Goal: Task Accomplishment & Management: Use online tool/utility

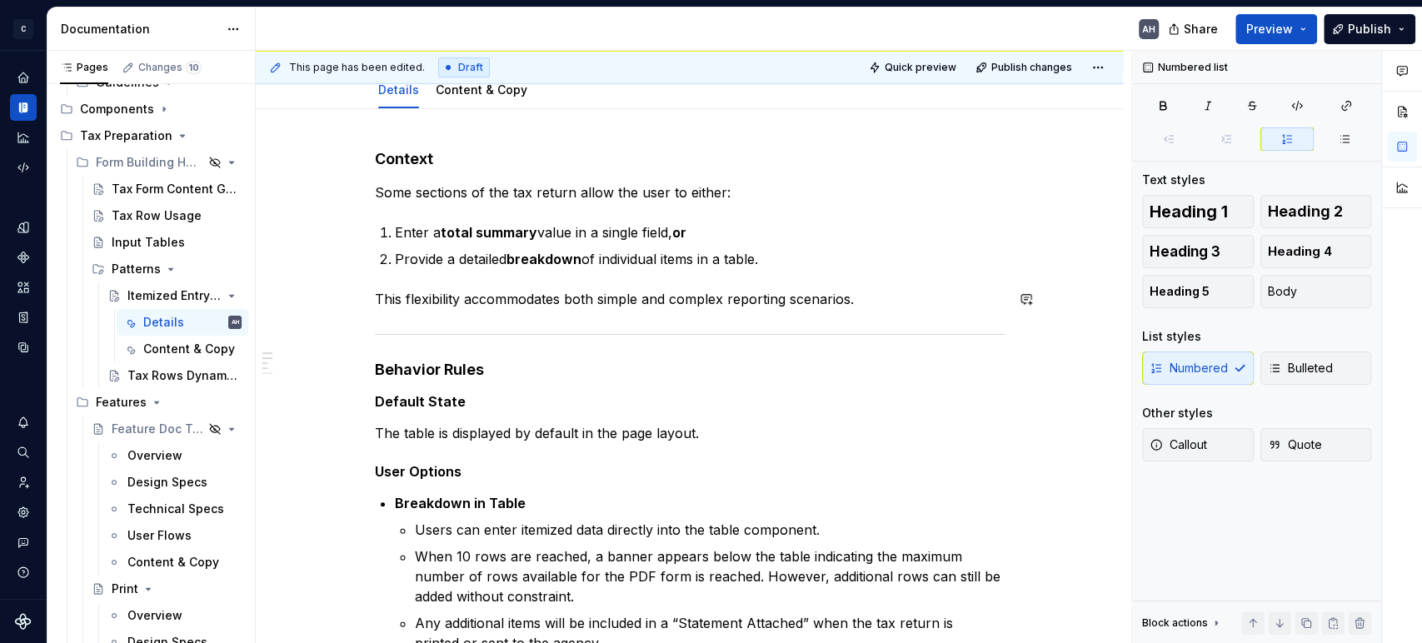
scroll to position [185, 0]
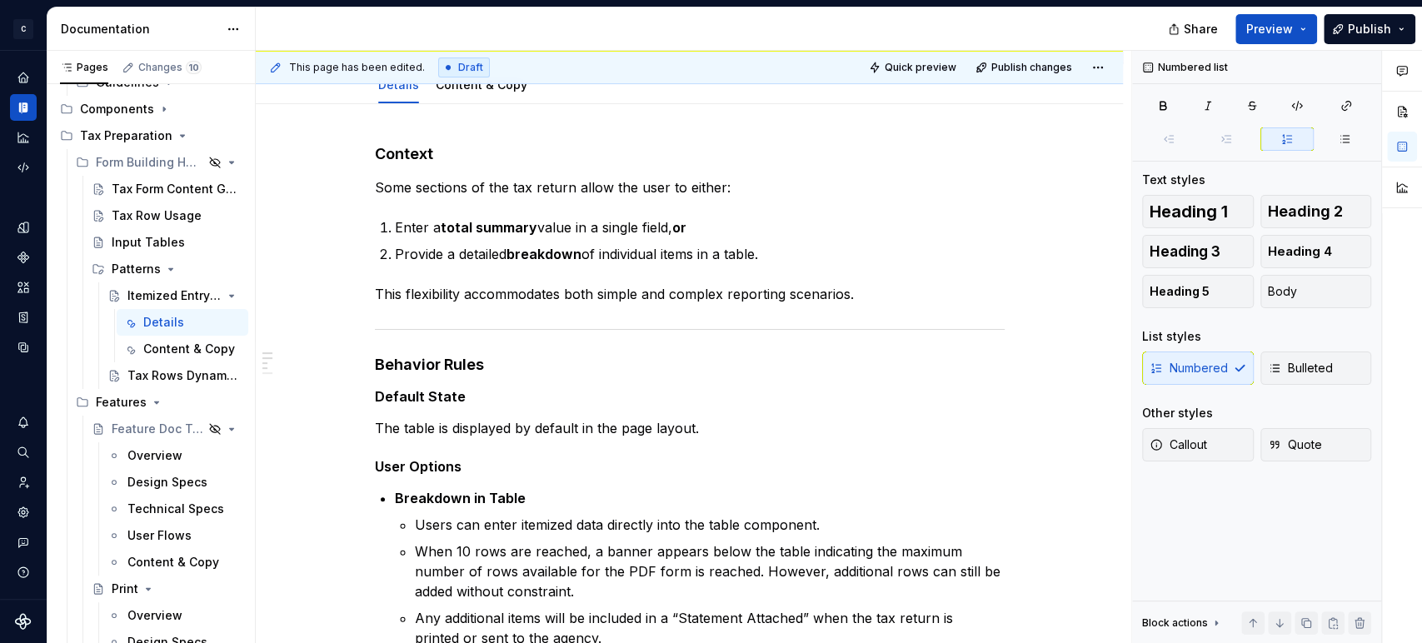
type textarea "*"
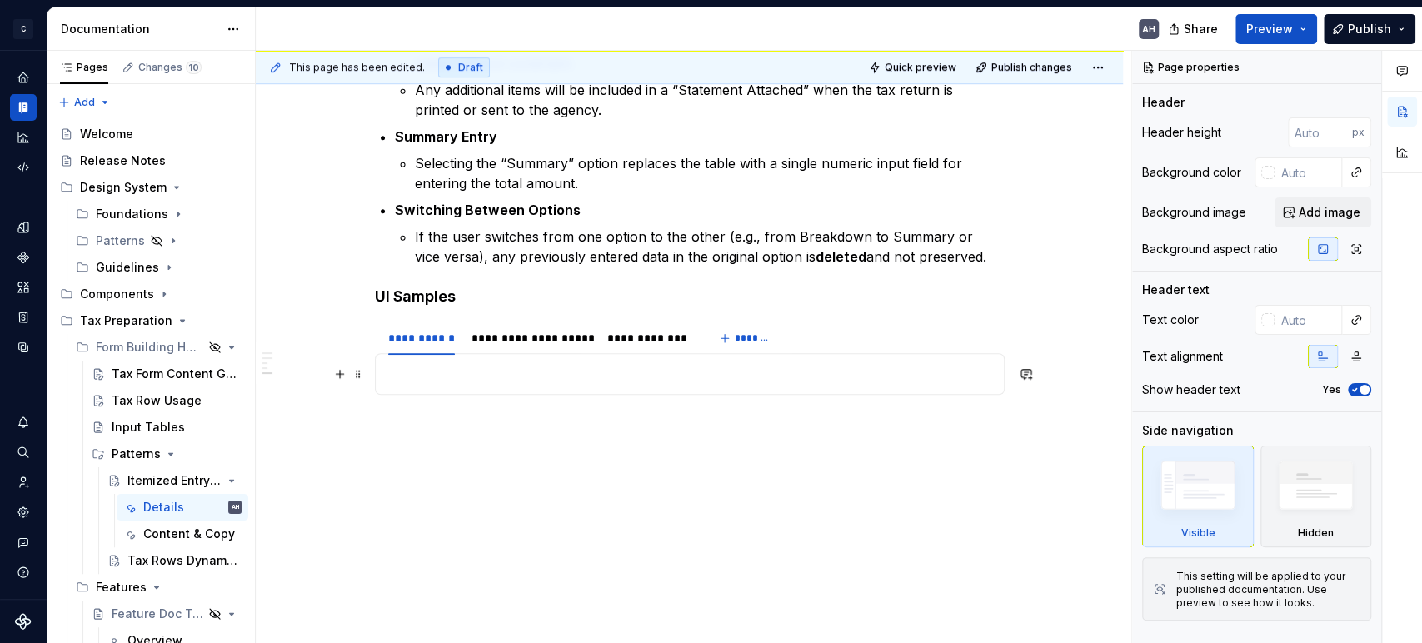
scroll to position [715, 0]
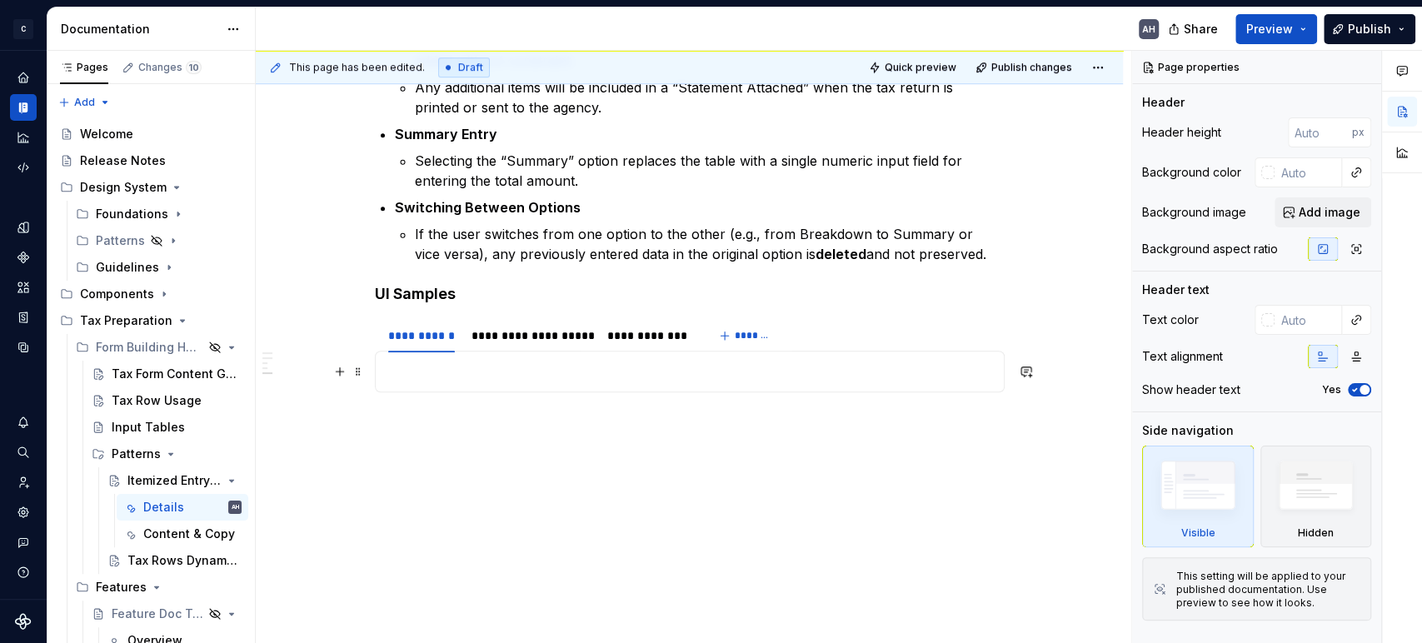
click at [471, 276] on p at bounding box center [690, 371] width 608 height 20
type textarea "*"
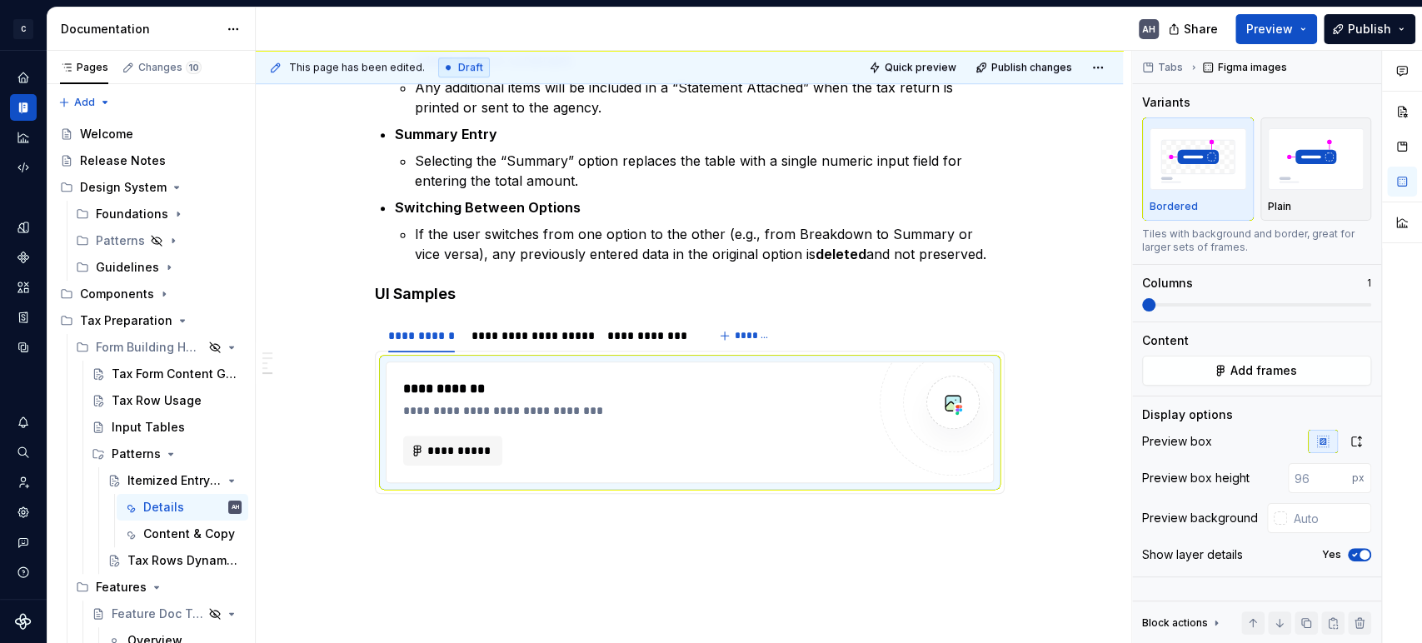
type textarea "*"
click at [431, 276] on span "**********" at bounding box center [459, 450] width 65 height 17
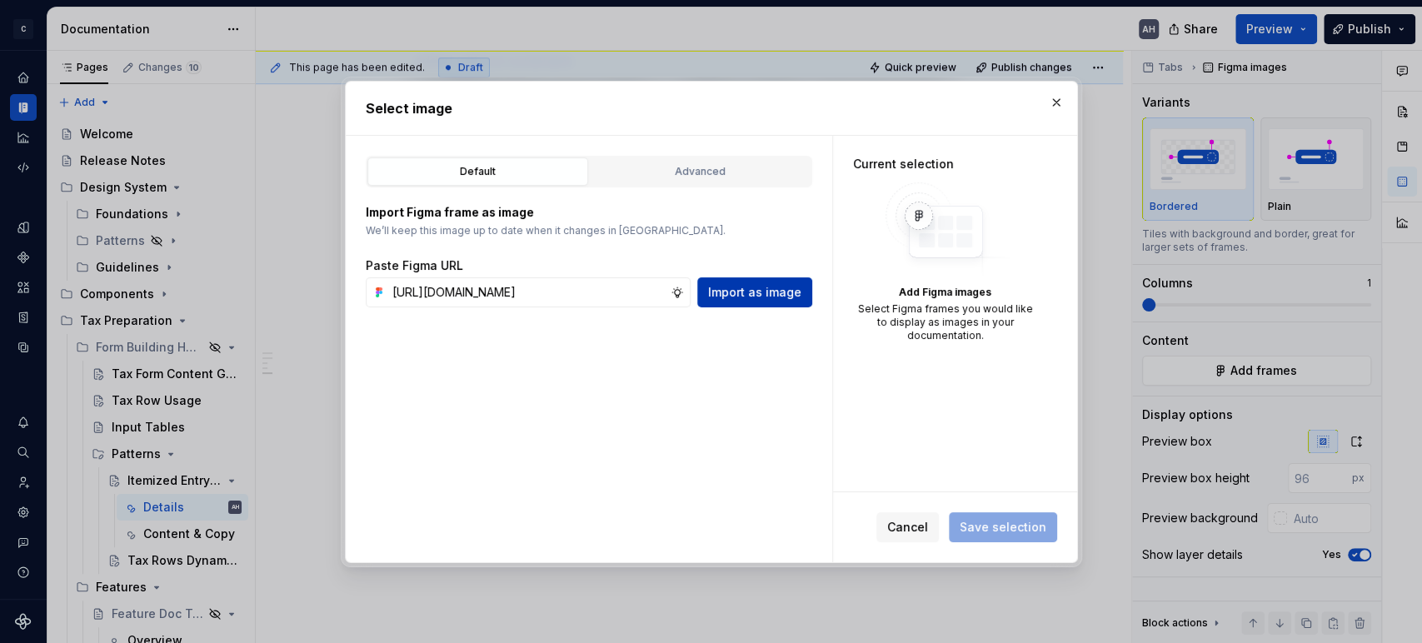
scroll to position [0, 494]
type input "https://www.figma.com/design/sXgWr4DmDXOOo84QCxoaGK/Tax-Framework-Components?no…"
click at [720, 276] on span "Import as image" at bounding box center [754, 292] width 93 height 17
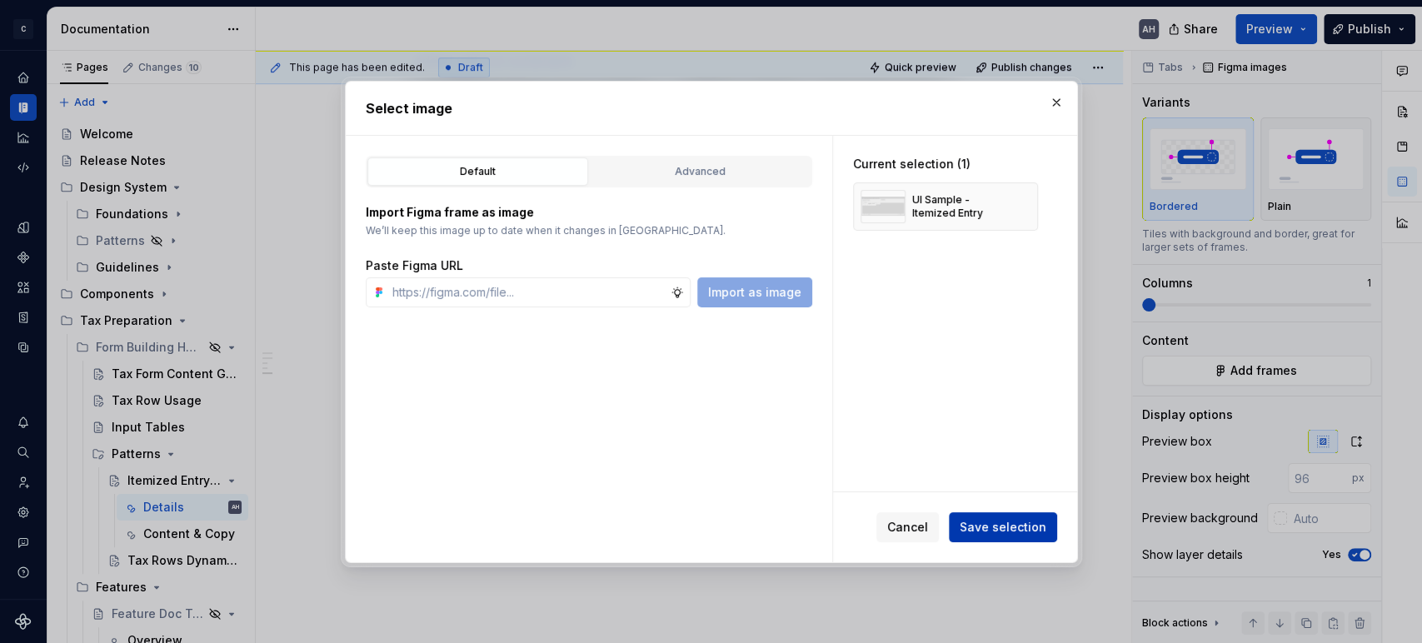
click at [720, 276] on span "Save selection" at bounding box center [1002, 527] width 87 height 17
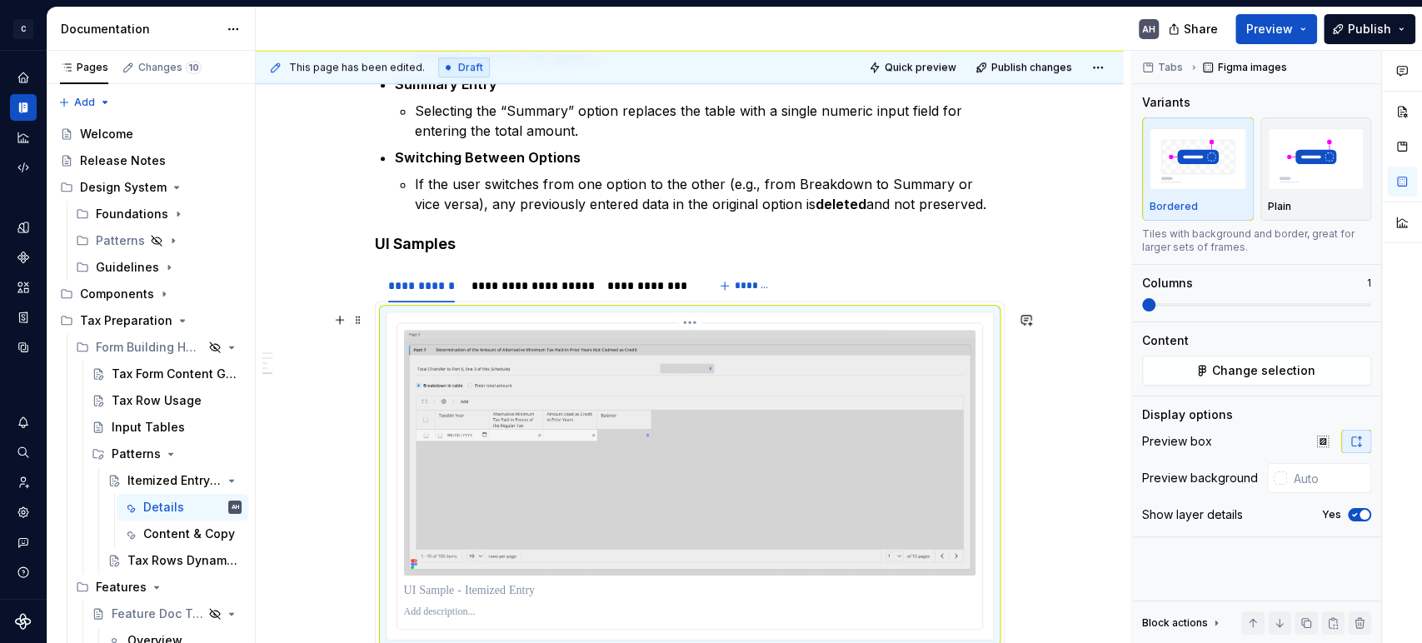
scroll to position [760, 0]
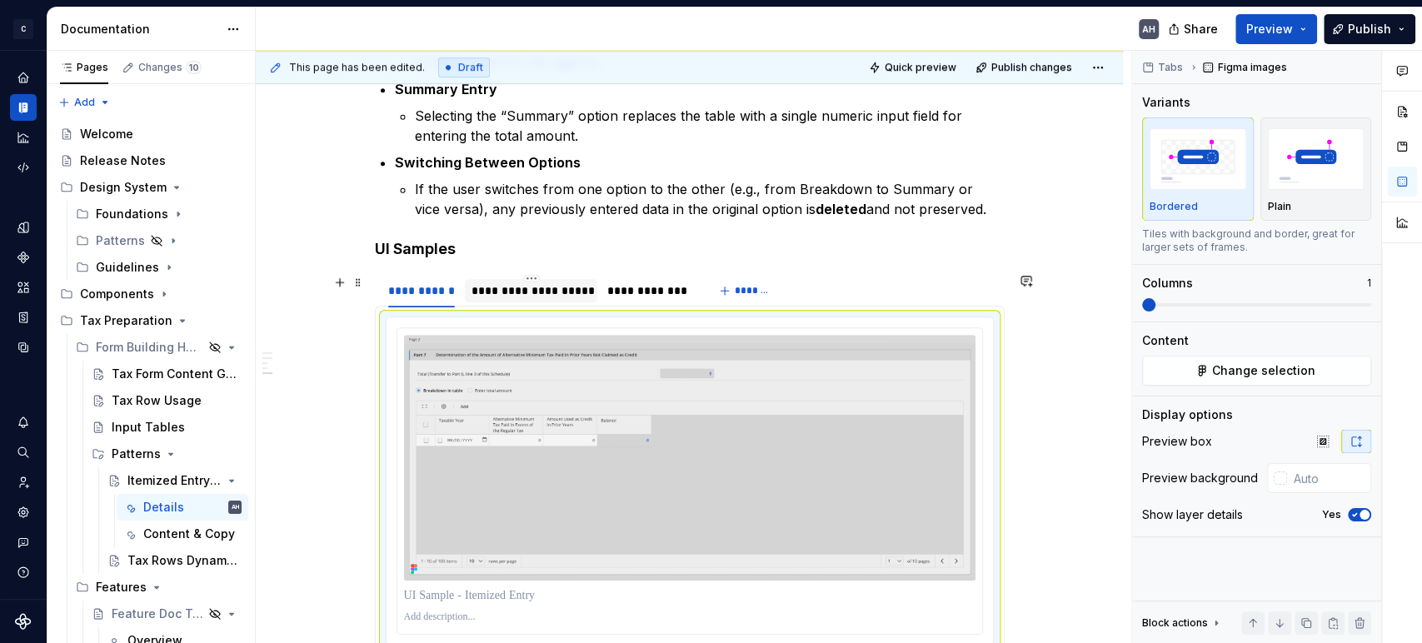
click at [531, 276] on div "**********" at bounding box center [530, 290] width 119 height 17
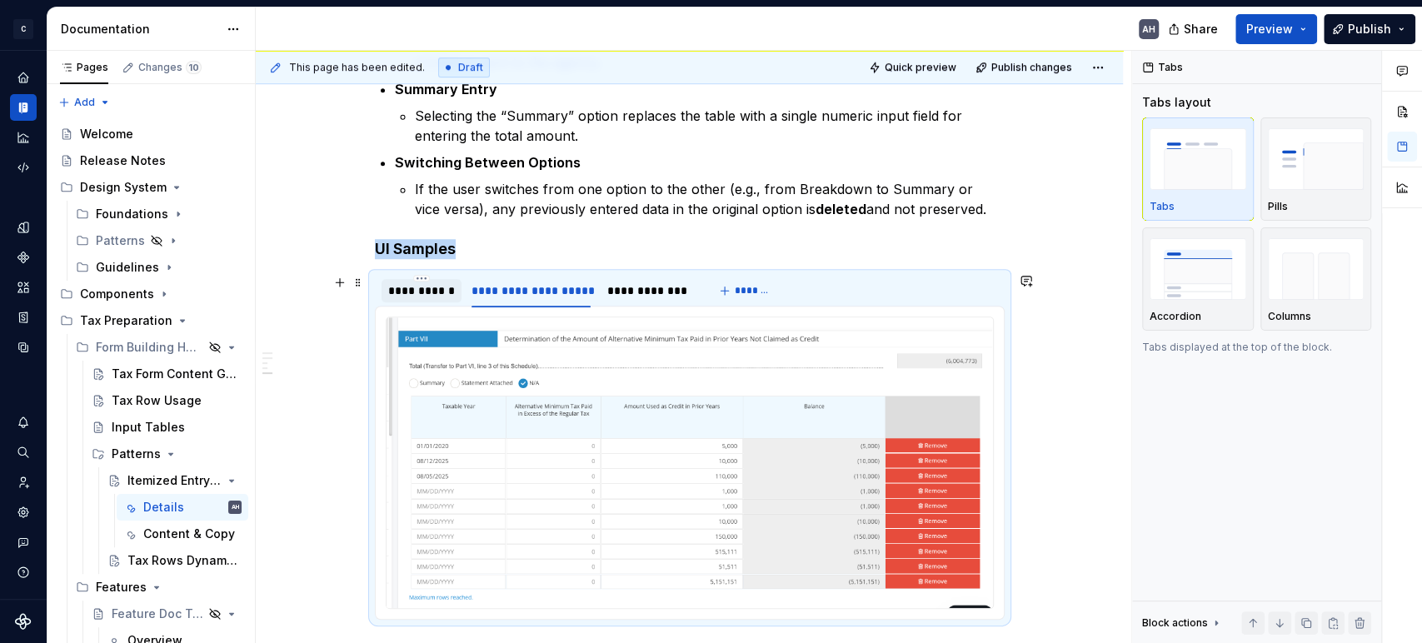
click at [426, 276] on div "**********" at bounding box center [421, 290] width 67 height 17
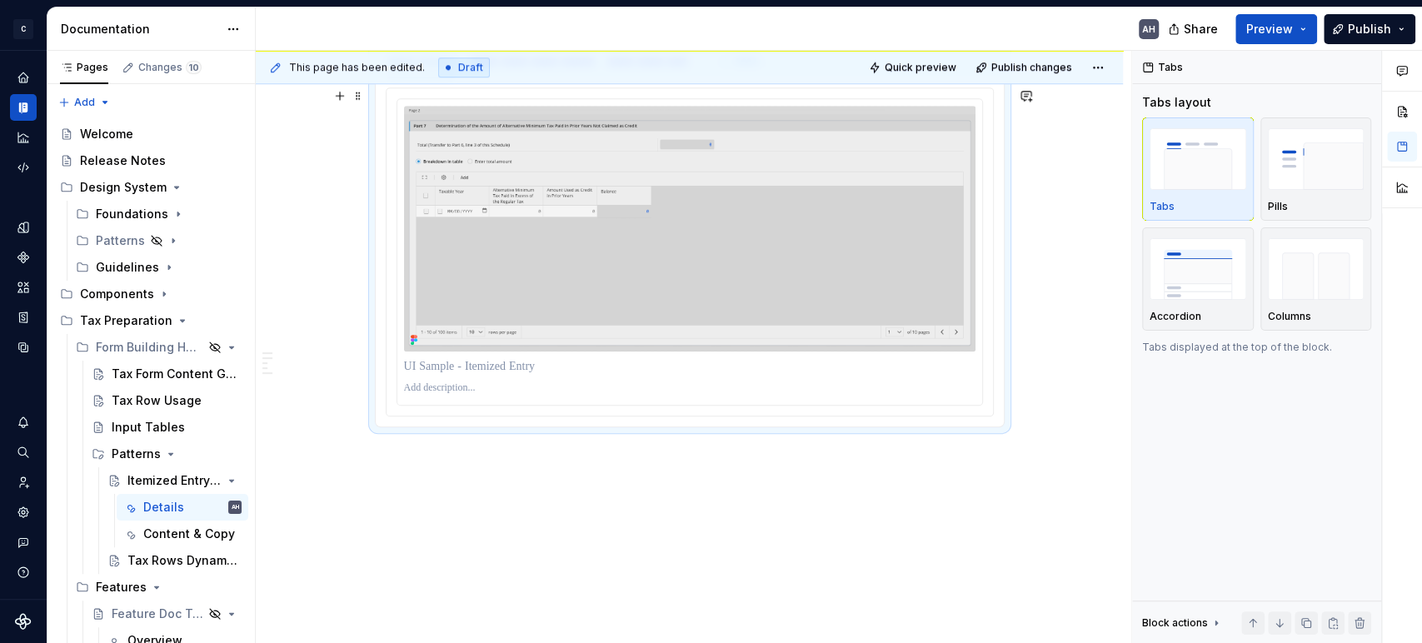
scroll to position [1024, 0]
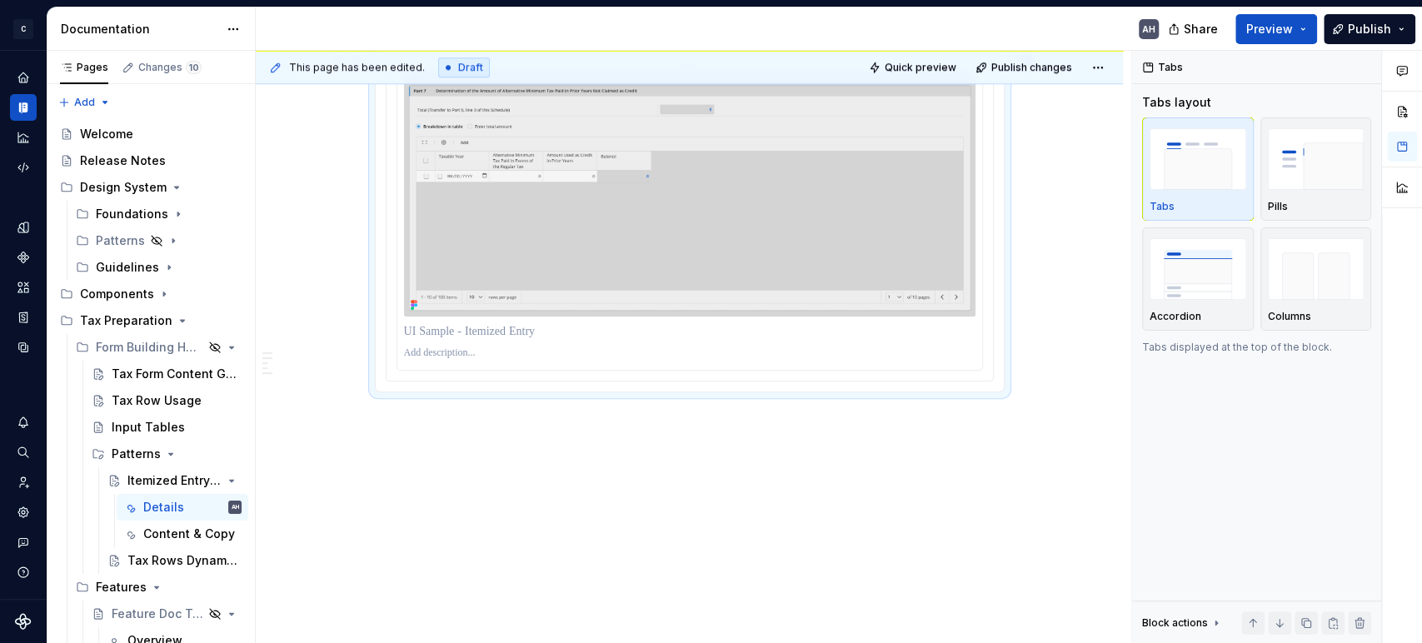
click at [646, 267] on img at bounding box center [689, 194] width 571 height 246
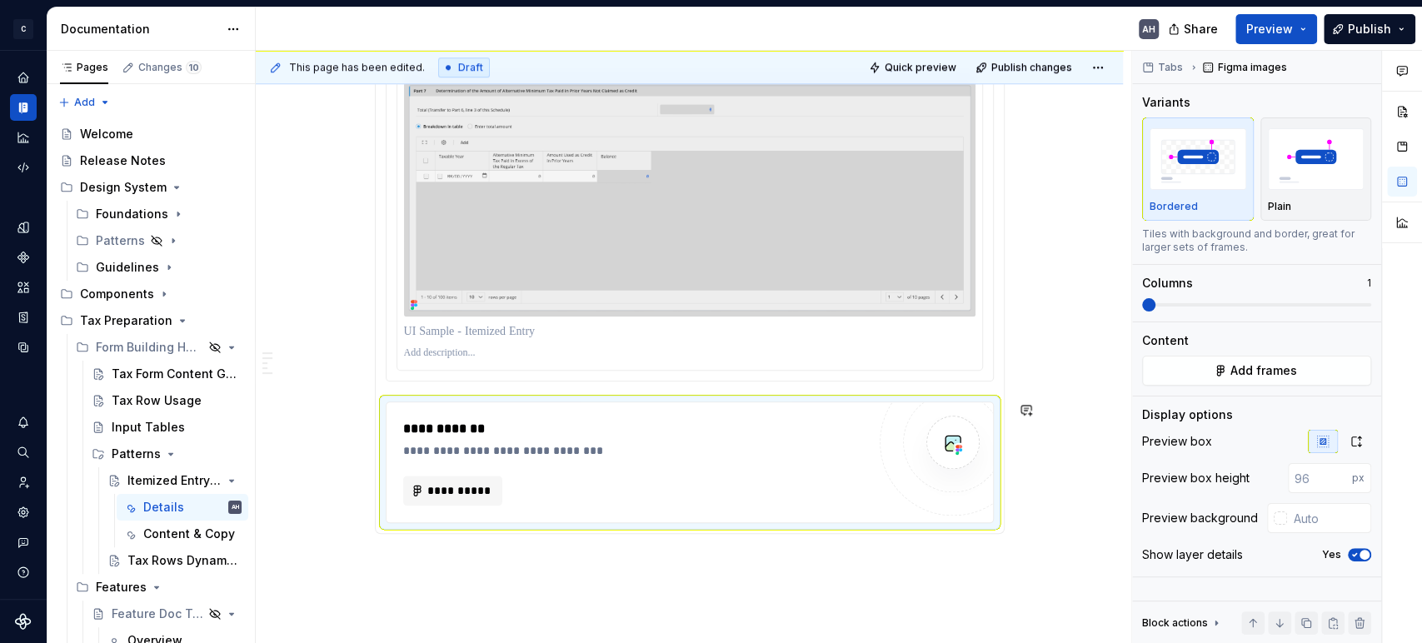
type textarea "*"
click at [444, 276] on span "**********" at bounding box center [459, 490] width 65 height 17
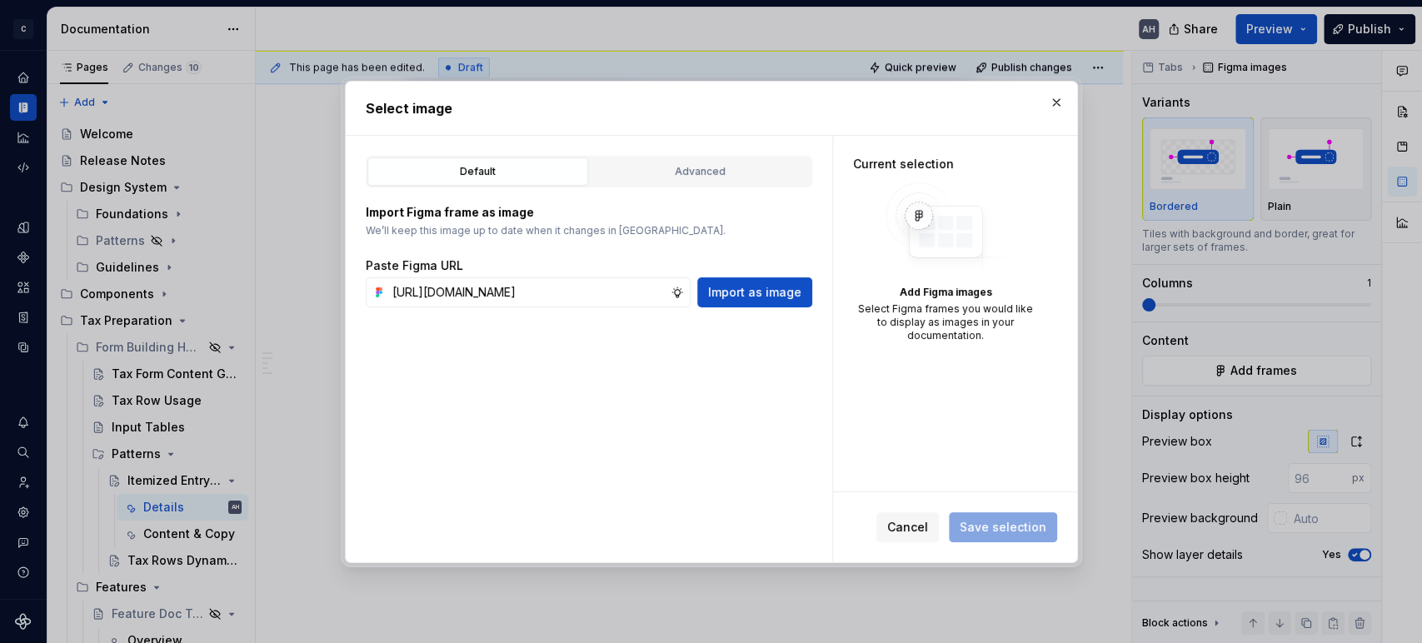
scroll to position [0, 493]
type input "https://www.figma.com/design/sXgWr4DmDXOOo84QCxoaGK/Tax-Framework-Components?no…"
click at [720, 276] on span "Import as image" at bounding box center [754, 292] width 93 height 17
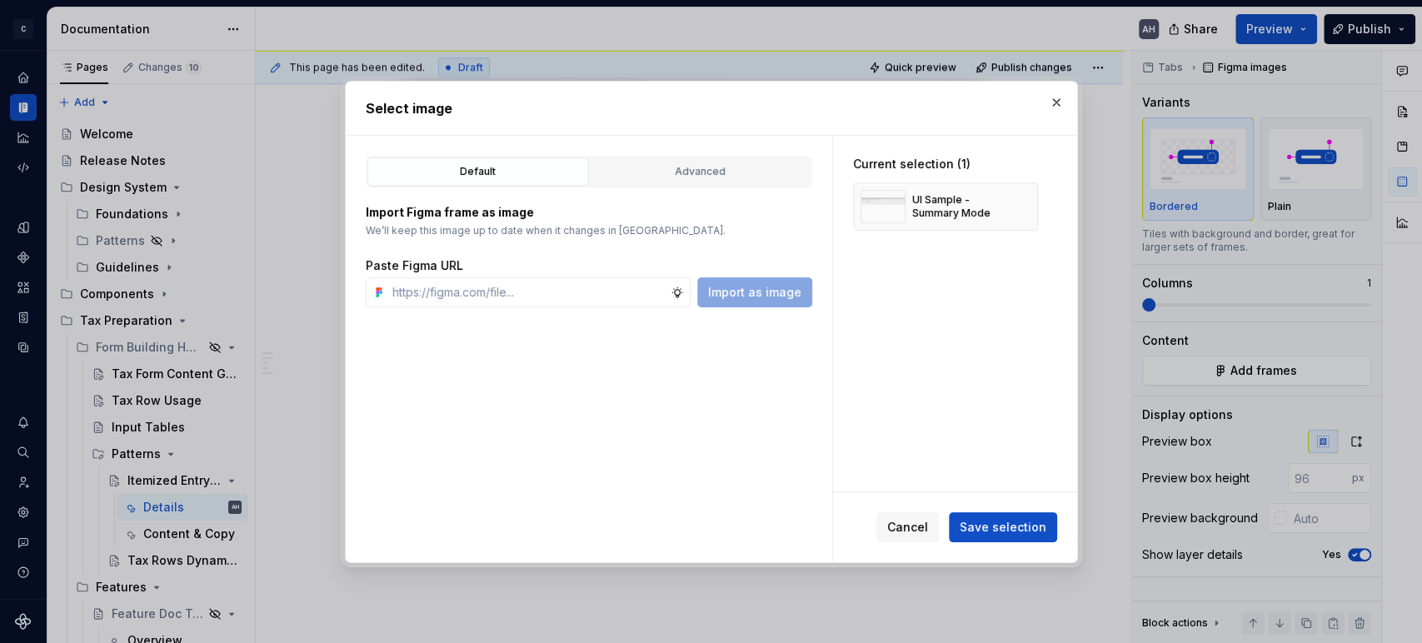
type textarea "*"
click at [720, 276] on span "Save selection" at bounding box center [1002, 527] width 87 height 17
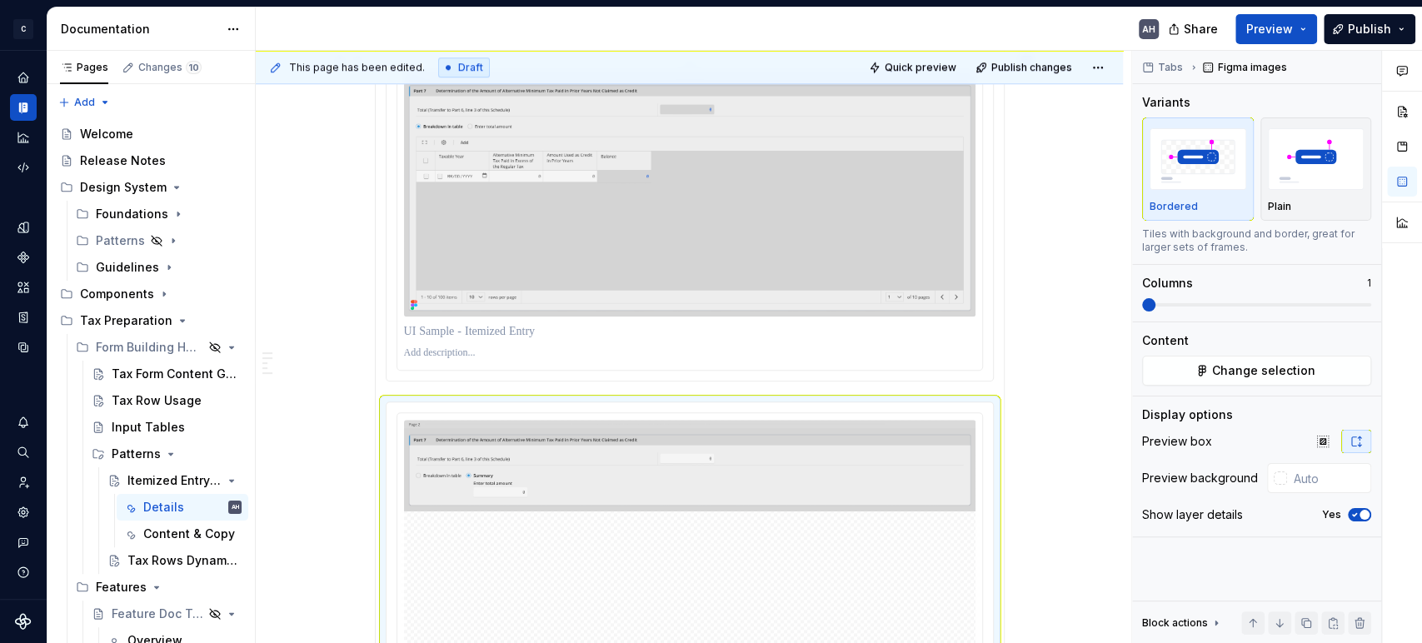
scroll to position [1104, 0]
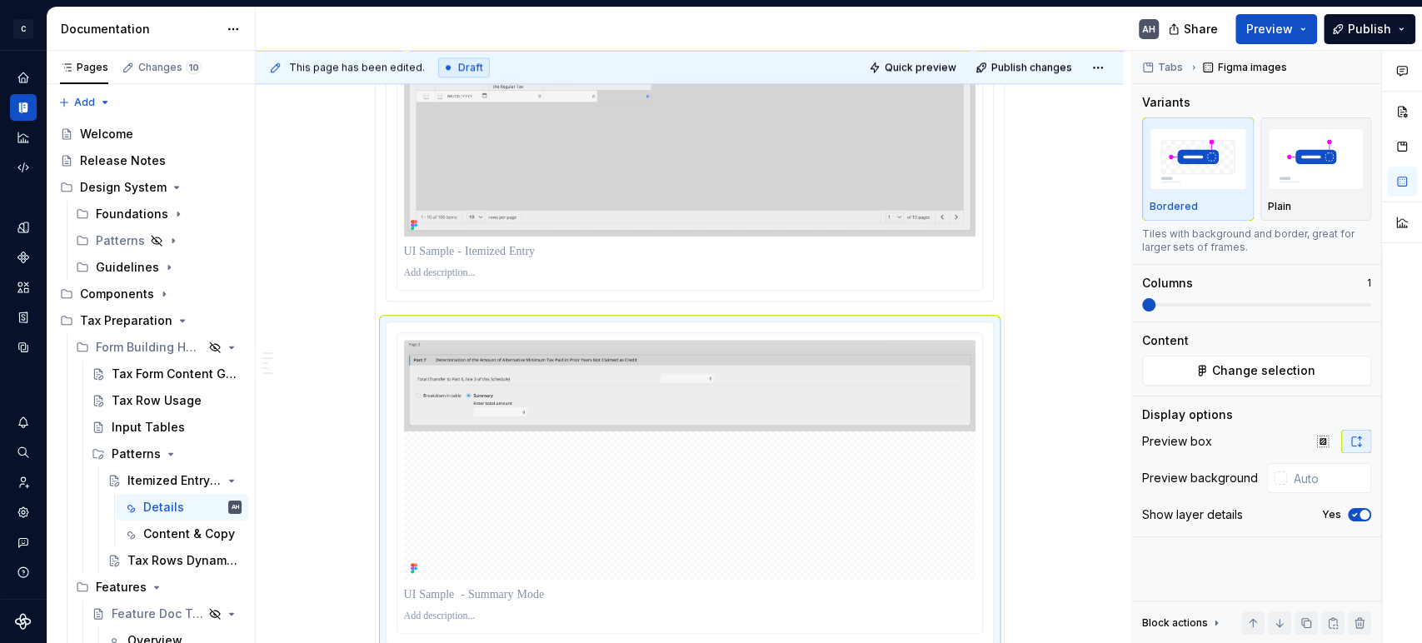
click at [491, 271] on p at bounding box center [689, 273] width 571 height 13
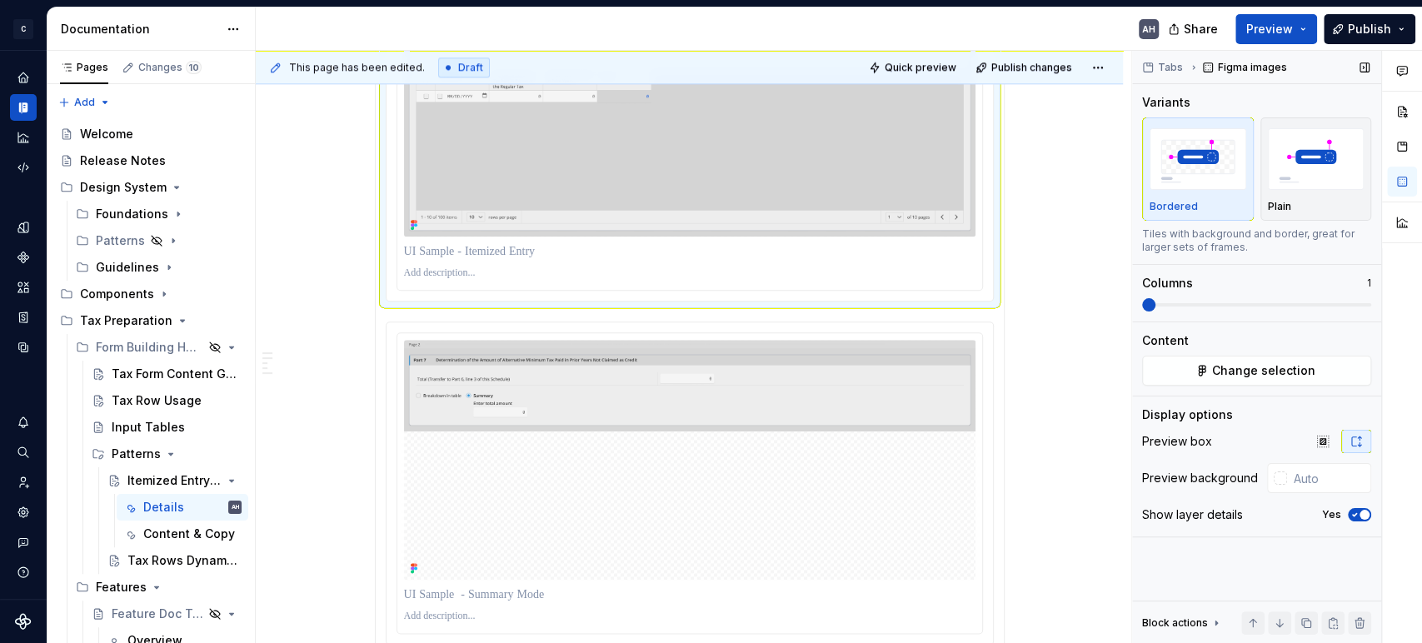
click at [720, 276] on icon "button" at bounding box center [1354, 515] width 13 height 10
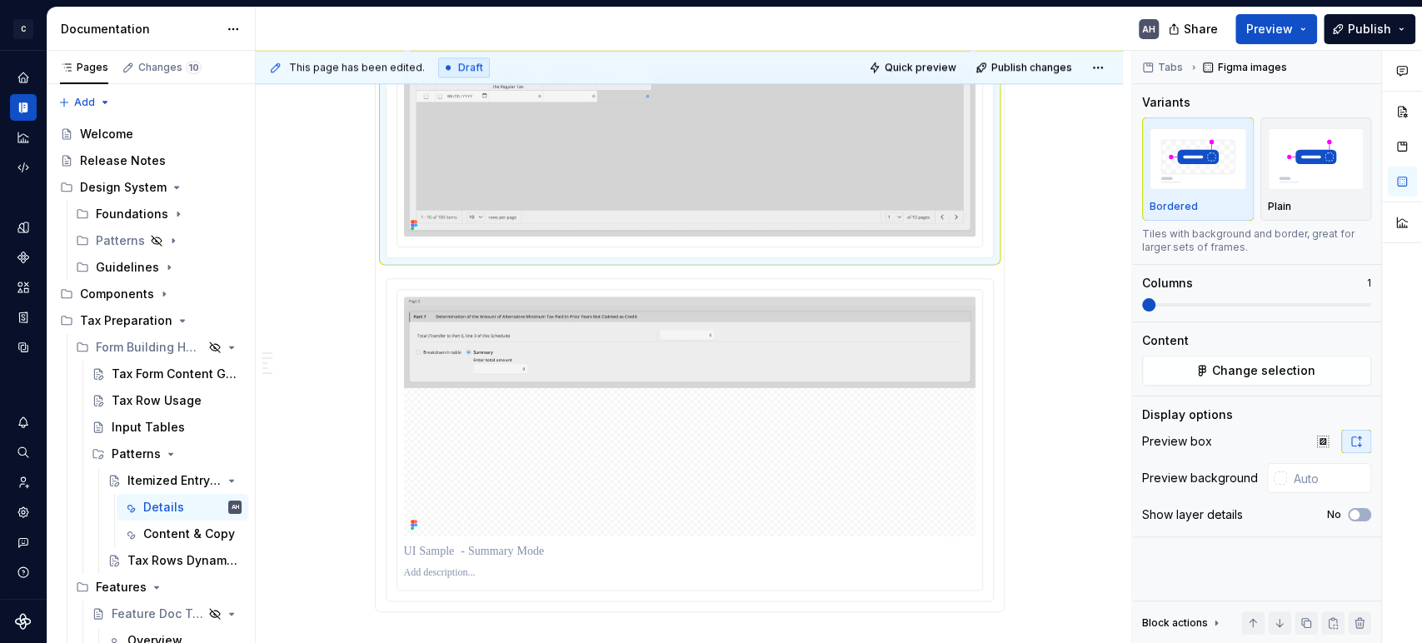
scroll to position [1026, 0]
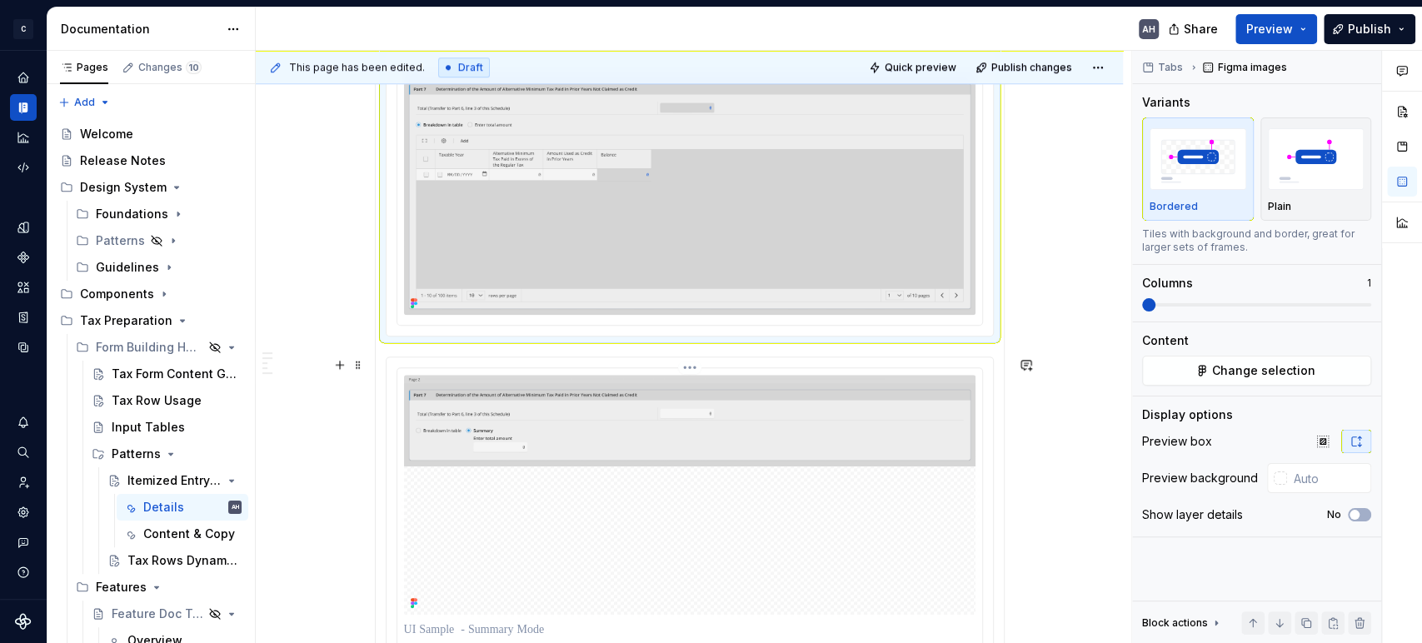
click at [720, 276] on img at bounding box center [689, 495] width 571 height 240
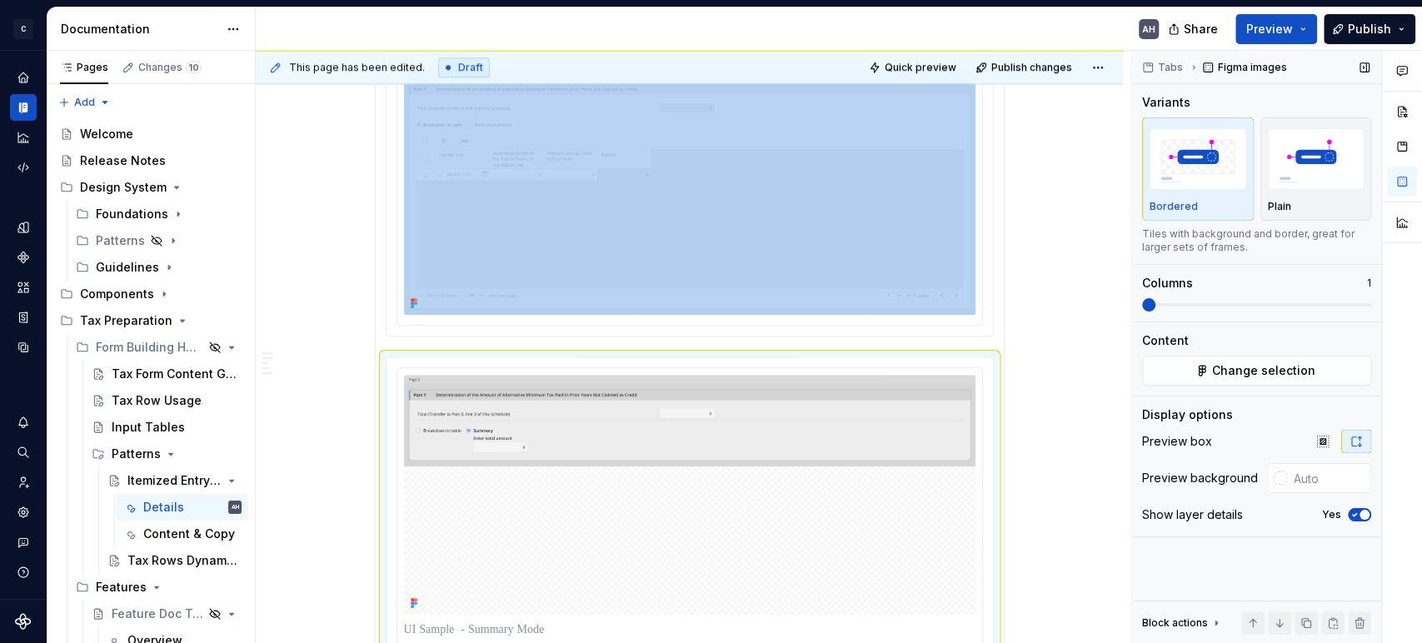
click at [720, 276] on icon "button" at bounding box center [1354, 515] width 13 height 10
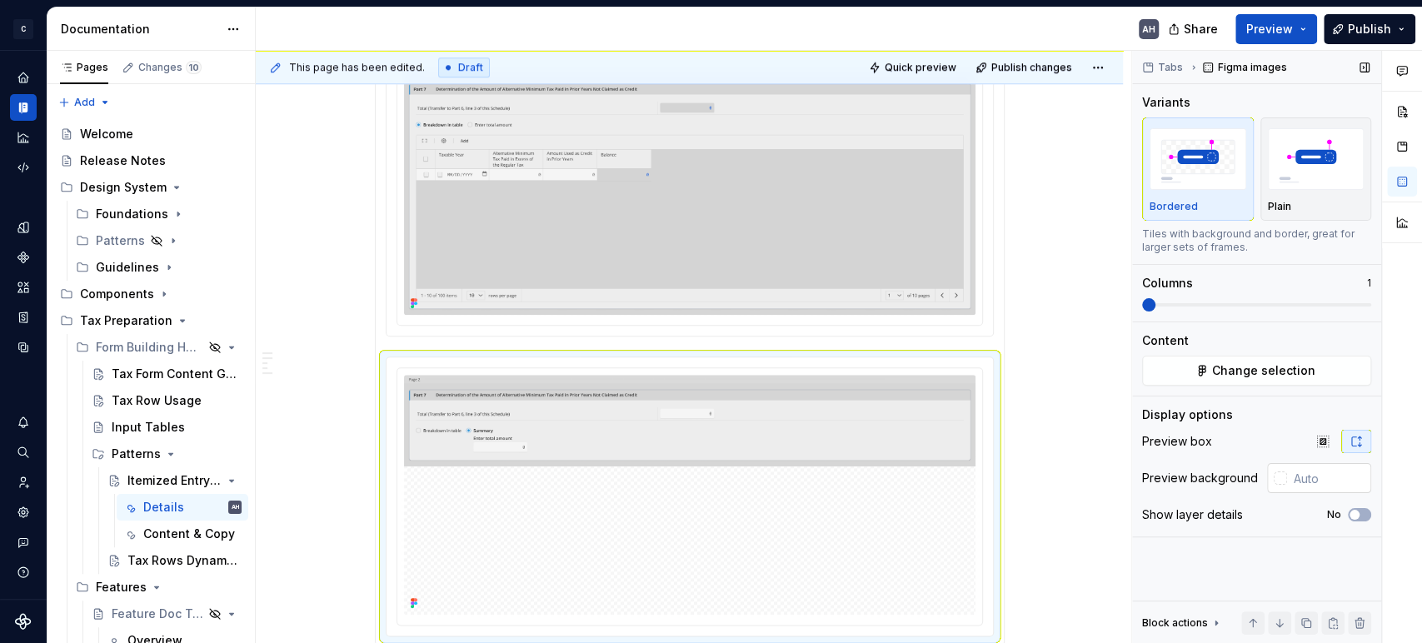
click at [720, 276] on input "text" at bounding box center [1329, 478] width 84 height 30
type input "#FFFFFF"
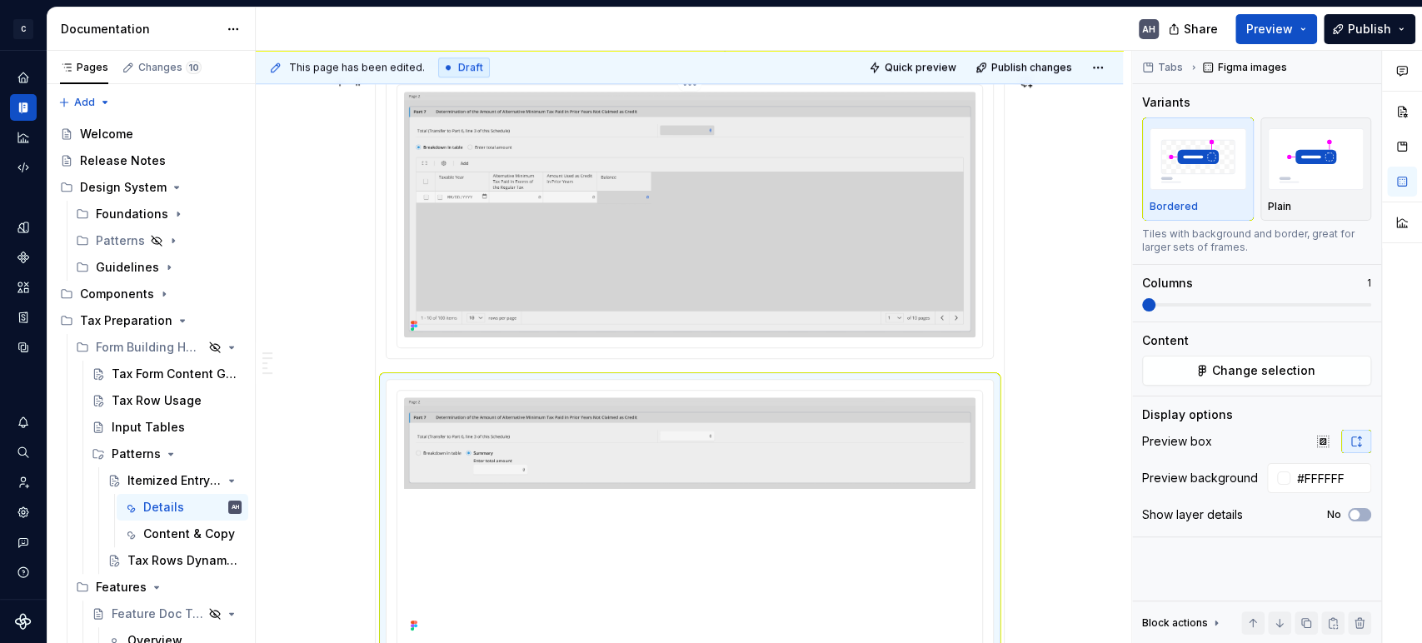
scroll to position [1118, 0]
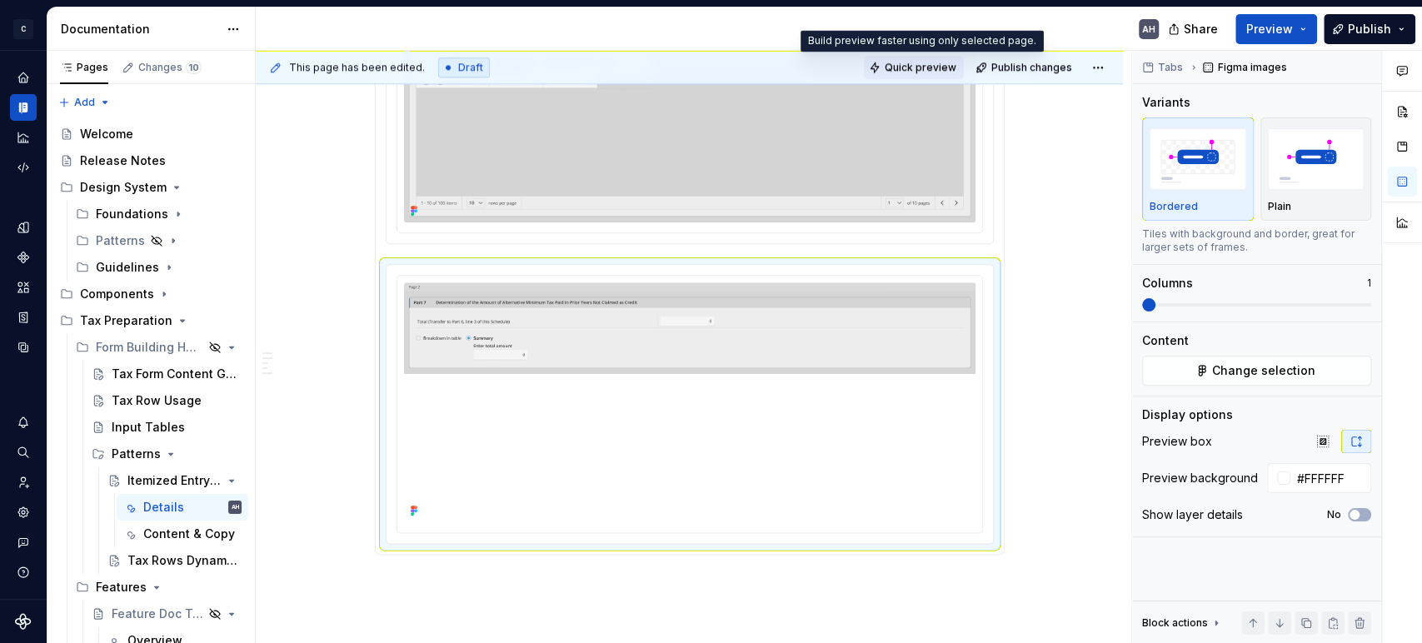
click at [720, 72] on span "Quick preview" at bounding box center [920, 67] width 72 height 13
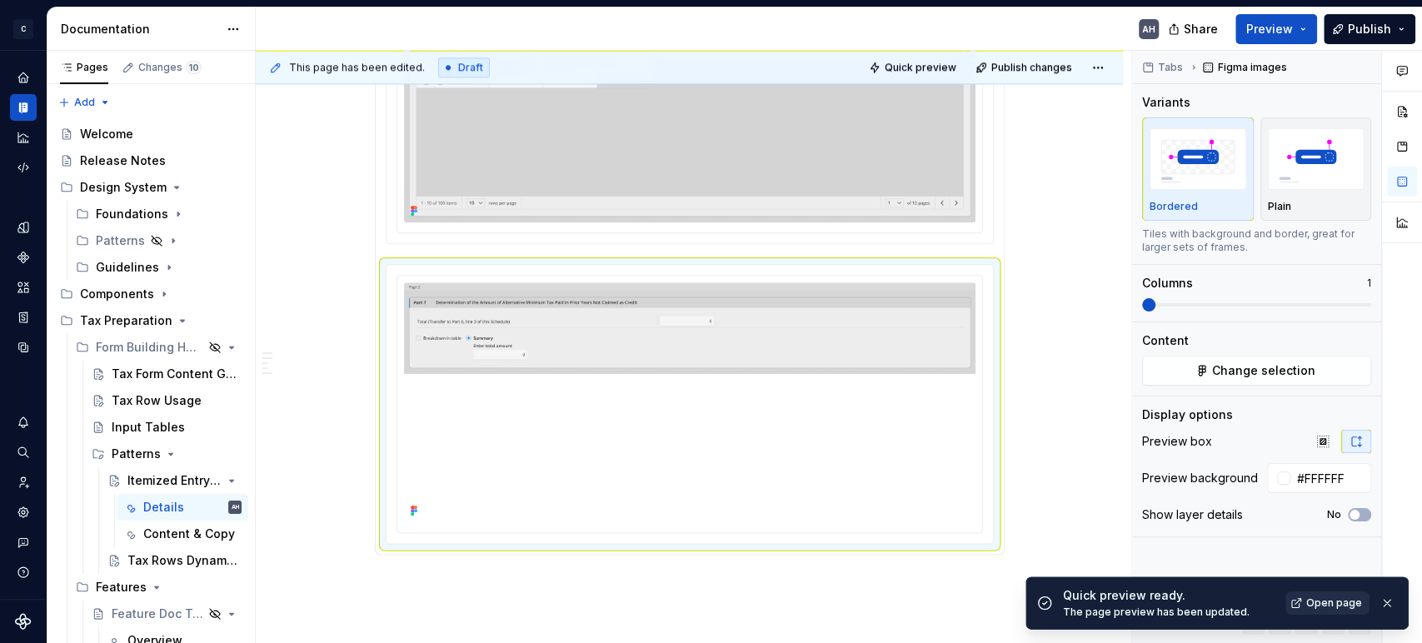
click at [720, 276] on span "Open page" at bounding box center [1334, 602] width 56 height 13
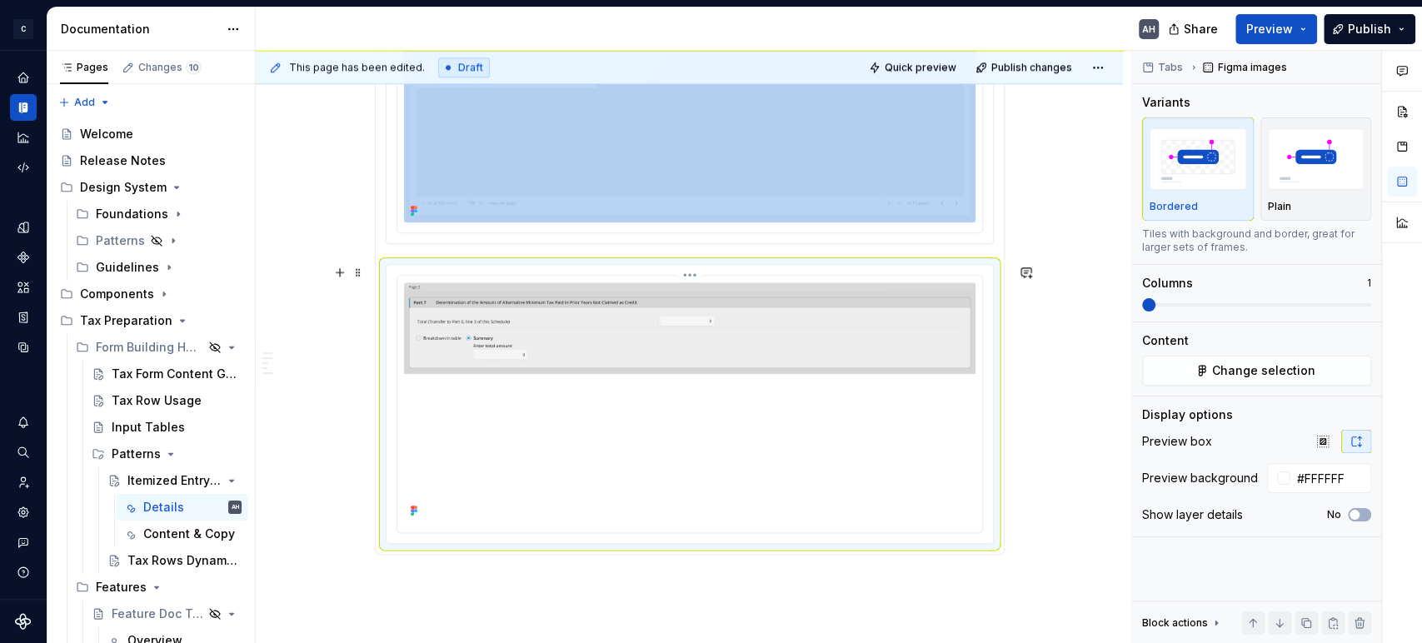
click at [613, 276] on img at bounding box center [689, 402] width 571 height 240
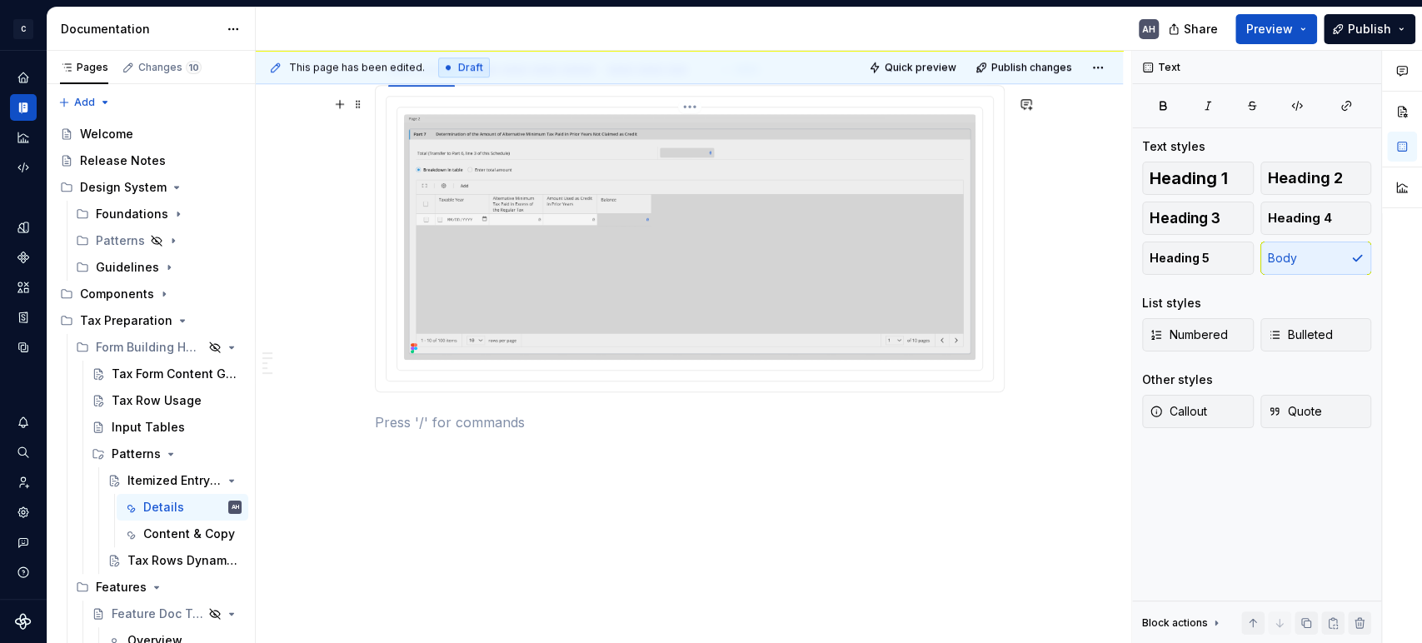
click at [604, 267] on img at bounding box center [689, 237] width 571 height 246
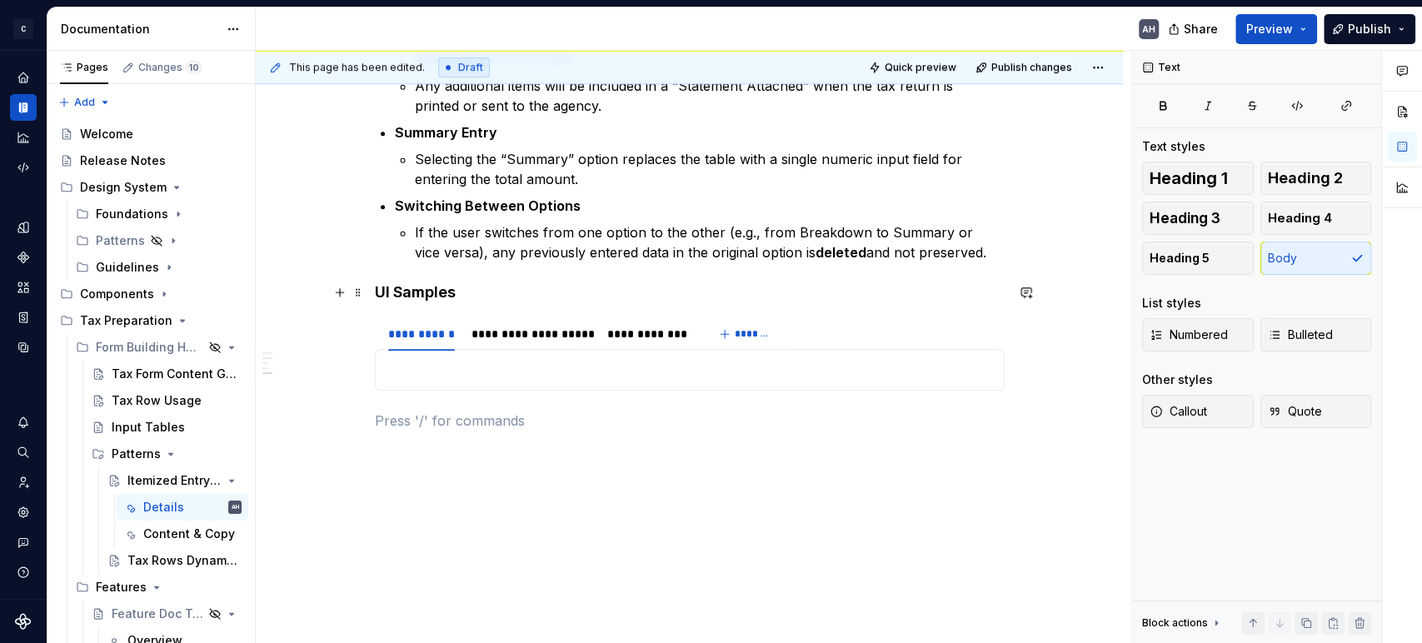
scroll to position [715, 0]
click at [416, 276] on p at bounding box center [690, 371] width 608 height 20
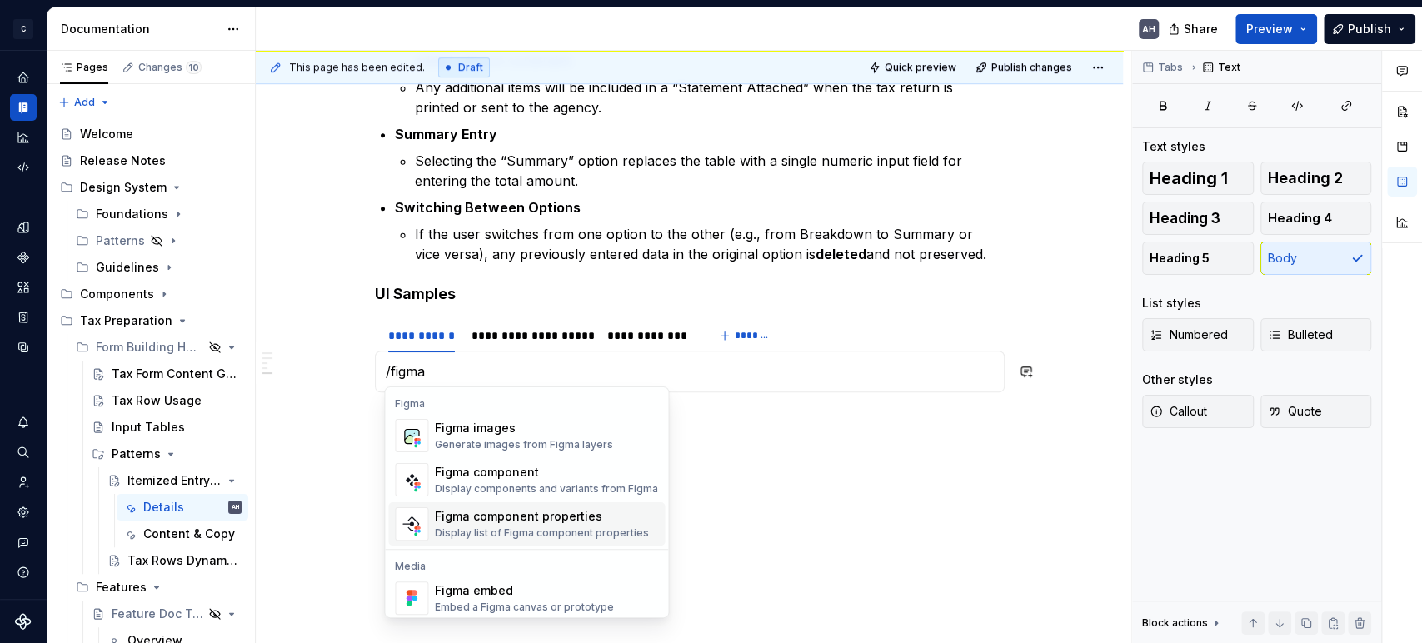
scroll to position [49, 0]
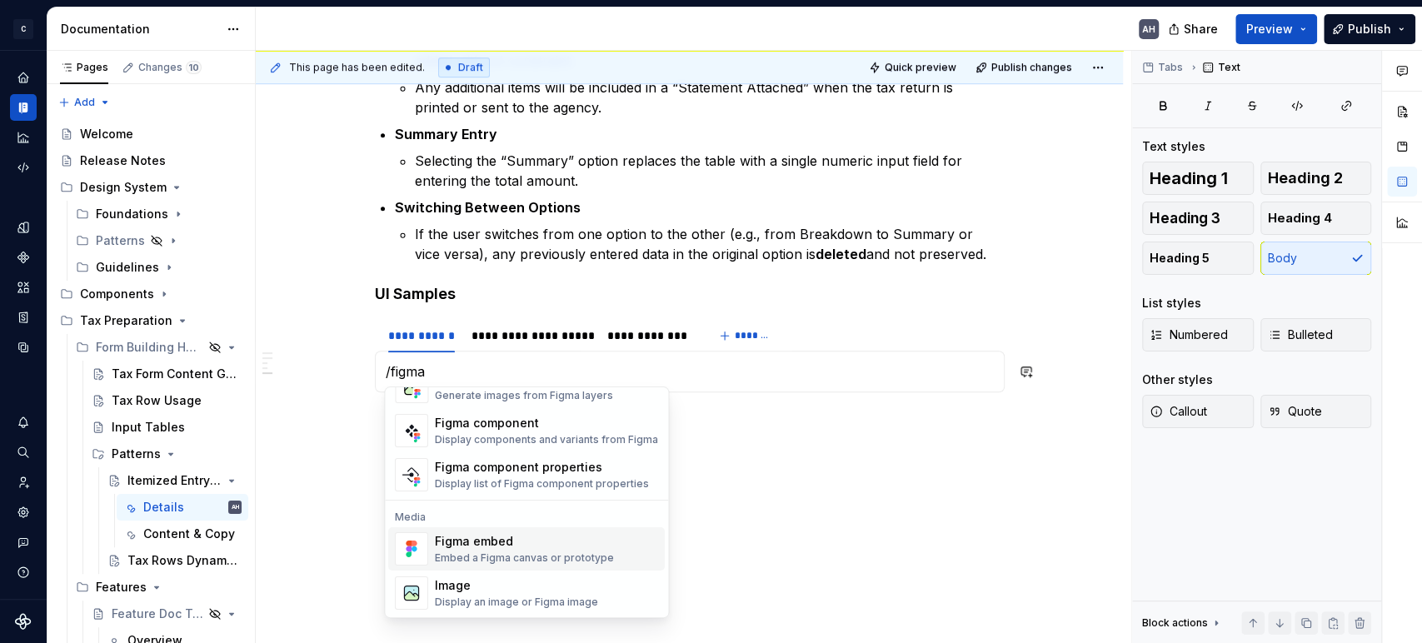
click at [481, 276] on div "Embed a Figma canvas or prototype" at bounding box center [524, 557] width 179 height 13
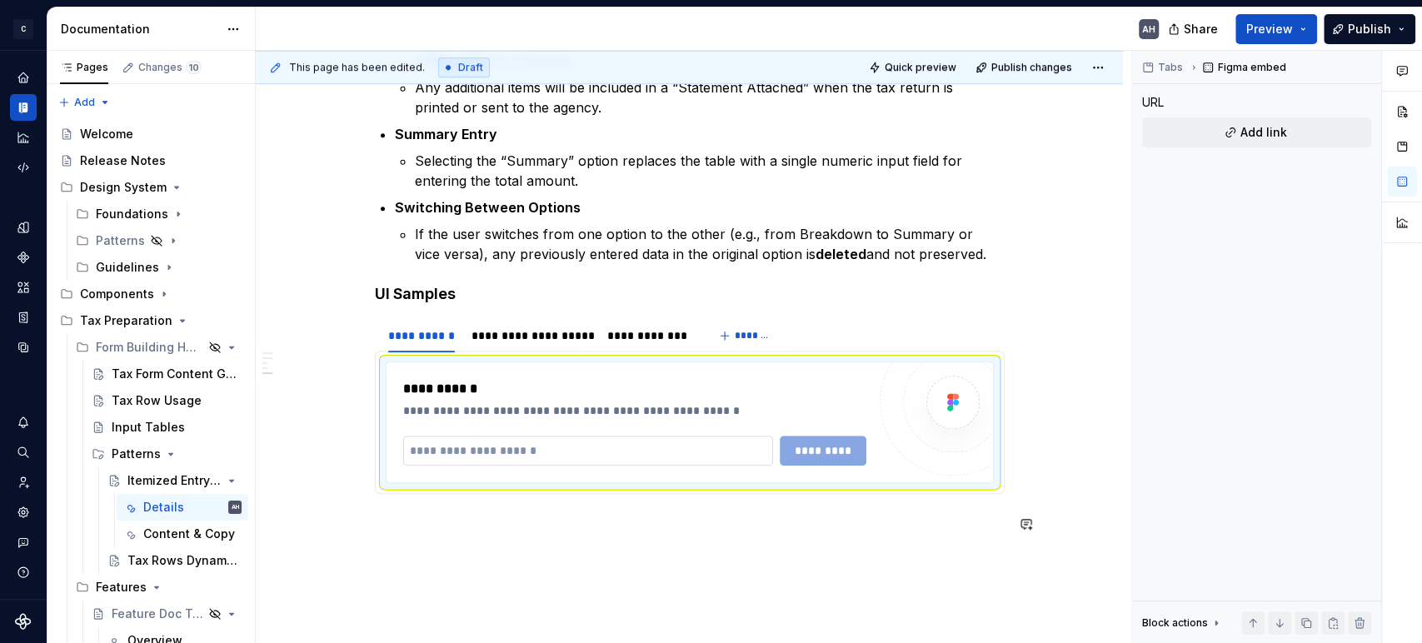
type textarea "*"
click at [536, 276] on input "text" at bounding box center [588, 451] width 371 height 30
paste input "**********"
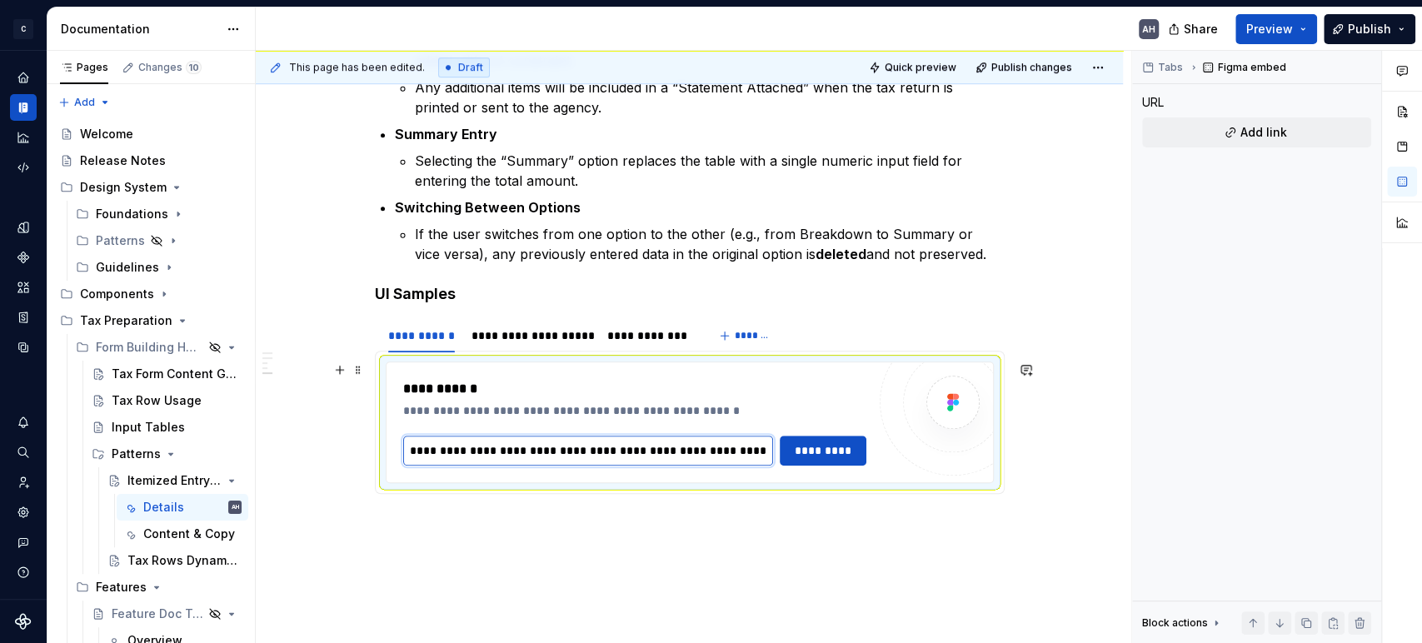
scroll to position [0, 410]
type input "**********"
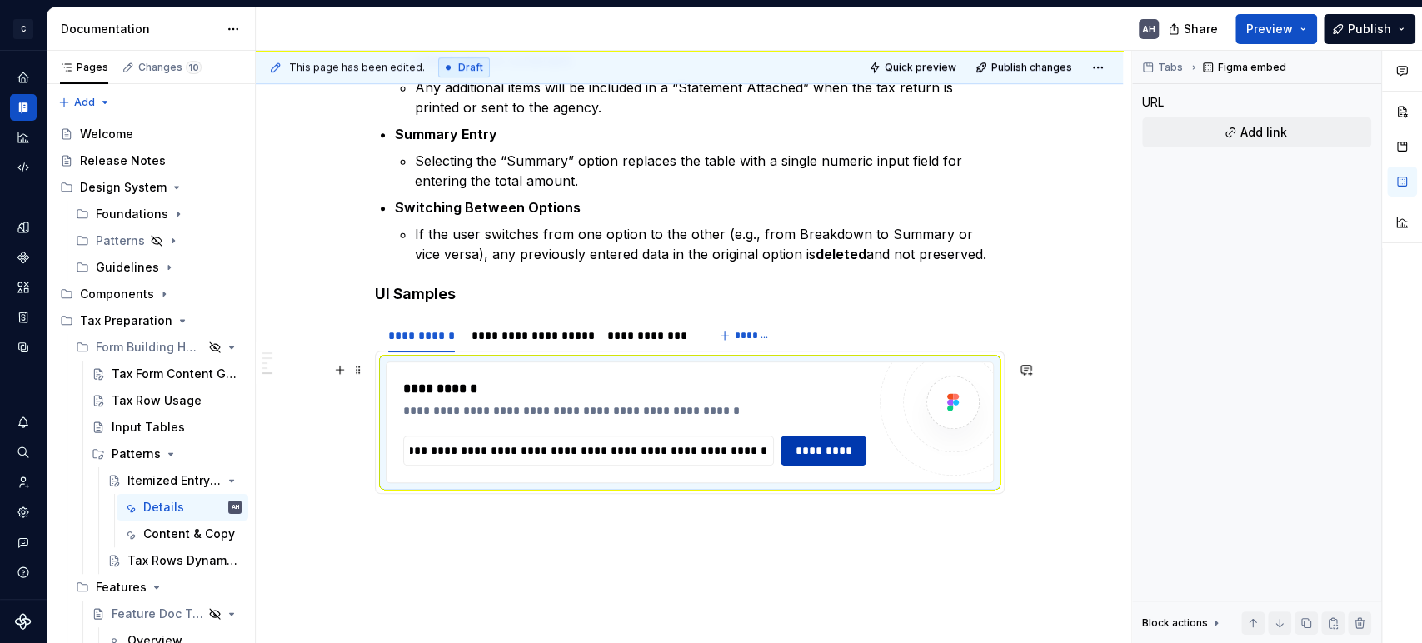
click at [720, 276] on button "*********" at bounding box center [823, 451] width 87 height 30
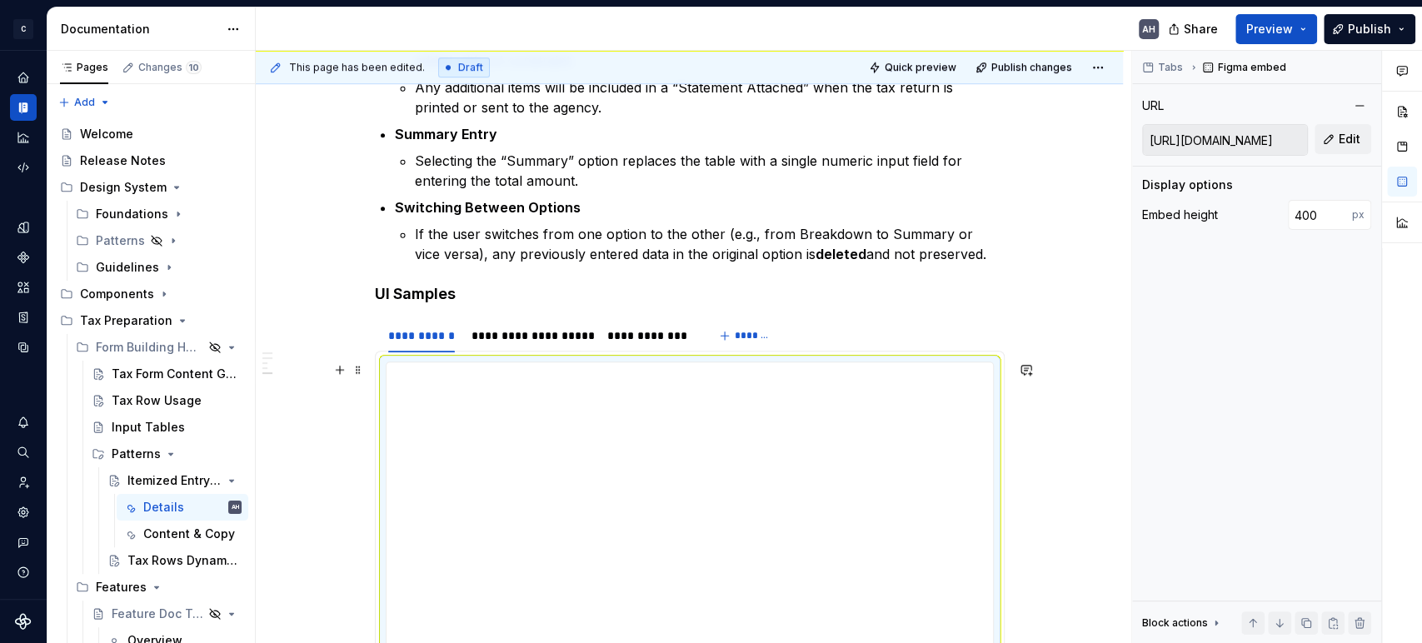
scroll to position [767, 0]
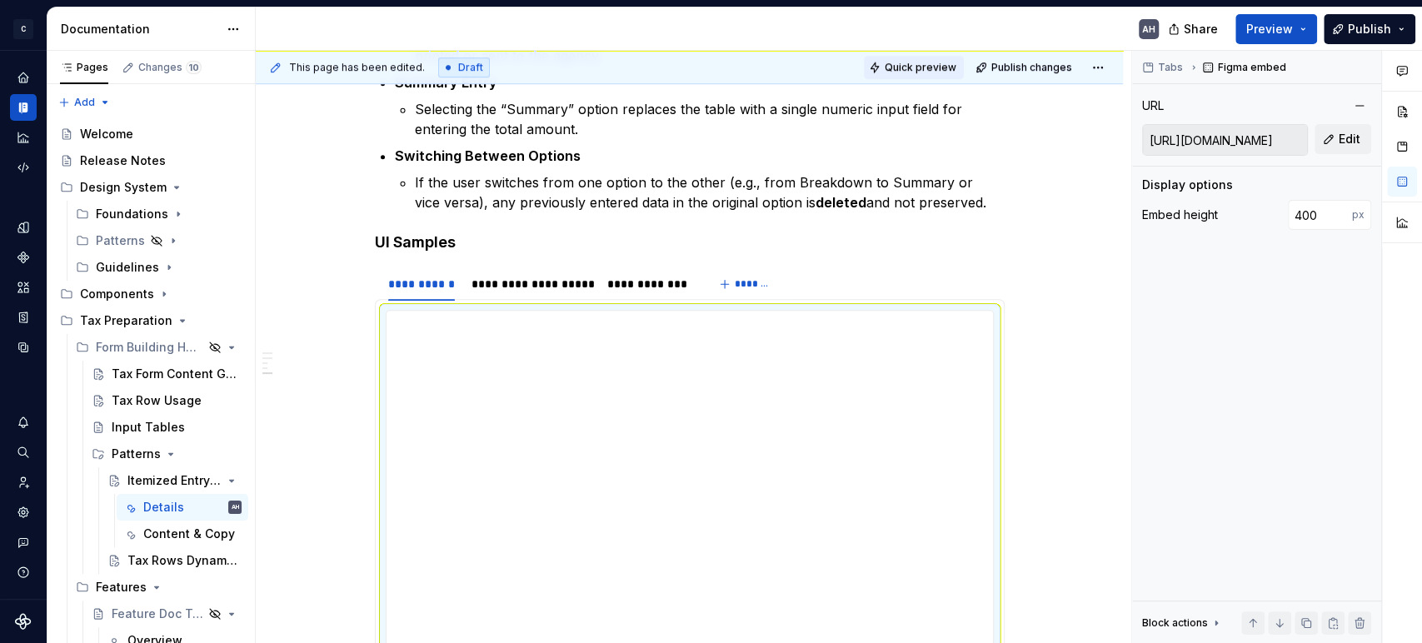
click at [720, 67] on span "Quick preview" at bounding box center [920, 67] width 72 height 13
click at [720, 217] on div "**********" at bounding box center [690, 129] width 630 height 1134
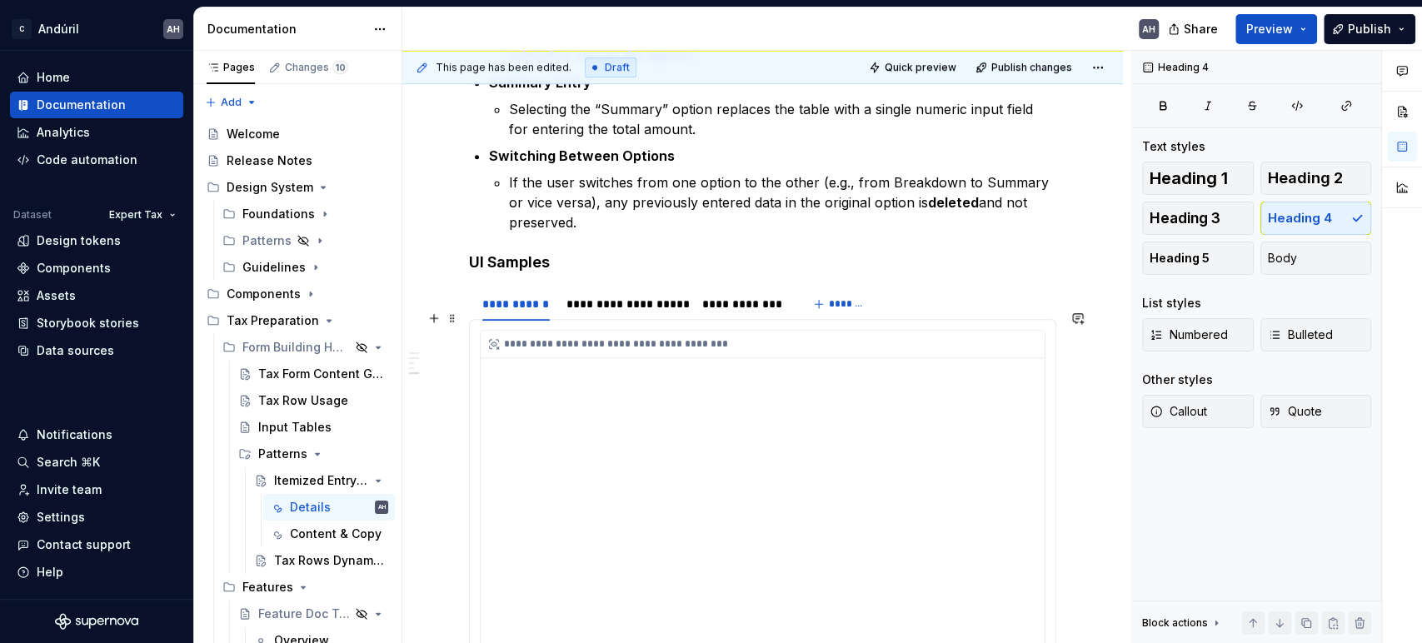
scroll to position [768, 0]
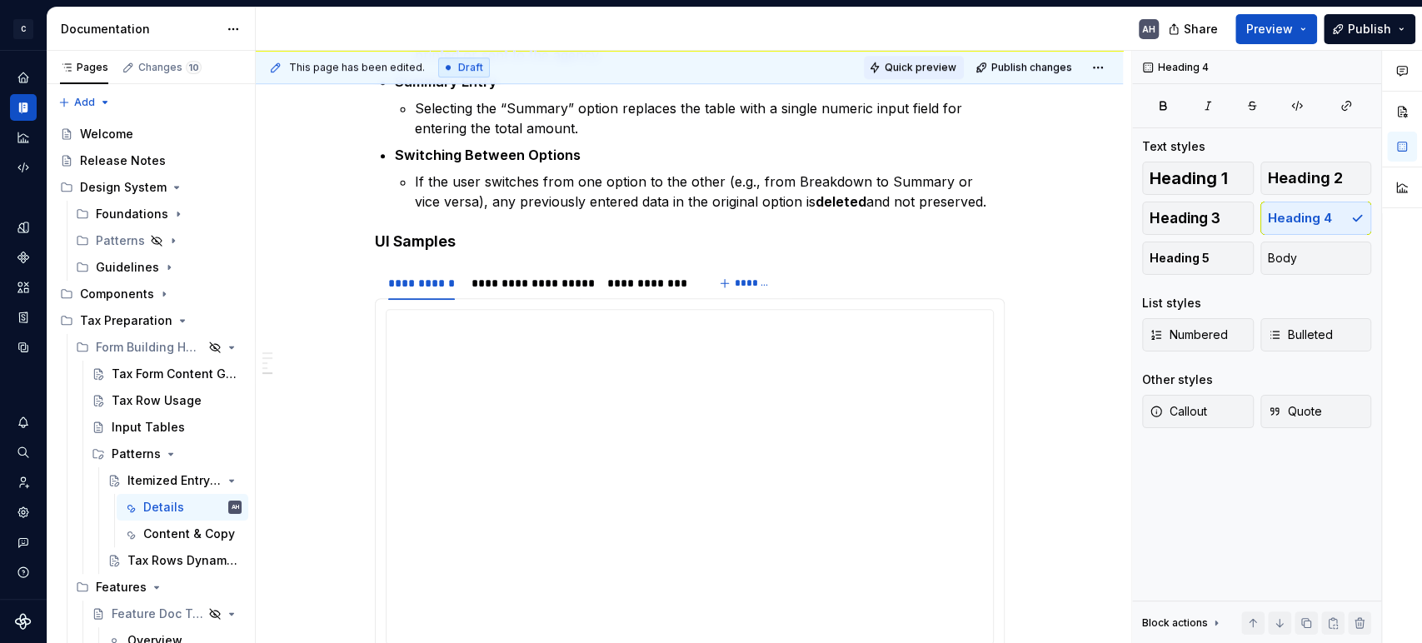
click at [720, 67] on span "Quick preview" at bounding box center [920, 67] width 72 height 13
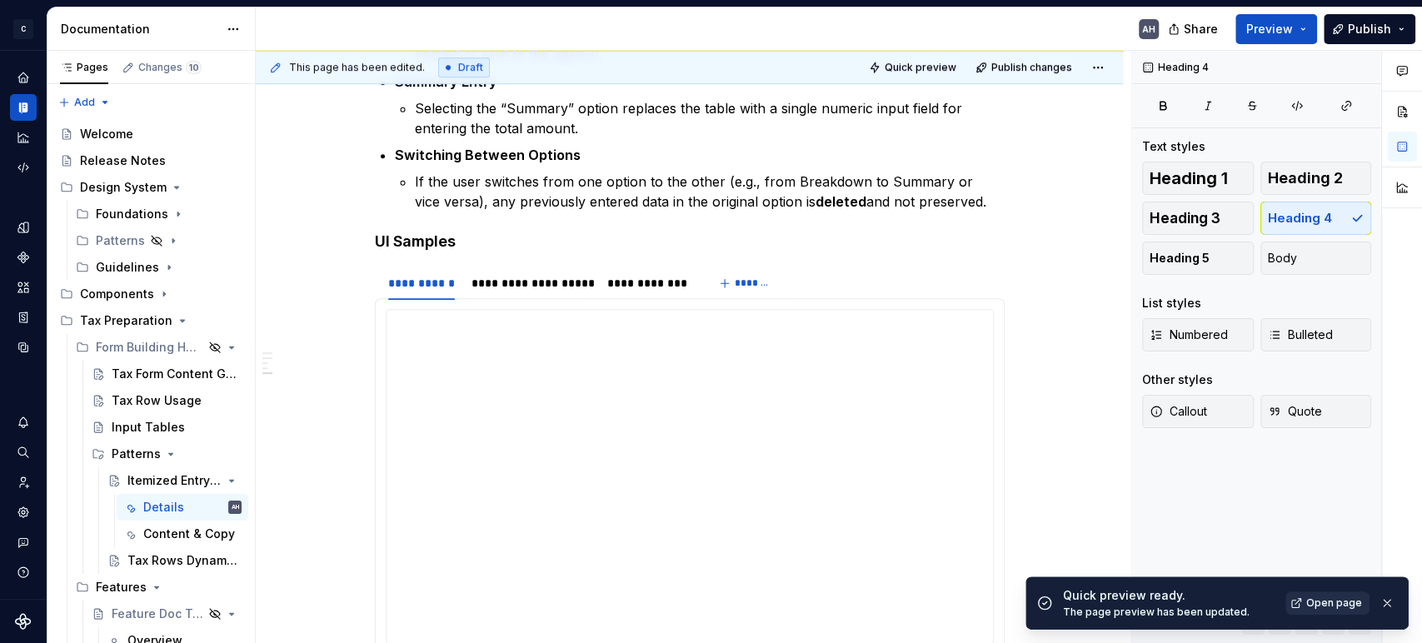
click at [720, 276] on span "Open page" at bounding box center [1334, 602] width 56 height 13
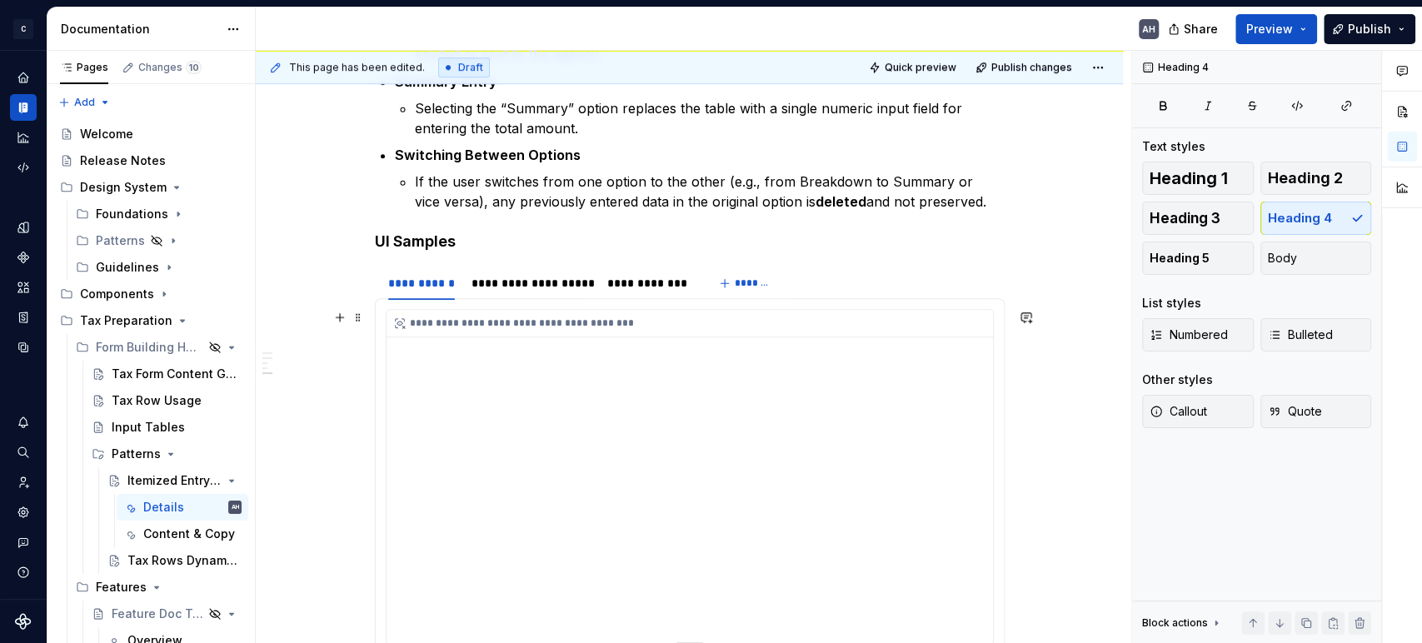
click at [720, 276] on div "**********" at bounding box center [689, 476] width 606 height 333
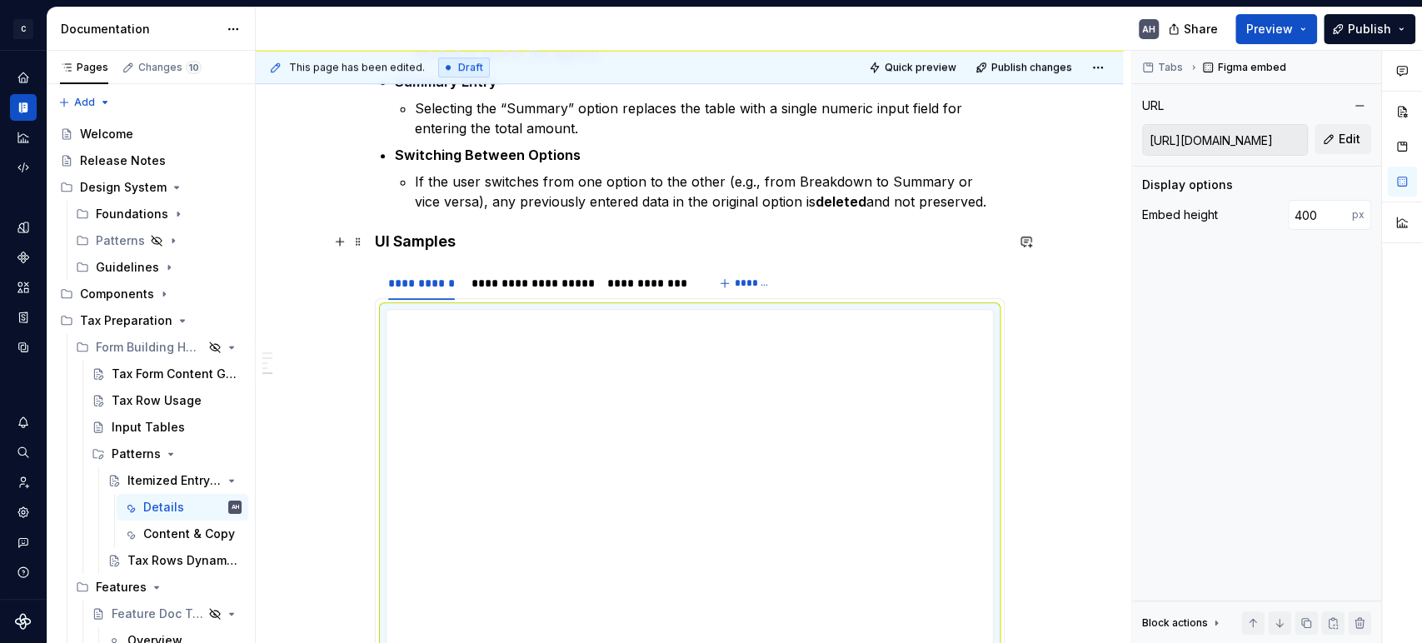
click at [720, 242] on h4 "UI Samples" at bounding box center [690, 242] width 630 height 20
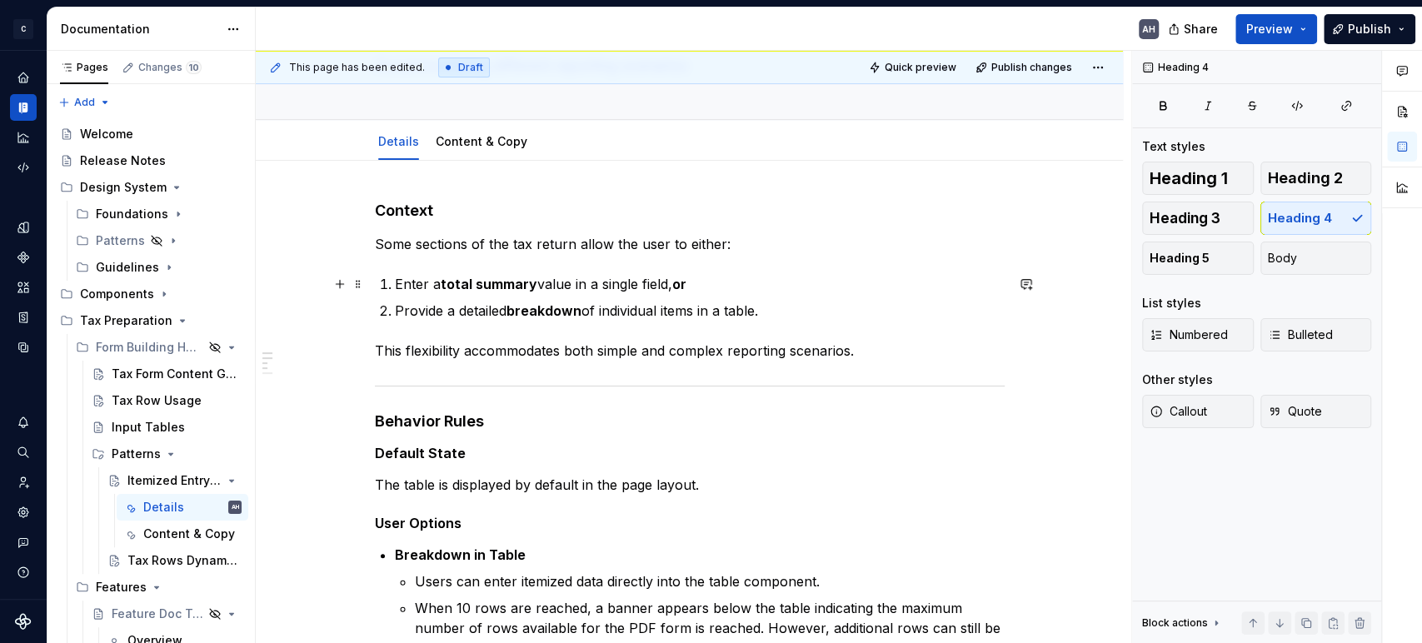
scroll to position [127, 0]
click at [478, 141] on link "Content & Copy" at bounding box center [482, 142] width 92 height 14
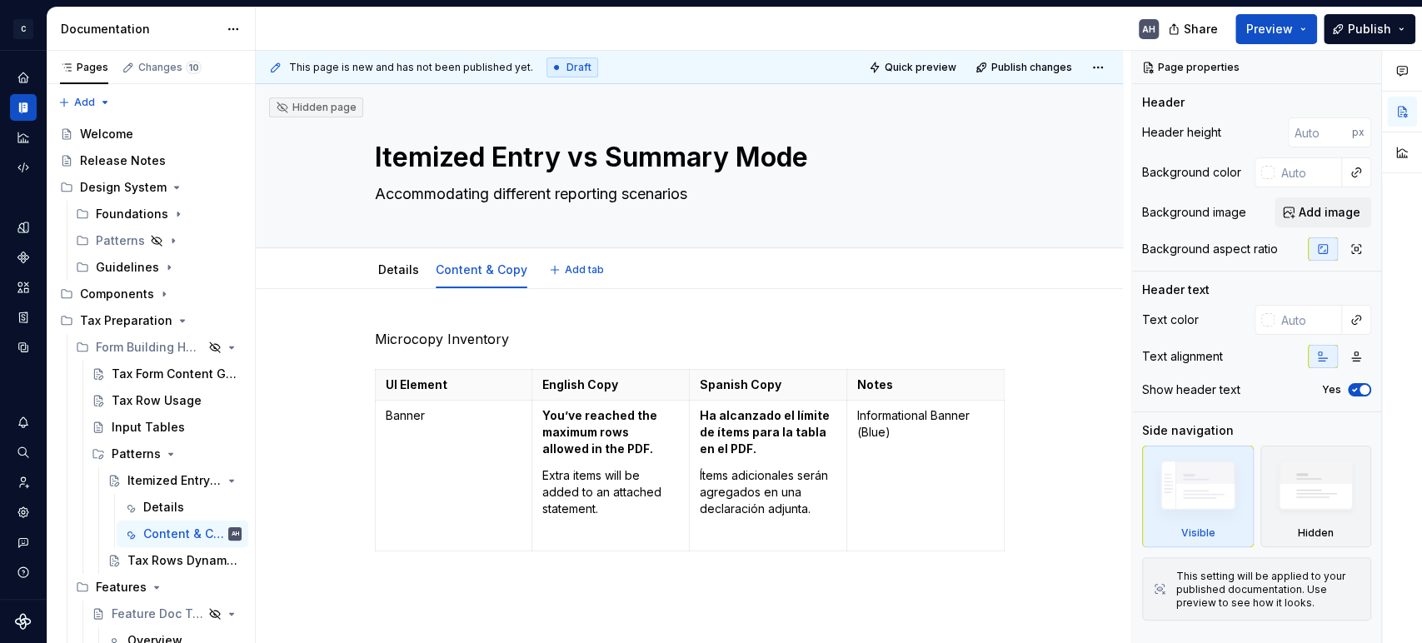
type textarea "*"
click at [420, 276] on td "Banner" at bounding box center [453, 476] width 157 height 151
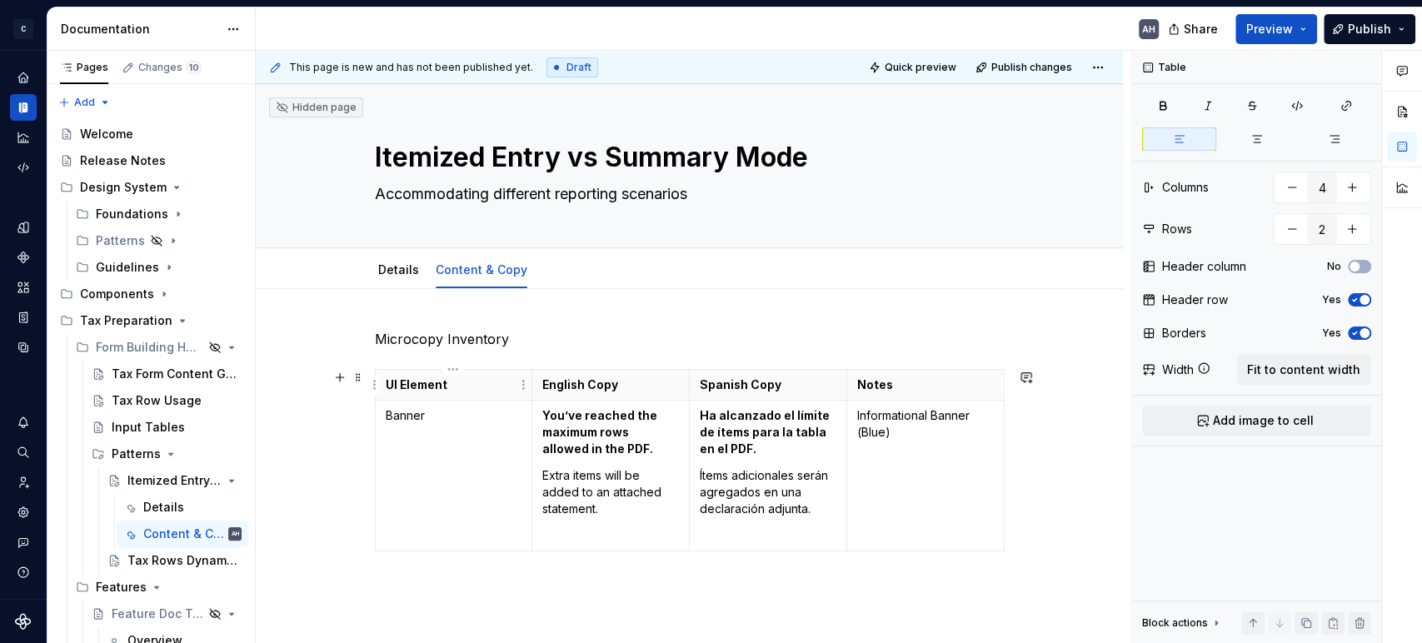
click at [401, 276] on p "UI Element" at bounding box center [454, 384] width 137 height 17
click at [381, 276] on th "UI Element" at bounding box center [453, 385] width 157 height 31
click at [461, 276] on td "Banner" at bounding box center [453, 476] width 157 height 151
click at [475, 276] on p "UI Element" at bounding box center [454, 384] width 137 height 17
click at [486, 276] on td "Banner" at bounding box center [453, 476] width 157 height 151
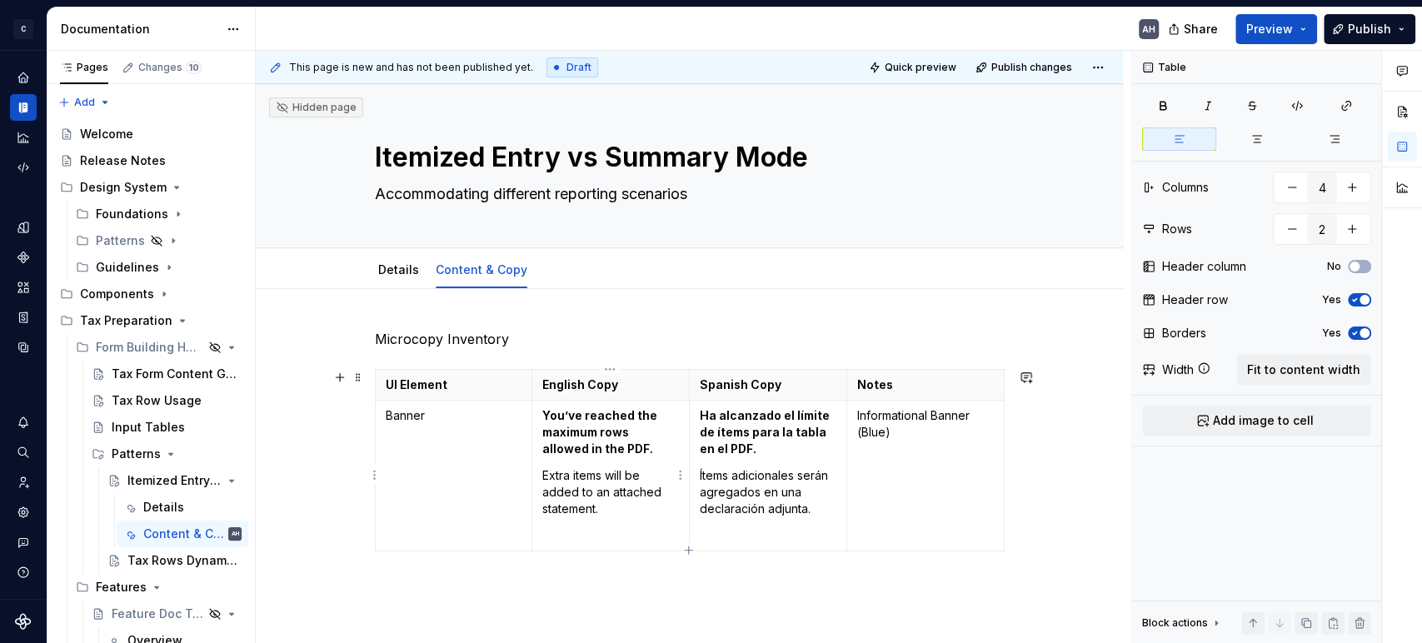
click at [546, 276] on td "You’ve reached the maximum rows allowed in the PDF. Extra items will be added t…" at bounding box center [610, 476] width 157 height 151
click at [720, 276] on td "Informational Banner (Blue)" at bounding box center [924, 476] width 157 height 151
click at [372, 276] on html "C Andúril AH Dataset Expert Tax Documentation AH Share Preview Publish Pages Ch…" at bounding box center [711, 321] width 1422 height 643
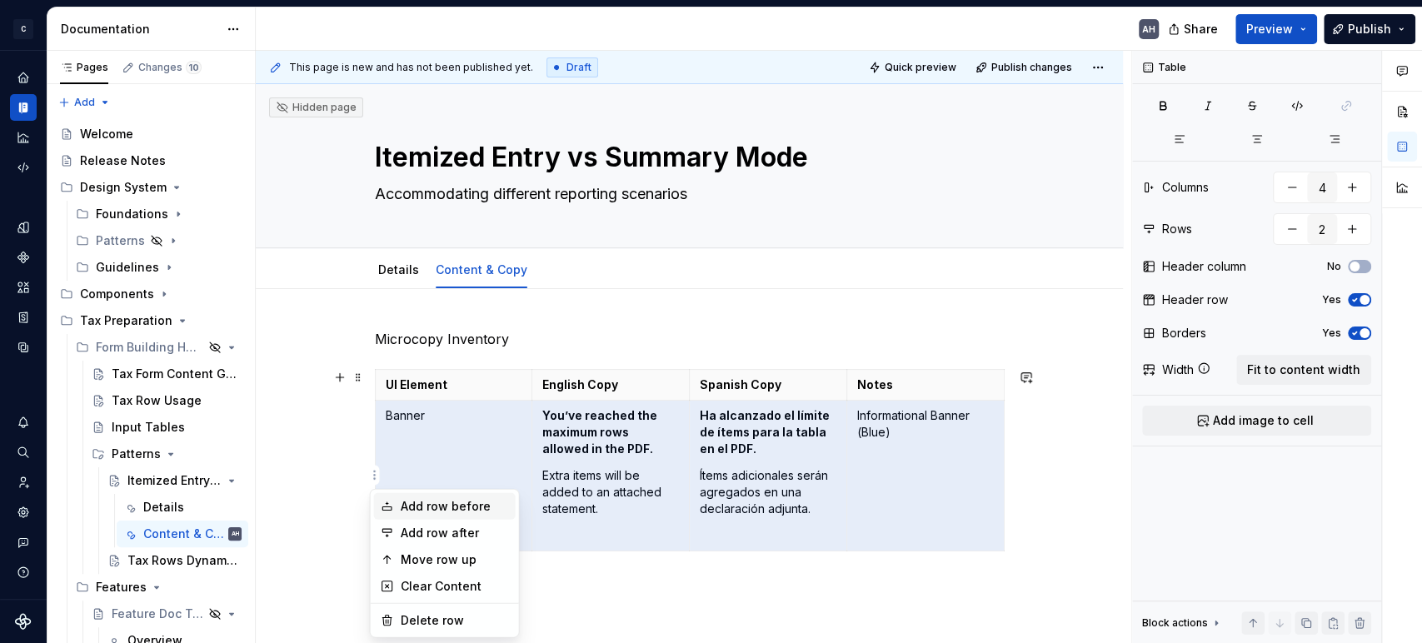
click at [421, 276] on div "Add row before" at bounding box center [455, 506] width 108 height 17
type input "3"
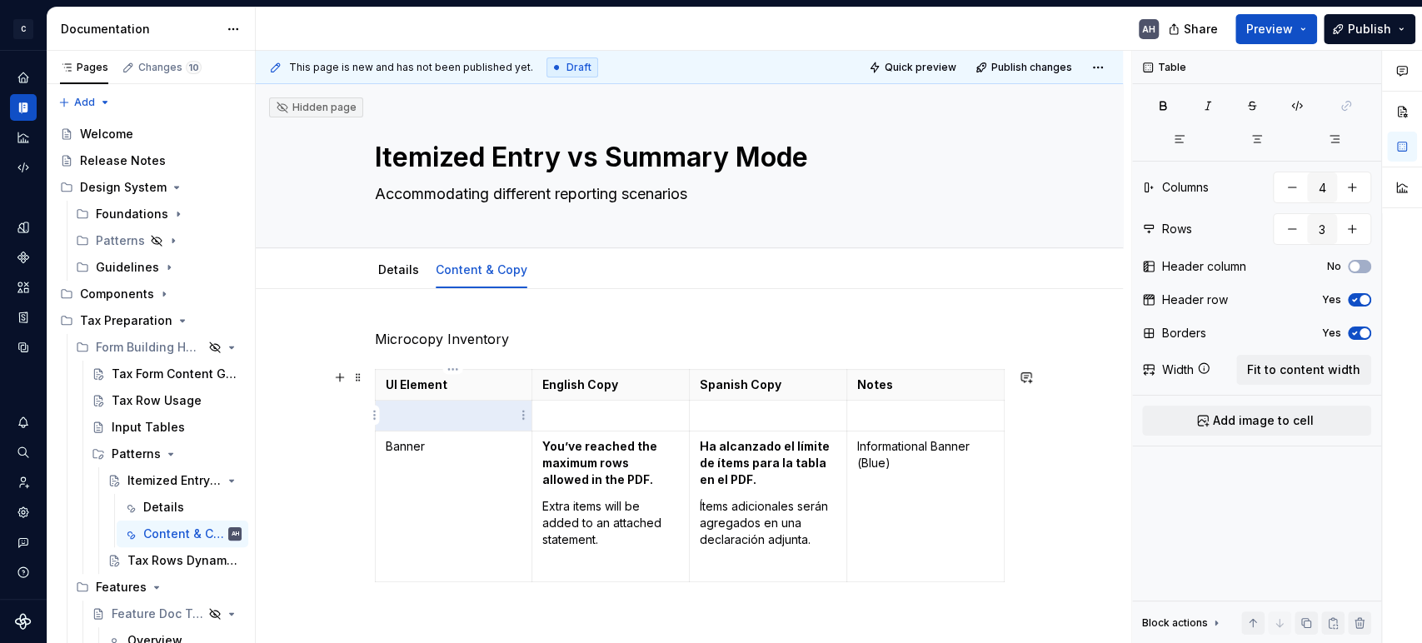
click at [416, 276] on p at bounding box center [454, 415] width 137 height 17
click at [416, 276] on p "Insert details" at bounding box center [454, 415] width 137 height 17
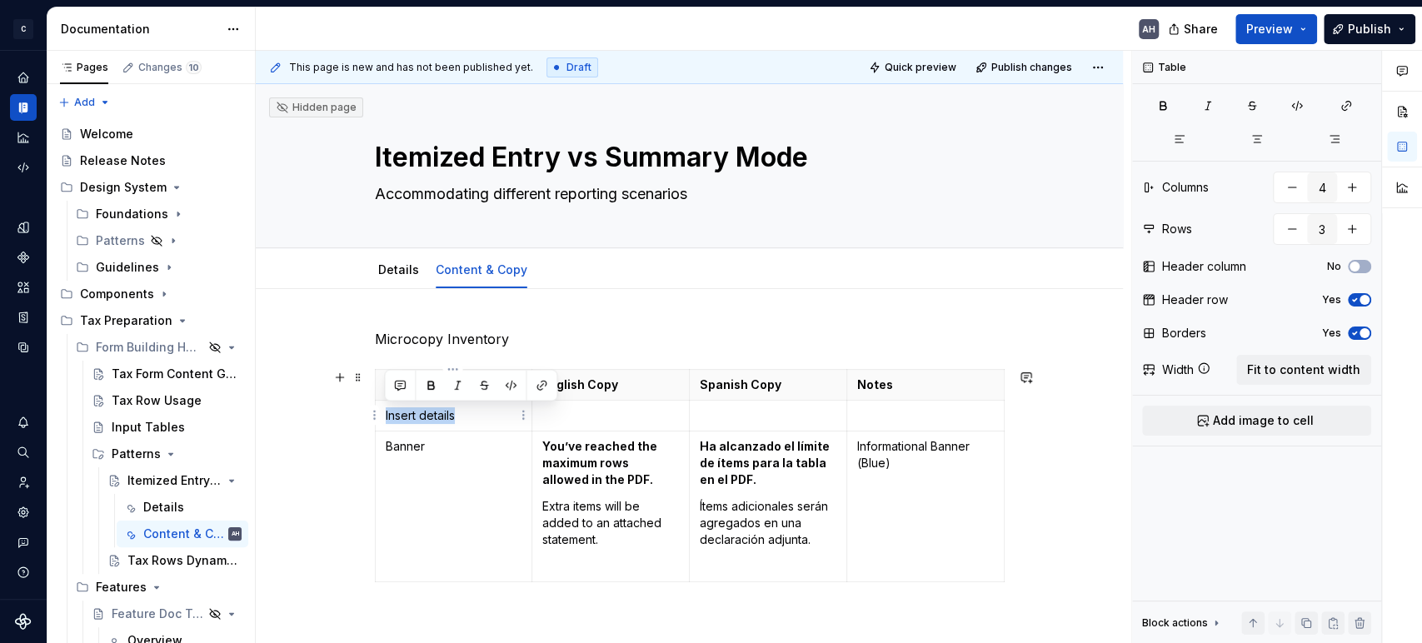
drag, startPoint x: 463, startPoint y: 414, endPoint x: 386, endPoint y: 412, distance: 77.5
click at [386, 276] on p "Insert details" at bounding box center [454, 415] width 137 height 17
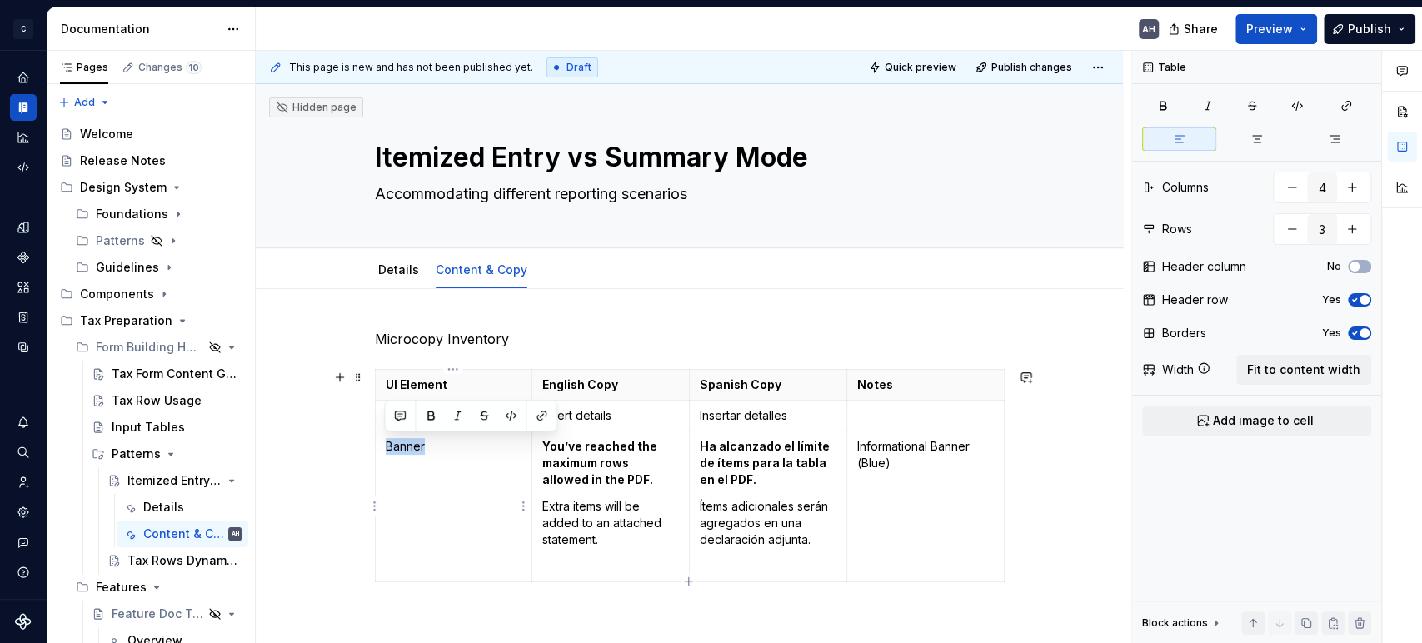
click at [444, 276] on td "Banner" at bounding box center [453, 506] width 157 height 151
click at [397, 276] on p "Options" at bounding box center [454, 415] width 137 height 17
click at [378, 276] on html "C Andúril AH Dataset Expert Tax Documentation AH Share Preview Publish Pages Ch…" at bounding box center [711, 321] width 1422 height 643
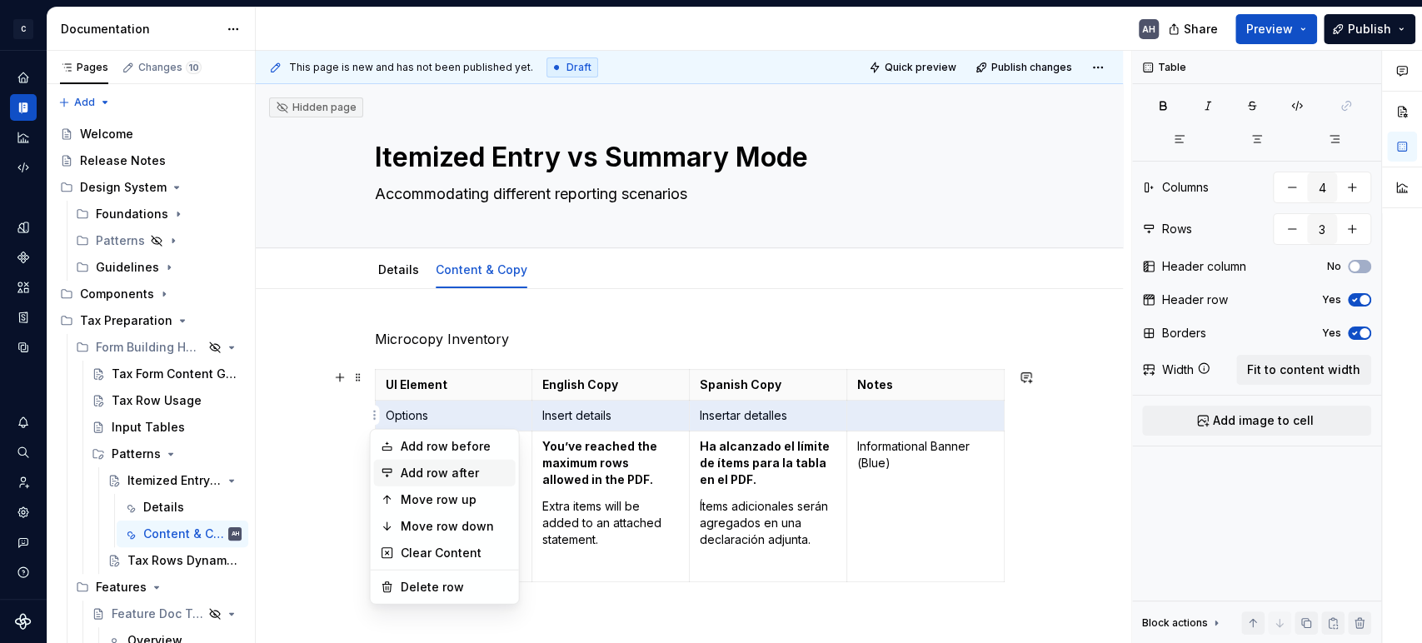
click at [399, 276] on div "Add row after" at bounding box center [445, 473] width 142 height 27
type input "4"
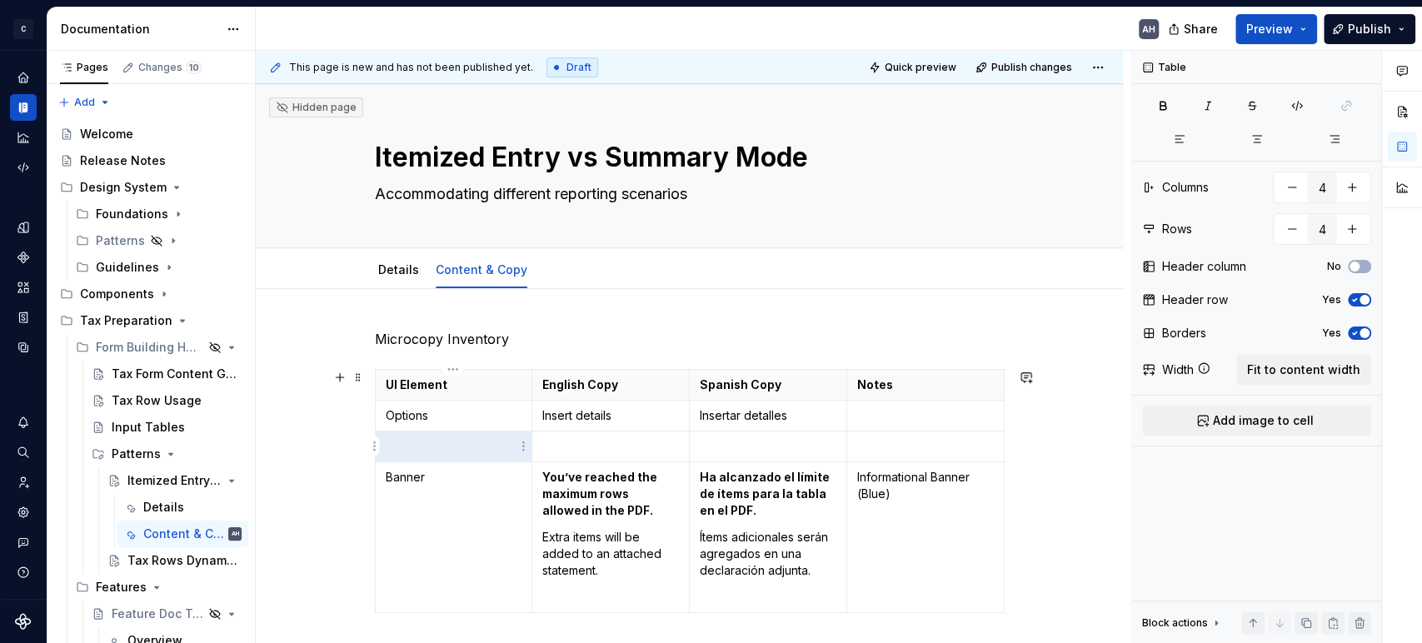
click at [440, 276] on p at bounding box center [454, 446] width 137 height 17
click at [597, 276] on p "Insert summary" at bounding box center [610, 446] width 137 height 17
click at [720, 276] on p "Microcopy Inventory" at bounding box center [690, 339] width 630 height 20
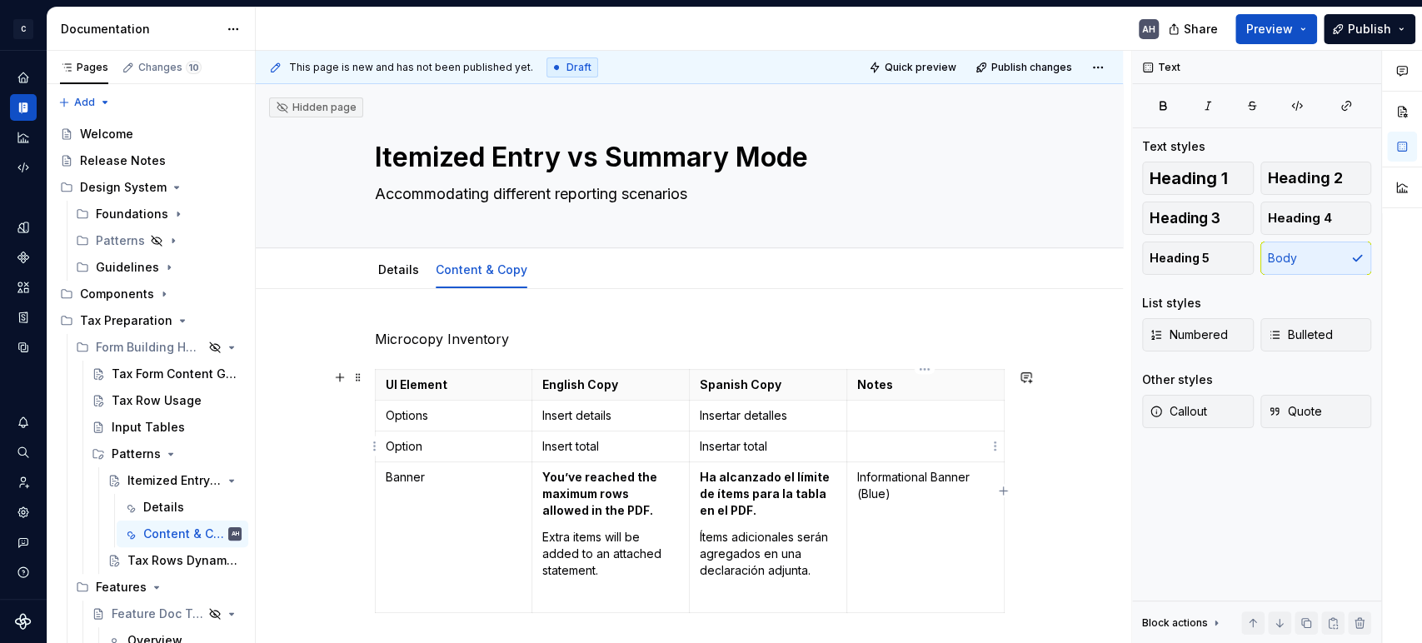
click at [720, 276] on p at bounding box center [925, 446] width 137 height 17
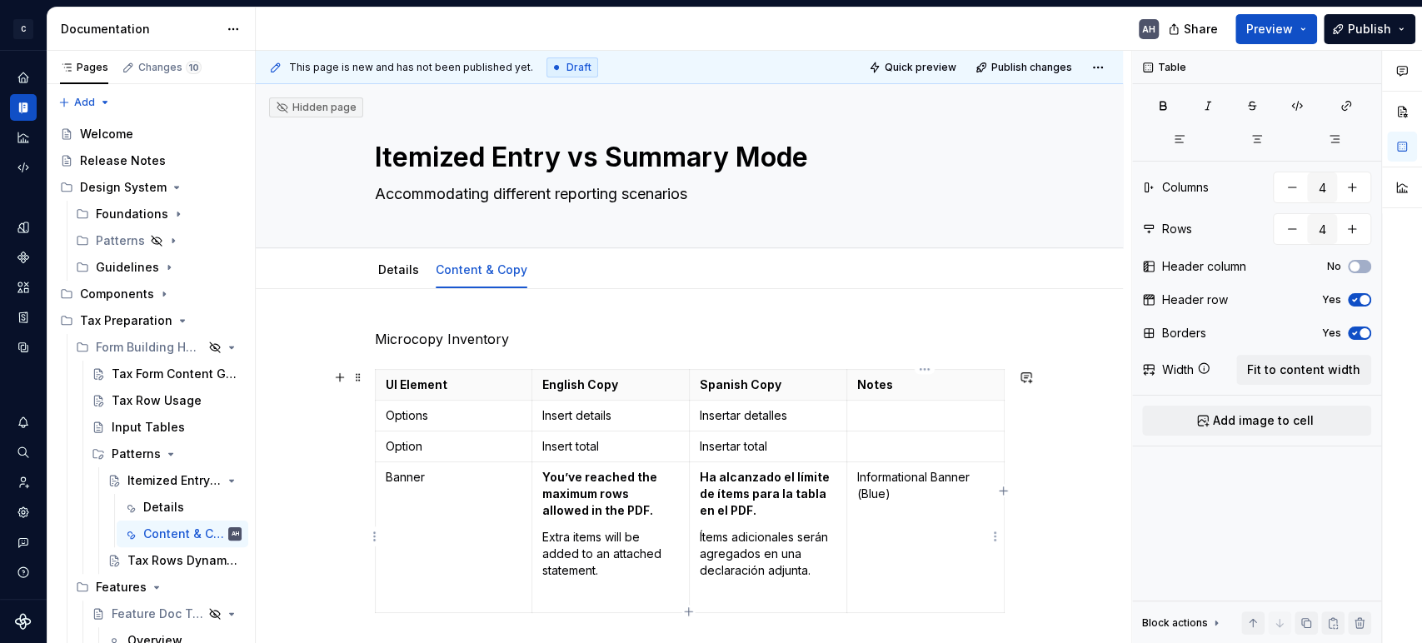
click at [720, 276] on p "Informational Banner (Blue)" at bounding box center [925, 485] width 137 height 33
click at [720, 276] on td at bounding box center [924, 446] width 157 height 31
click at [401, 276] on p "Options" at bounding box center [454, 415] width 137 height 17
click at [406, 276] on p "Option" at bounding box center [454, 446] width 137 height 17
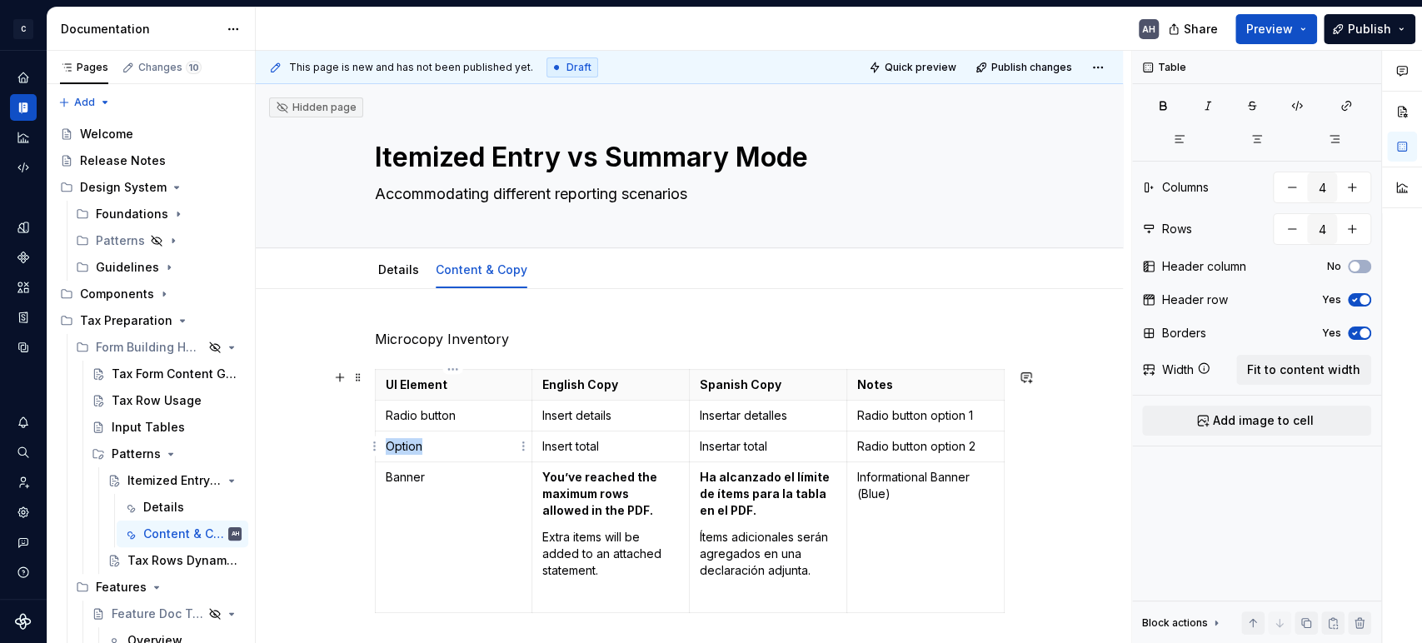
click at [406, 276] on p "Option" at bounding box center [454, 446] width 137 height 17
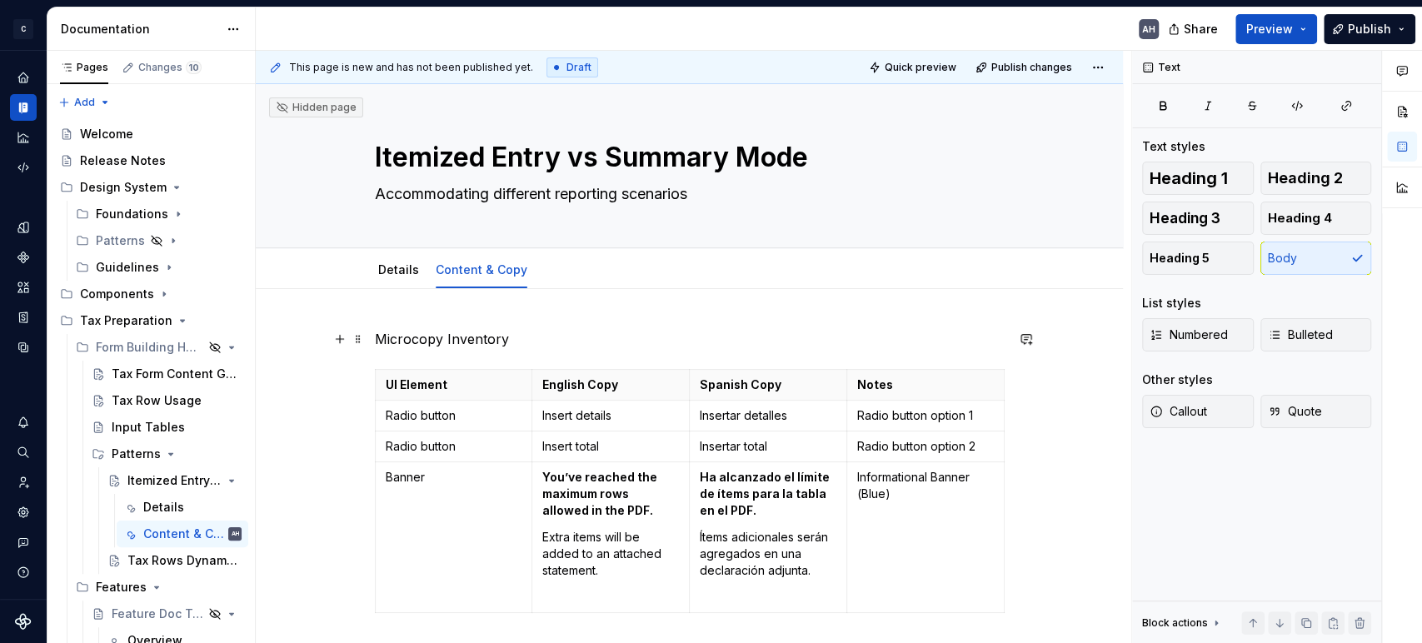
click at [436, 276] on p "Microcopy Inventory" at bounding box center [690, 339] width 630 height 20
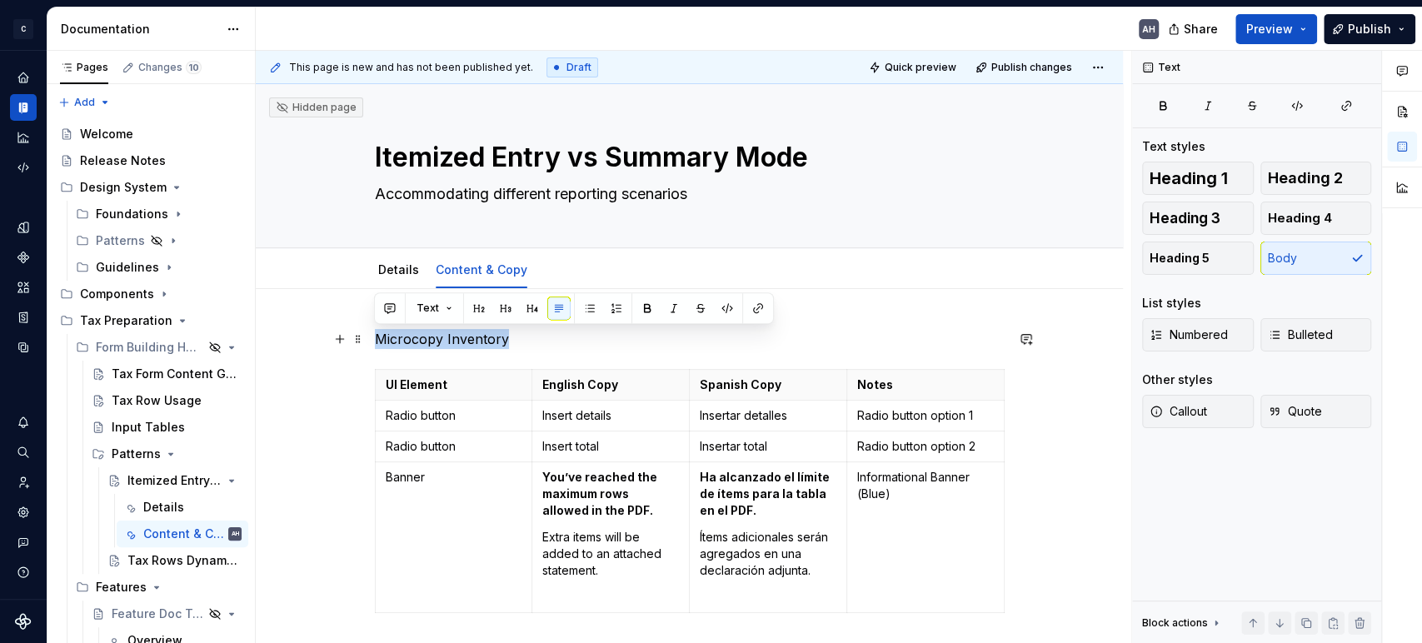
click at [436, 276] on p "Microcopy Inventory" at bounding box center [690, 339] width 630 height 20
click at [530, 276] on button "button" at bounding box center [532, 307] width 23 height 23
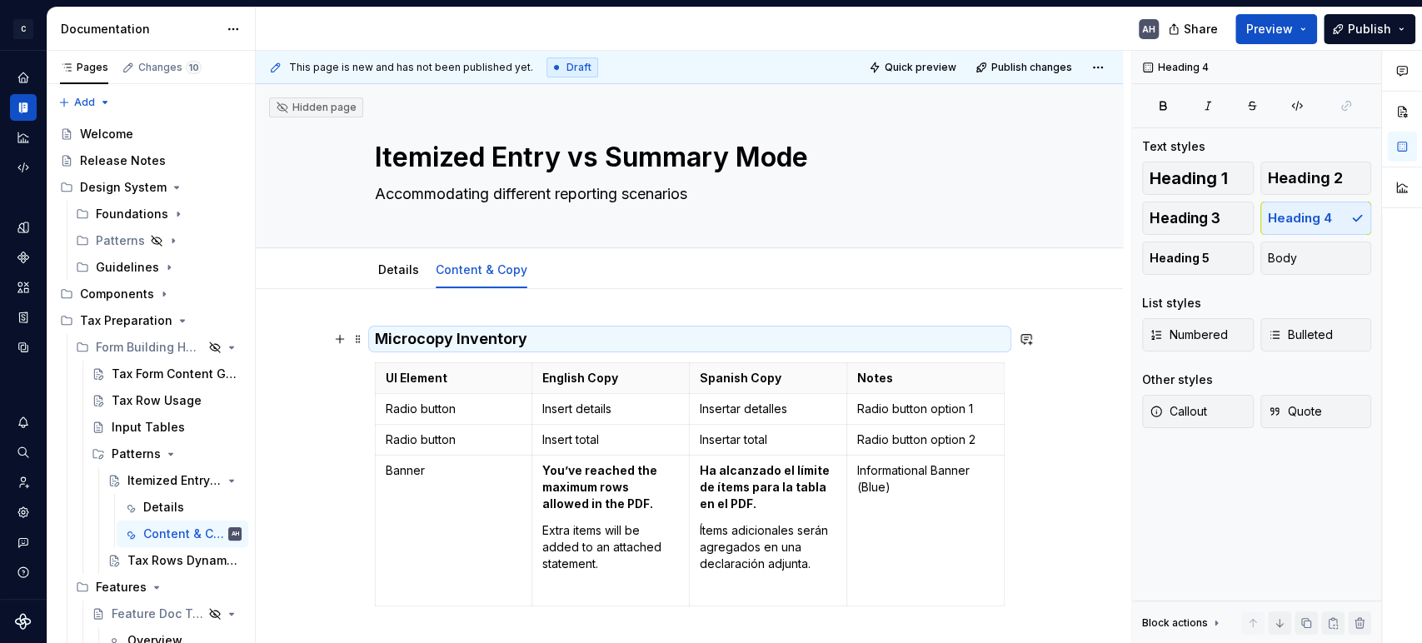
click at [530, 276] on h4 "Microcopy Inventory" at bounding box center [690, 339] width 630 height 20
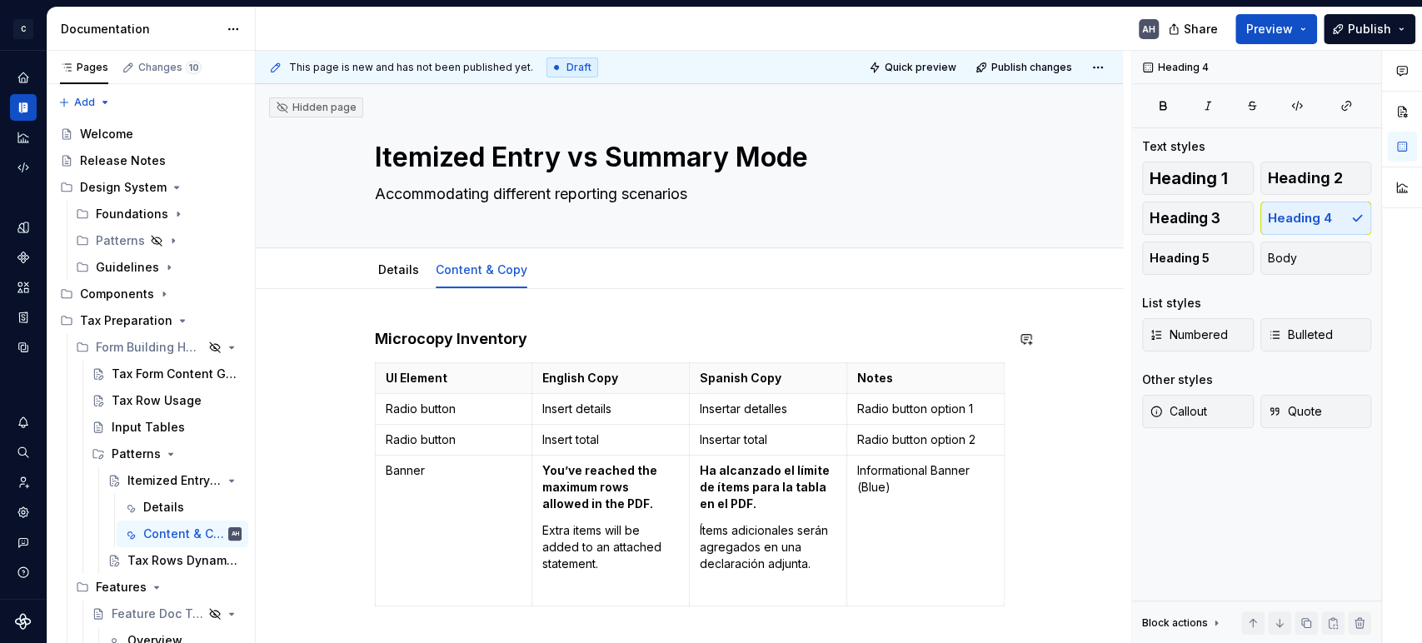
click at [484, 276] on div "Microcopy Inventory UI Element English Copy Spanish Copy Notes Radio button Ins…" at bounding box center [689, 557] width 867 height 537
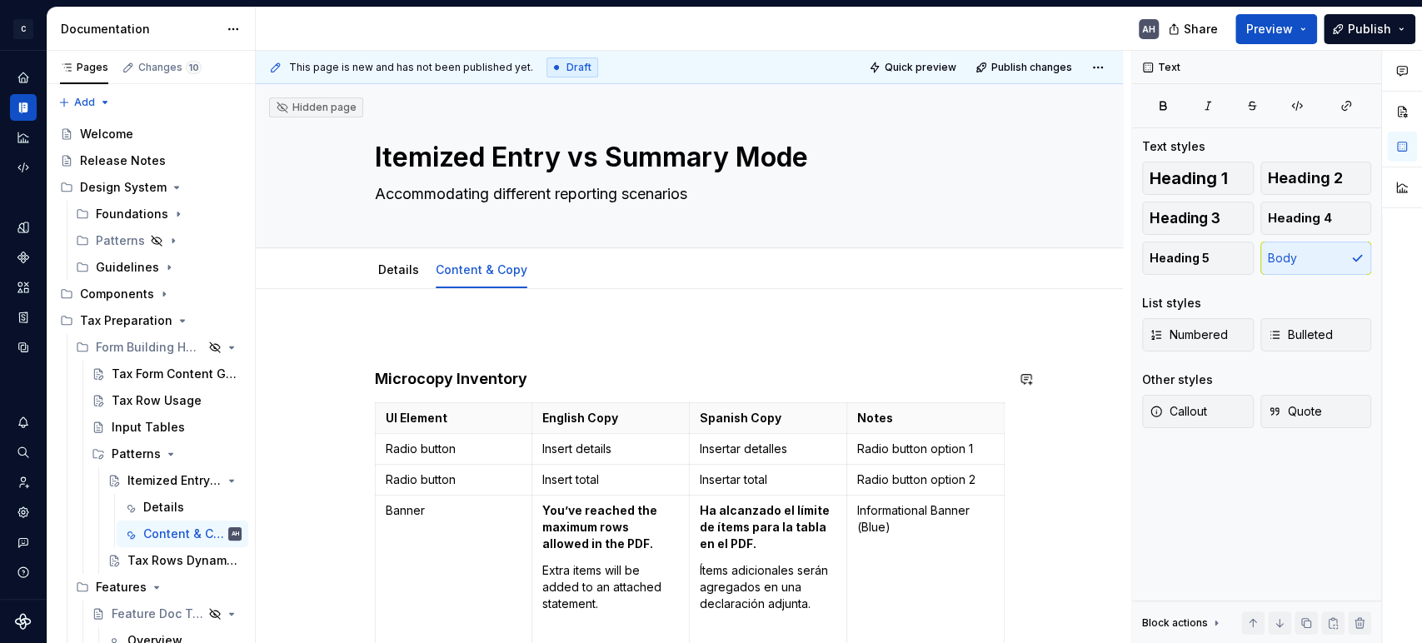
click at [484, 276] on div "Microcopy Inventory UI Element English Copy Spanish Copy Notes Radio button Ins…" at bounding box center [689, 577] width 867 height 577
click at [375, 276] on h4 "Microcopy Inventory" at bounding box center [690, 379] width 630 height 20
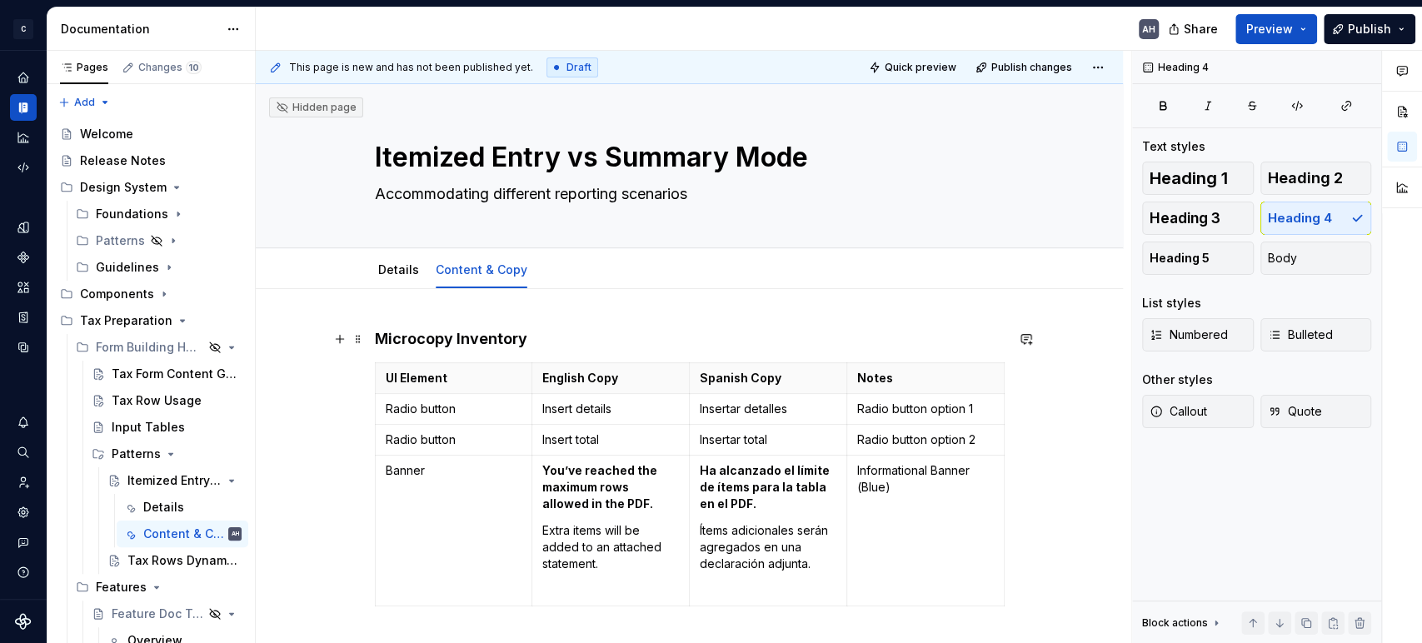
click at [417, 276] on h4 "Microcopy Inventory" at bounding box center [690, 339] width 630 height 20
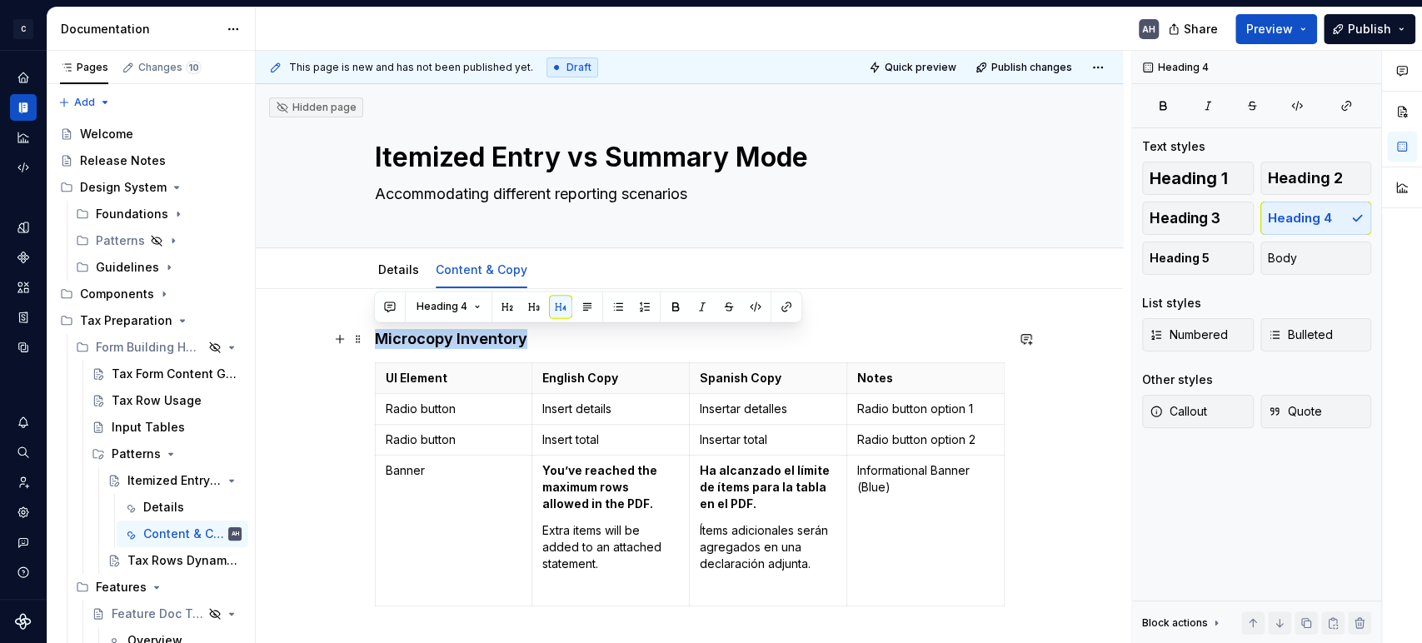
click at [417, 276] on h4 "Microcopy Inventory" at bounding box center [690, 339] width 630 height 20
click at [531, 276] on button "button" at bounding box center [533, 306] width 23 height 23
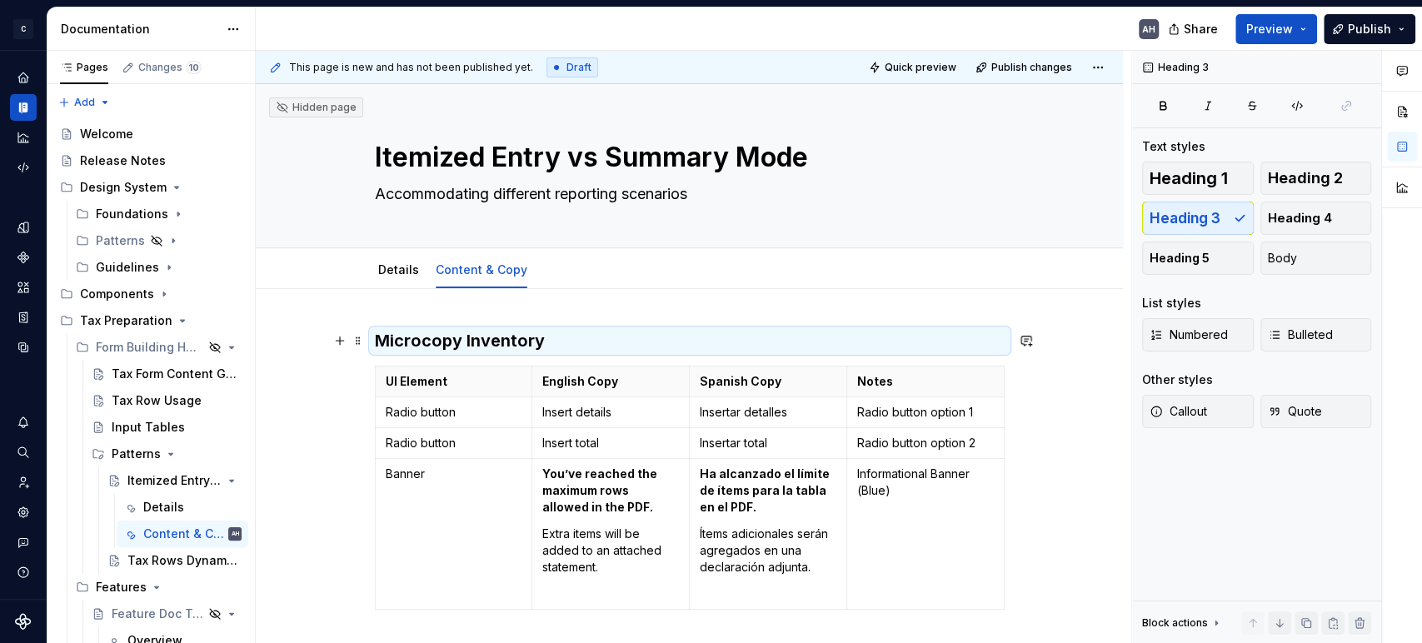
click at [519, 276] on h3 "Microcopy Inventory" at bounding box center [690, 340] width 630 height 23
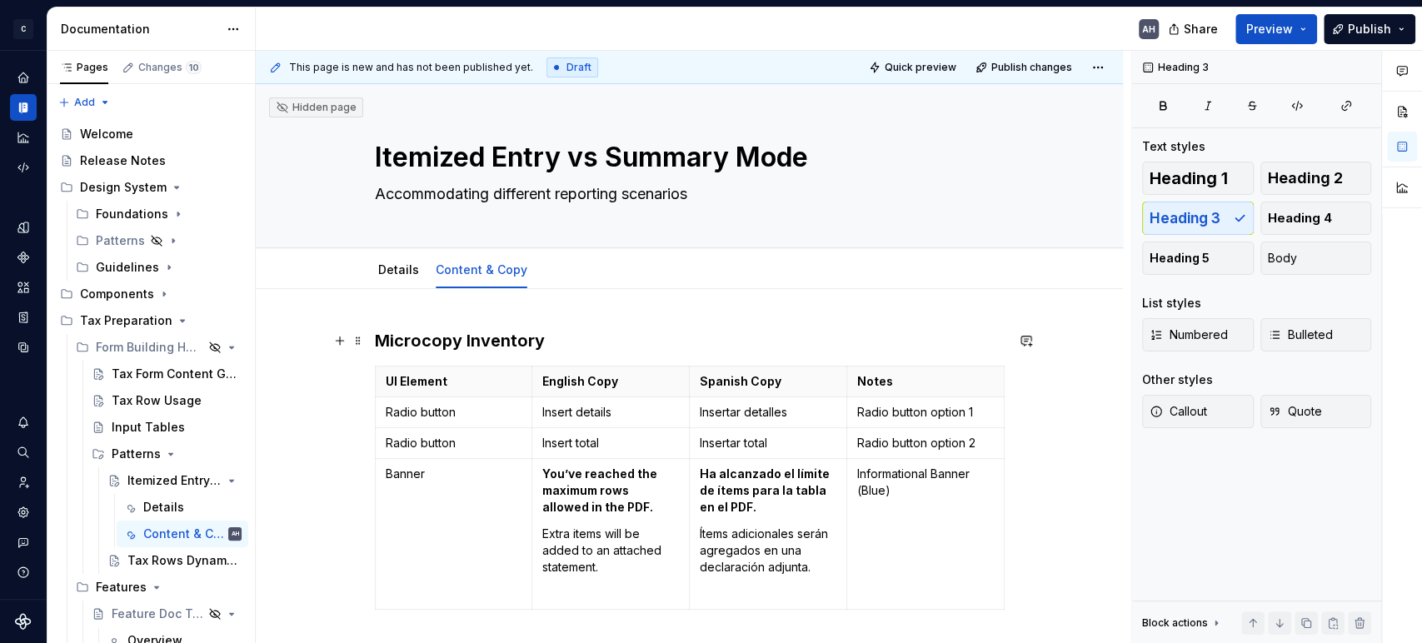
click at [588, 276] on h3 "Microcopy Inventory" at bounding box center [690, 340] width 630 height 23
click at [720, 276] on p "Insertar detalles" at bounding box center [768, 412] width 137 height 17
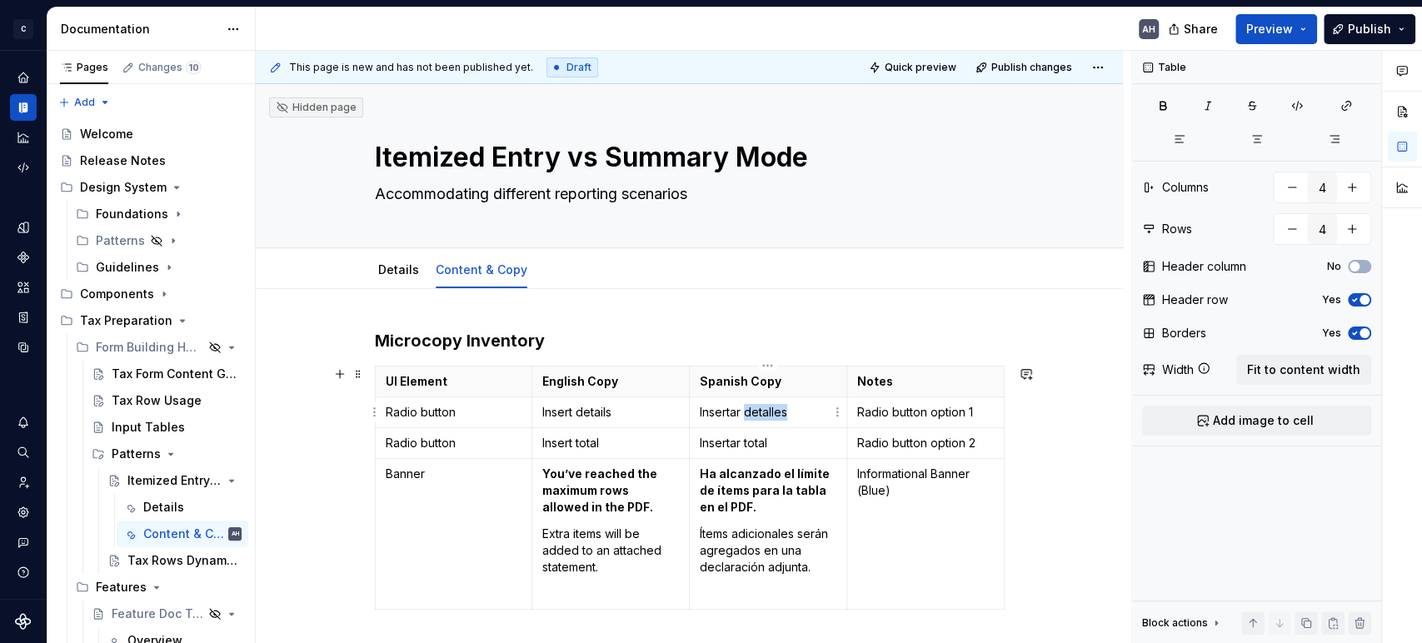
click at [720, 276] on p "Insertar detalles" at bounding box center [768, 412] width 137 height 17
click at [666, 276] on div "Microcopy Inventory UI Element English Copy Spanish Copy Notes Radio button Ins…" at bounding box center [689, 559] width 867 height 541
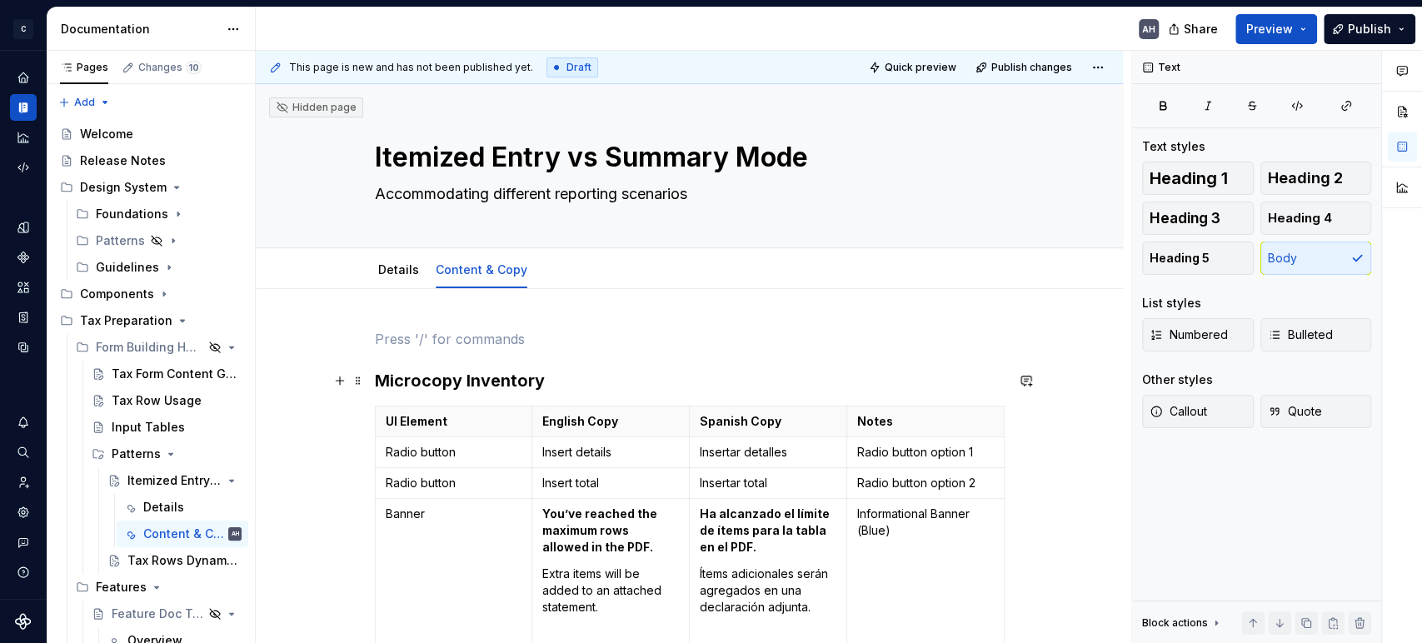
click at [381, 276] on h3 "Microcopy Inventory" at bounding box center [690, 380] width 630 height 23
click at [371, 276] on div "Microcopy Inventory UI Element English Copy Spanish Copy Notes Radio button Ins…" at bounding box center [689, 579] width 867 height 580
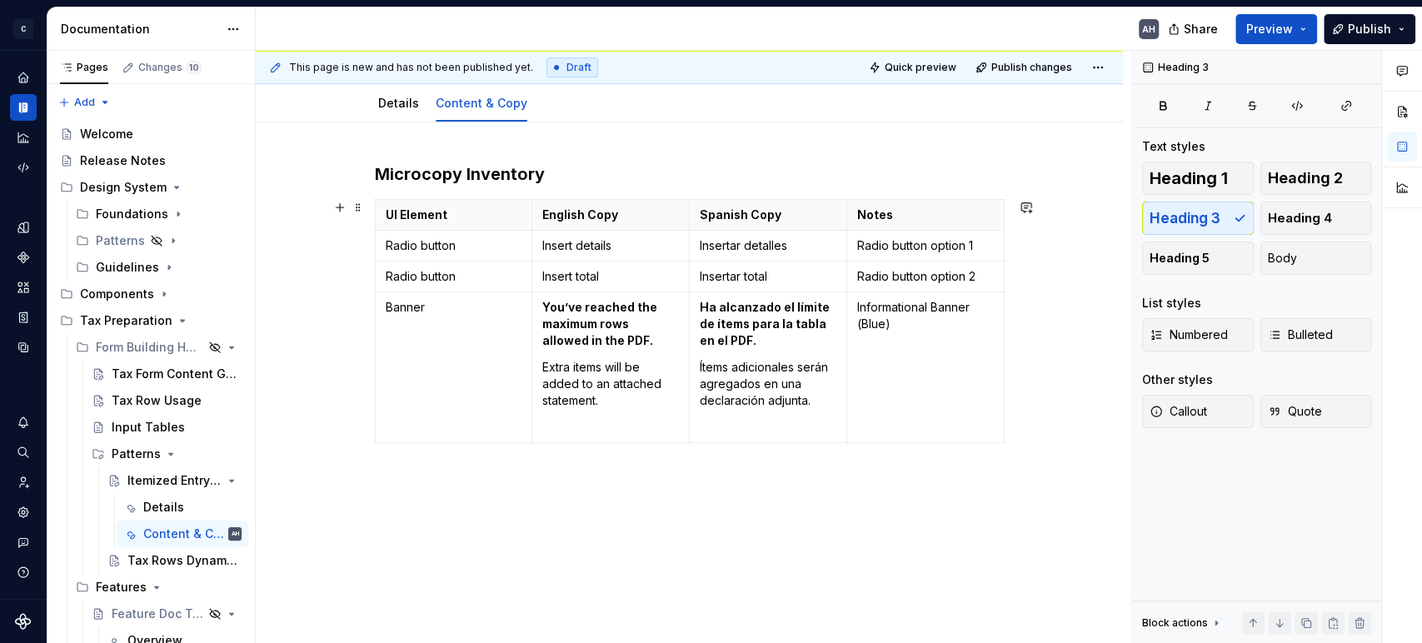
scroll to position [184, 0]
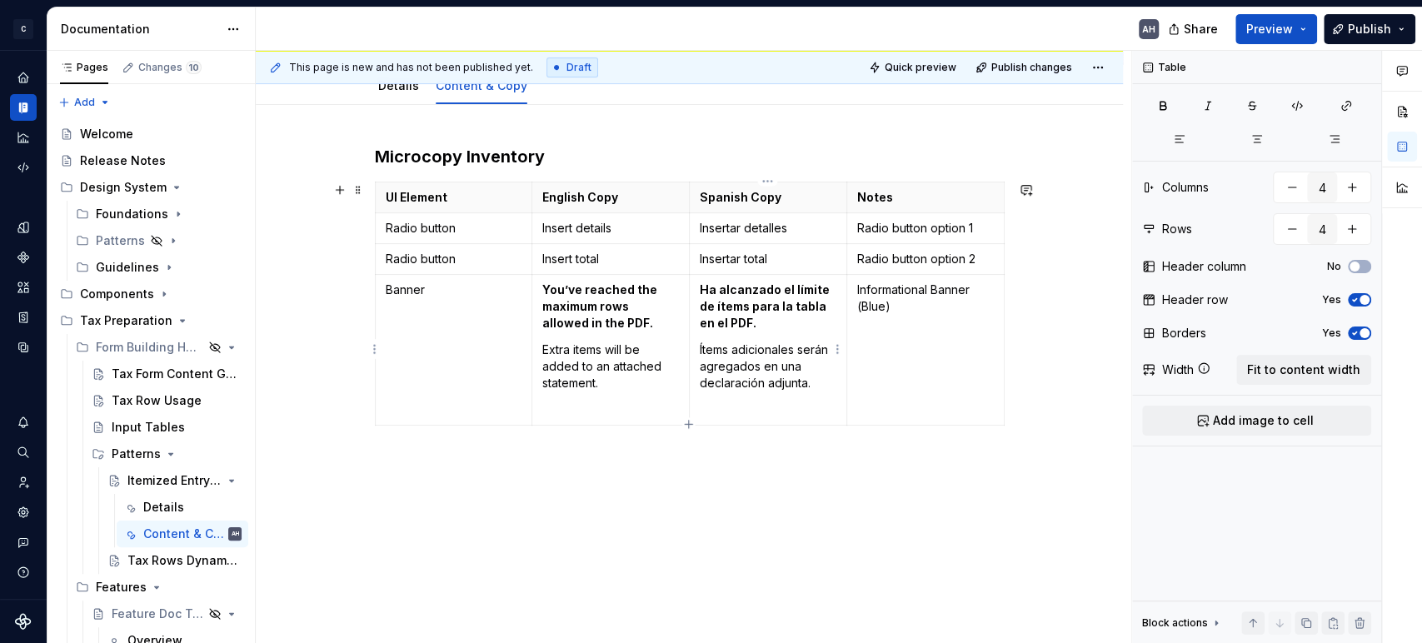
click at [720, 276] on p "Ha alcanzado el límite de ítems para la tabla en el PDF." at bounding box center [768, 306] width 137 height 50
click at [719, 261] on p "Insertar total" at bounding box center [768, 259] width 137 height 17
click at [555, 260] on p "Insert total" at bounding box center [610, 259] width 137 height 17
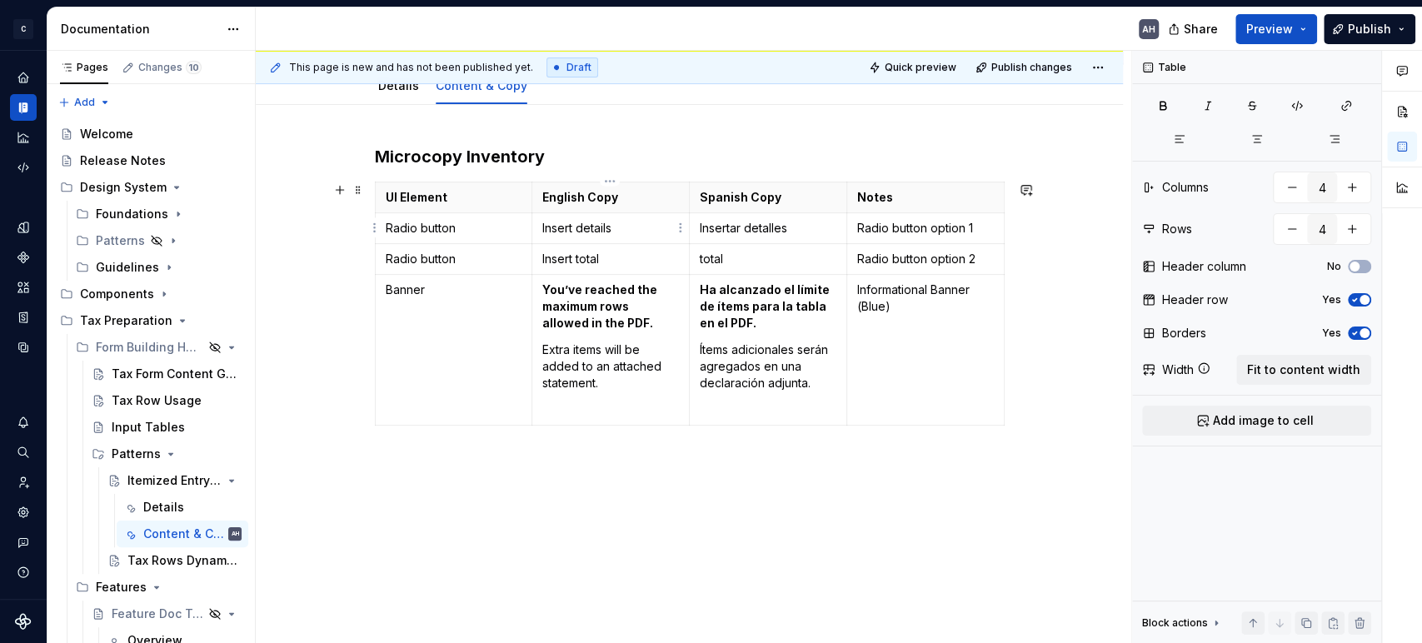
click at [552, 226] on p "Insert details" at bounding box center [610, 228] width 137 height 17
click at [720, 229] on p "Insertar detalles" at bounding box center [768, 228] width 137 height 17
click at [549, 258] on p "Insert total" at bounding box center [610, 259] width 137 height 17
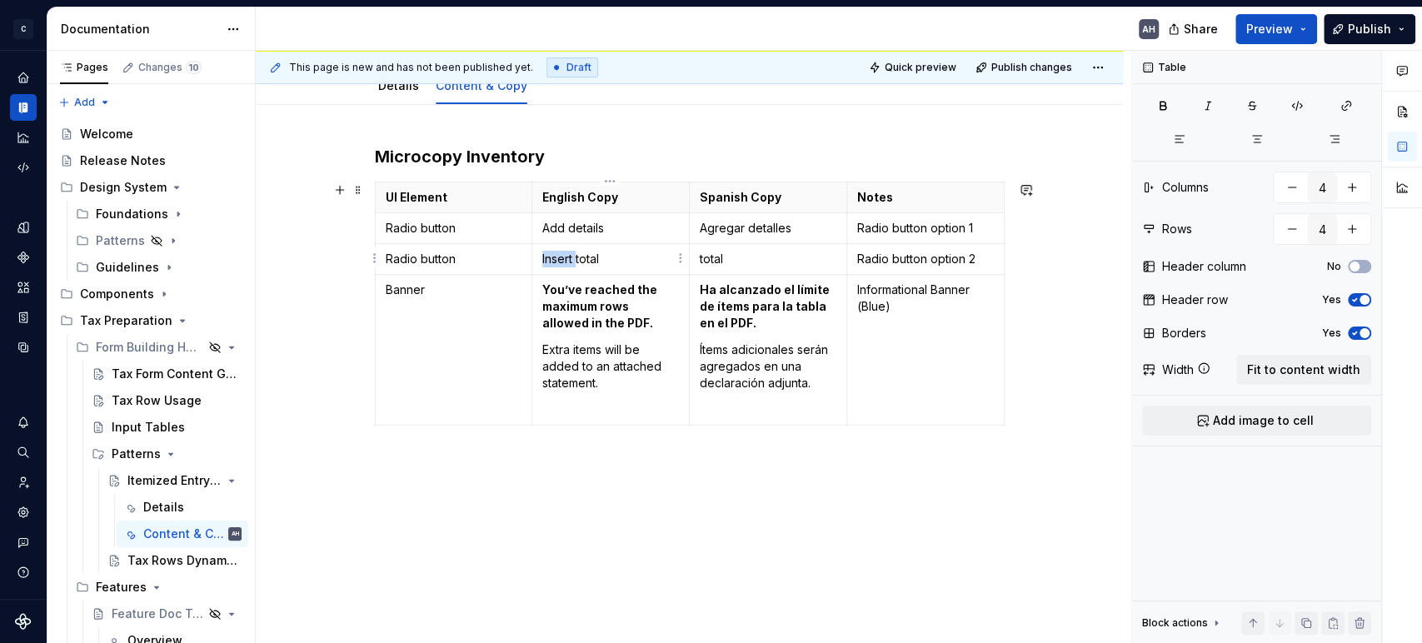
click at [549, 258] on p "Insert total" at bounding box center [610, 259] width 137 height 17
click at [556, 257] on p "Addtotal" at bounding box center [610, 259] width 137 height 17
click at [559, 230] on p "Add details" at bounding box center [610, 228] width 137 height 17
click at [574, 230] on p "Add details" at bounding box center [610, 228] width 137 height 17
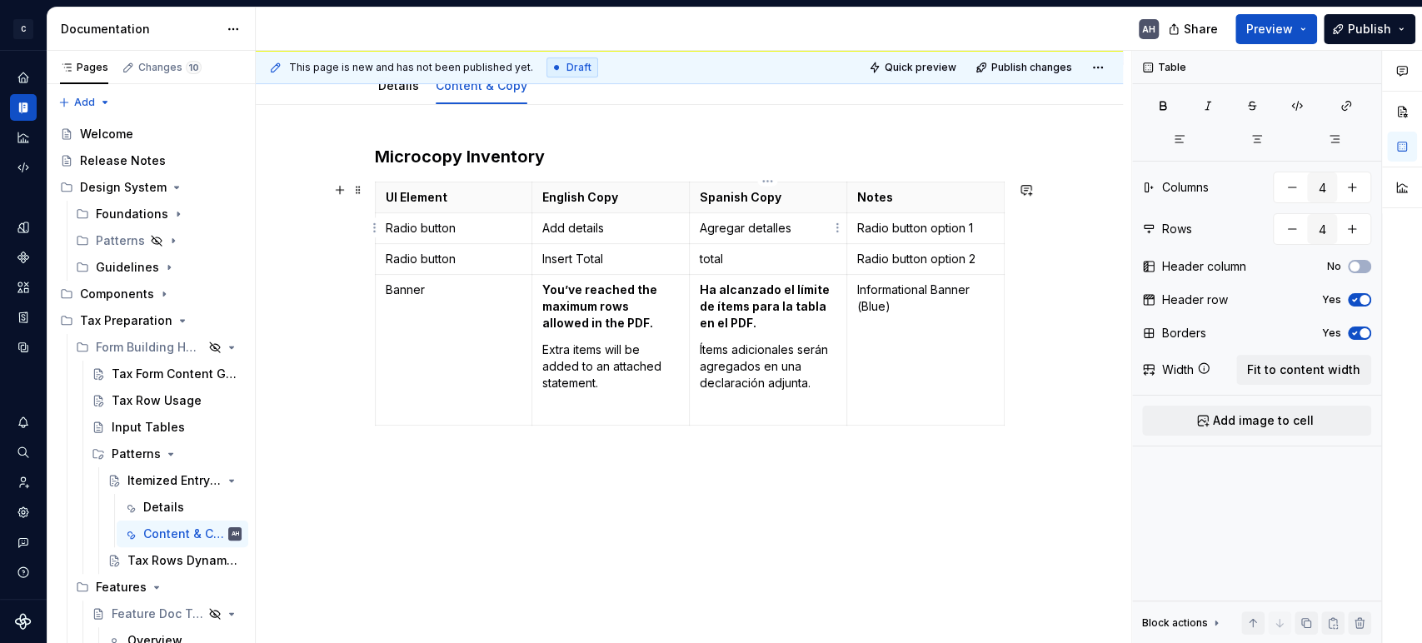
click at [720, 227] on p "Agregar detalles" at bounding box center [768, 228] width 137 height 17
click at [585, 257] on p "Insert Total" at bounding box center [610, 259] width 137 height 17
click at [706, 265] on p "total" at bounding box center [768, 259] width 137 height 17
click at [498, 276] on div "UI Element English Copy Spanish Copy Notes Radio button Add details Agregar det…" at bounding box center [690, 307] width 630 height 251
click at [485, 276] on div "Microcopy Inventory UI Element English Copy Spanish Copy Notes Radio button Add…" at bounding box center [689, 375] width 867 height 541
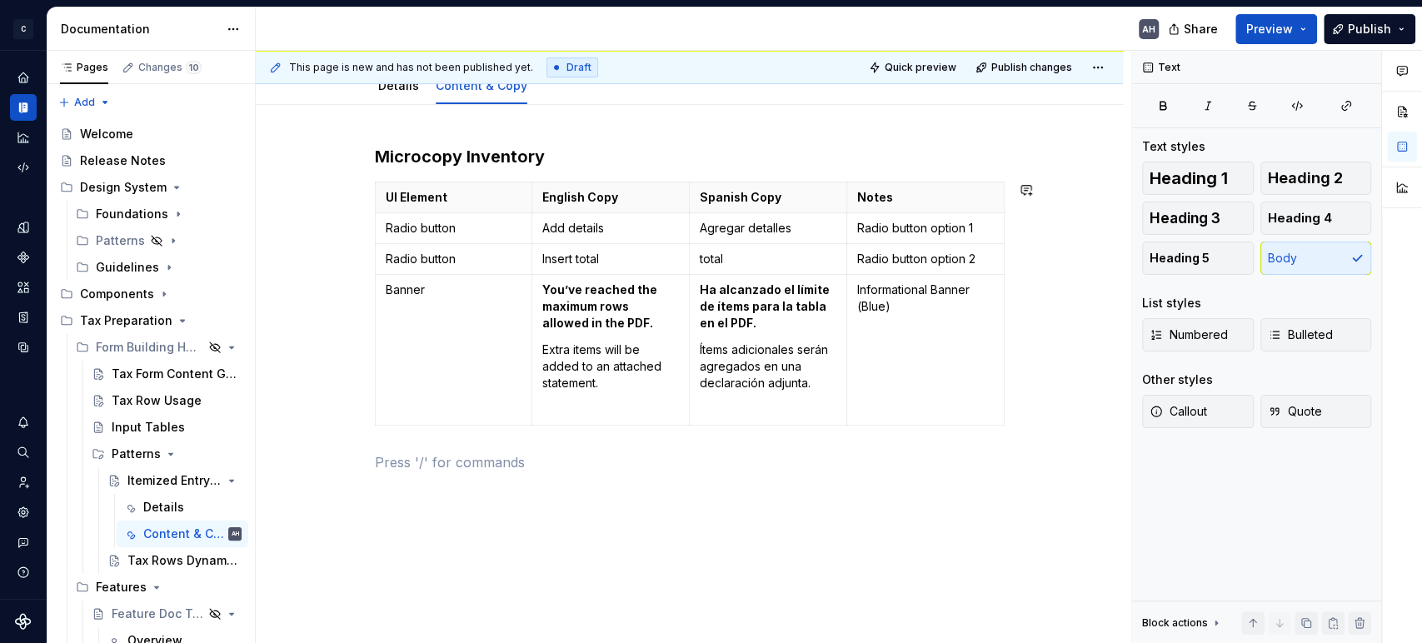
scroll to position [0, 0]
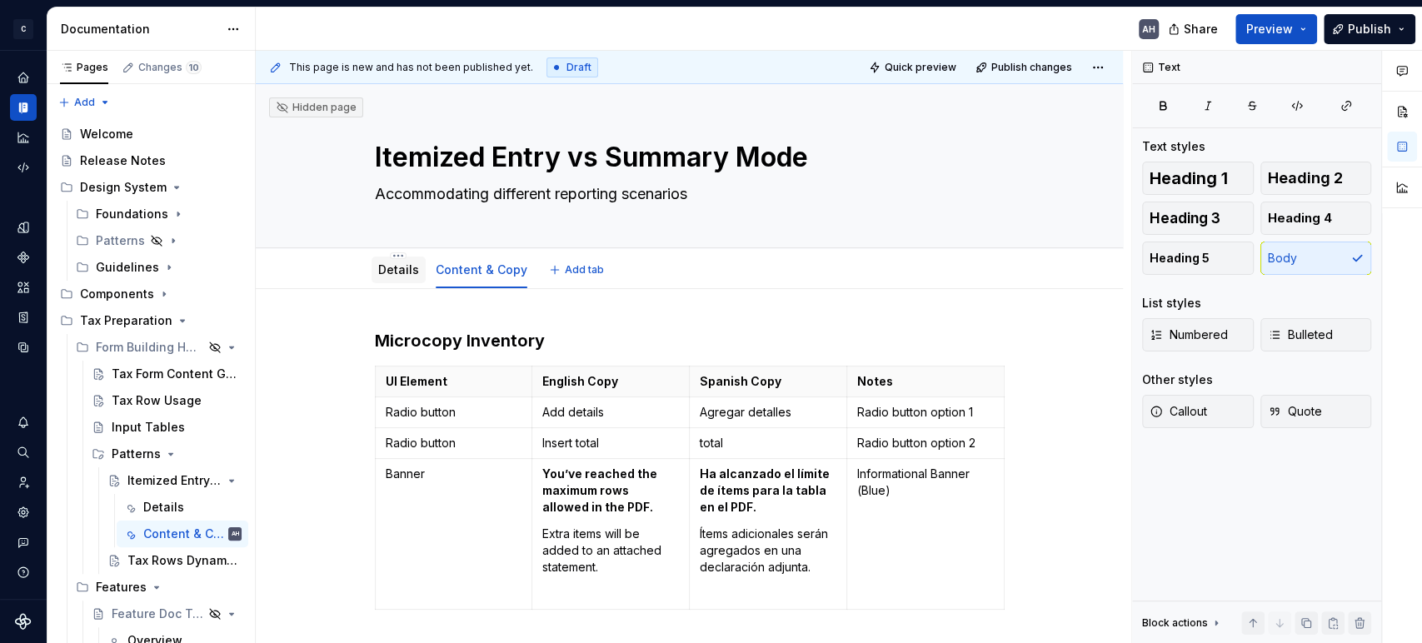
click at [391, 273] on link "Details" at bounding box center [398, 269] width 41 height 14
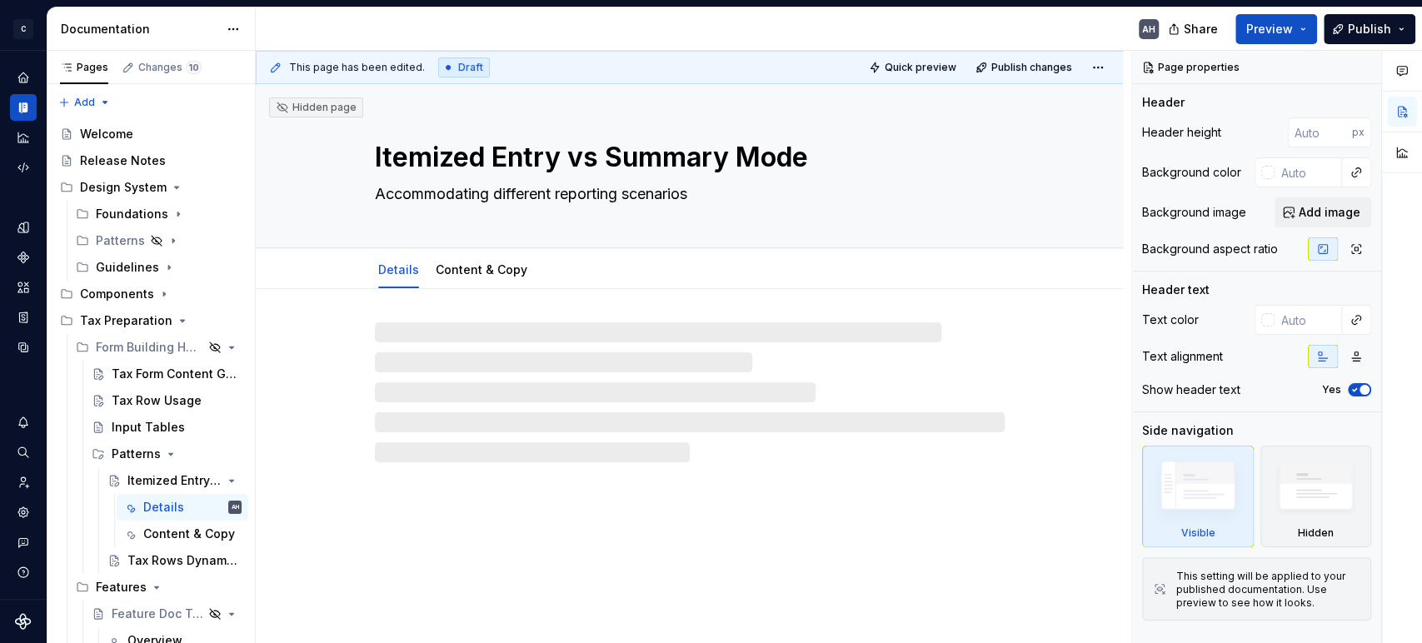
type textarea "*"
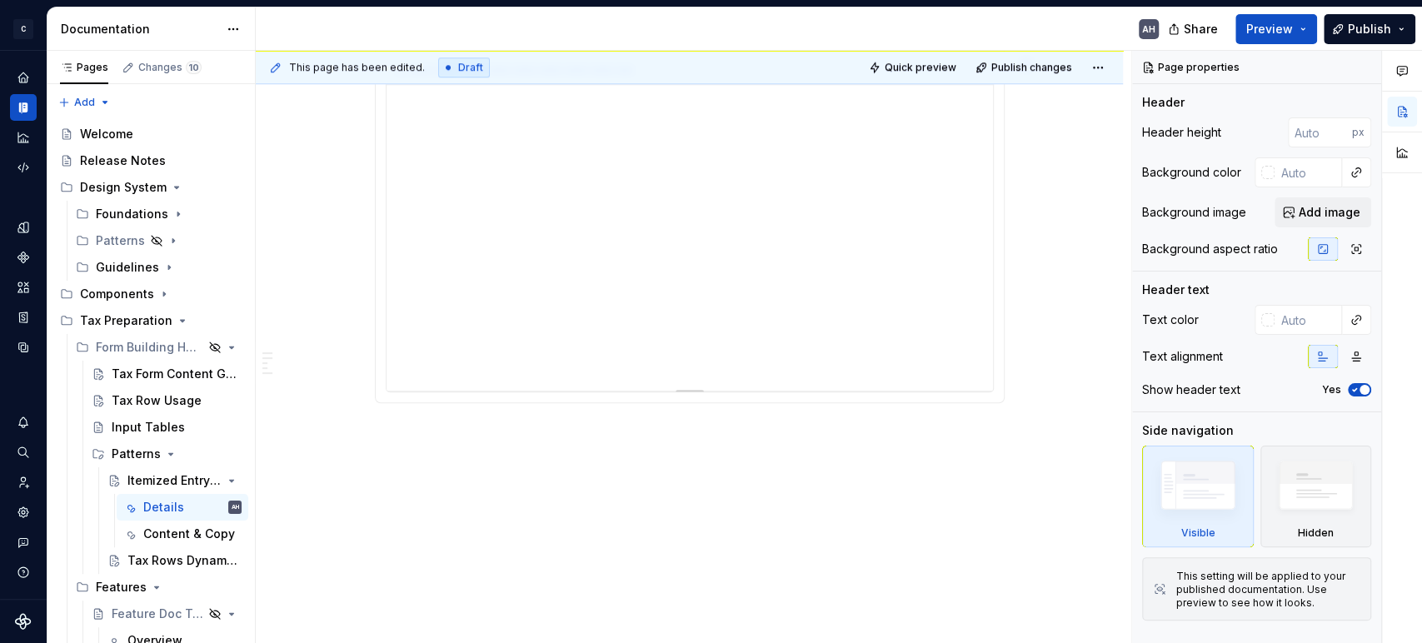
scroll to position [1031, 0]
click at [453, 276] on p at bounding box center [690, 422] width 630 height 20
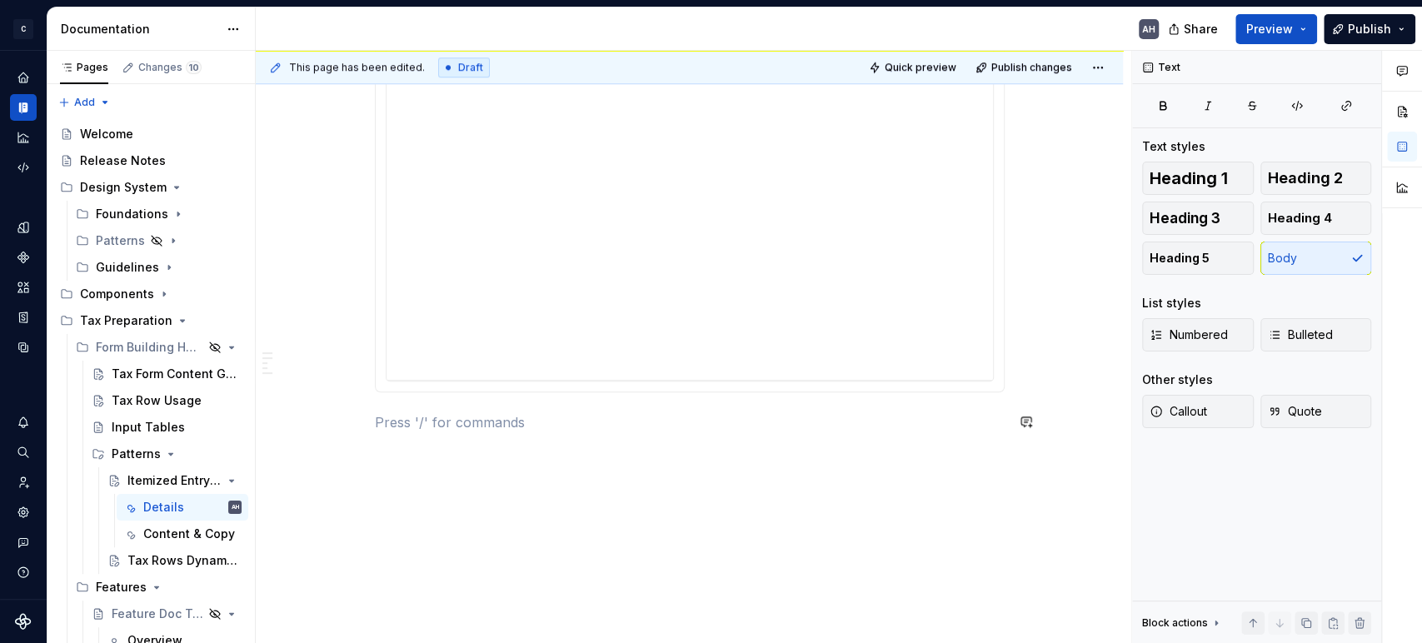
click at [453, 276] on p at bounding box center [690, 422] width 630 height 20
click at [453, 276] on p "F" at bounding box center [690, 422] width 630 height 20
click at [453, 276] on p "Specific Scenarios" at bounding box center [690, 422] width 630 height 20
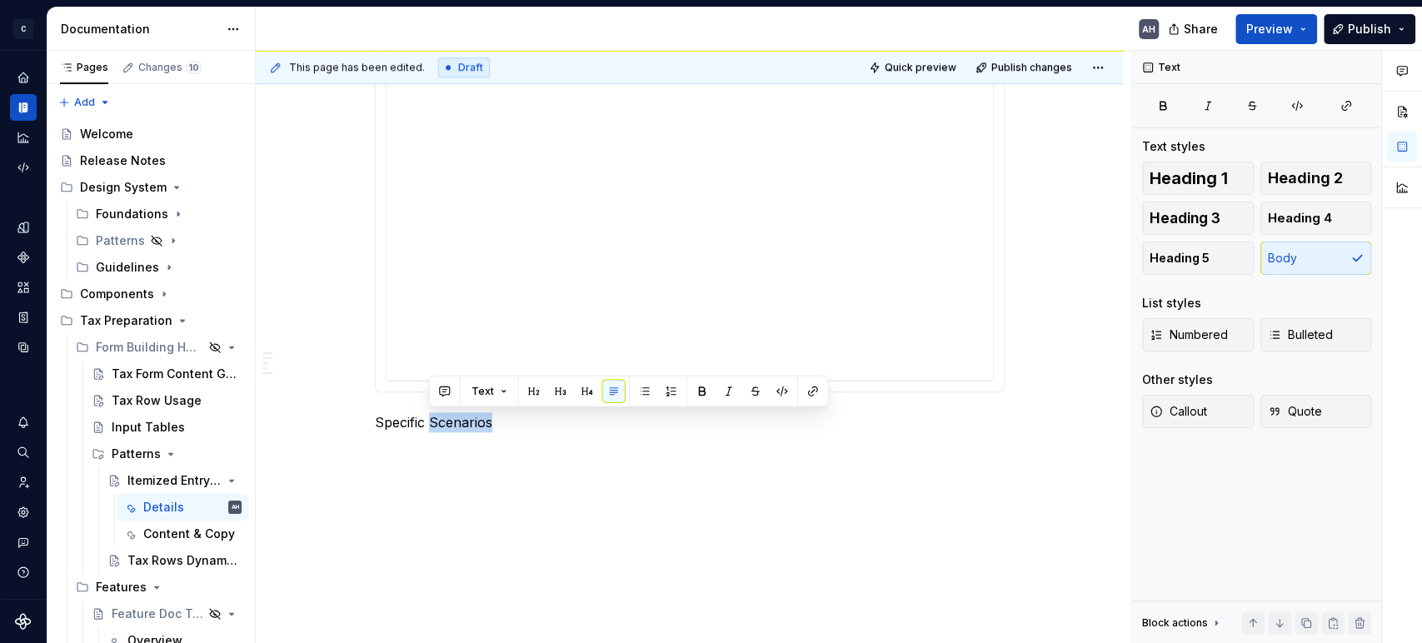
click at [453, 276] on p "Specific Scenarios" at bounding box center [690, 422] width 630 height 20
click at [501, 276] on button "button" at bounding box center [505, 391] width 23 height 23
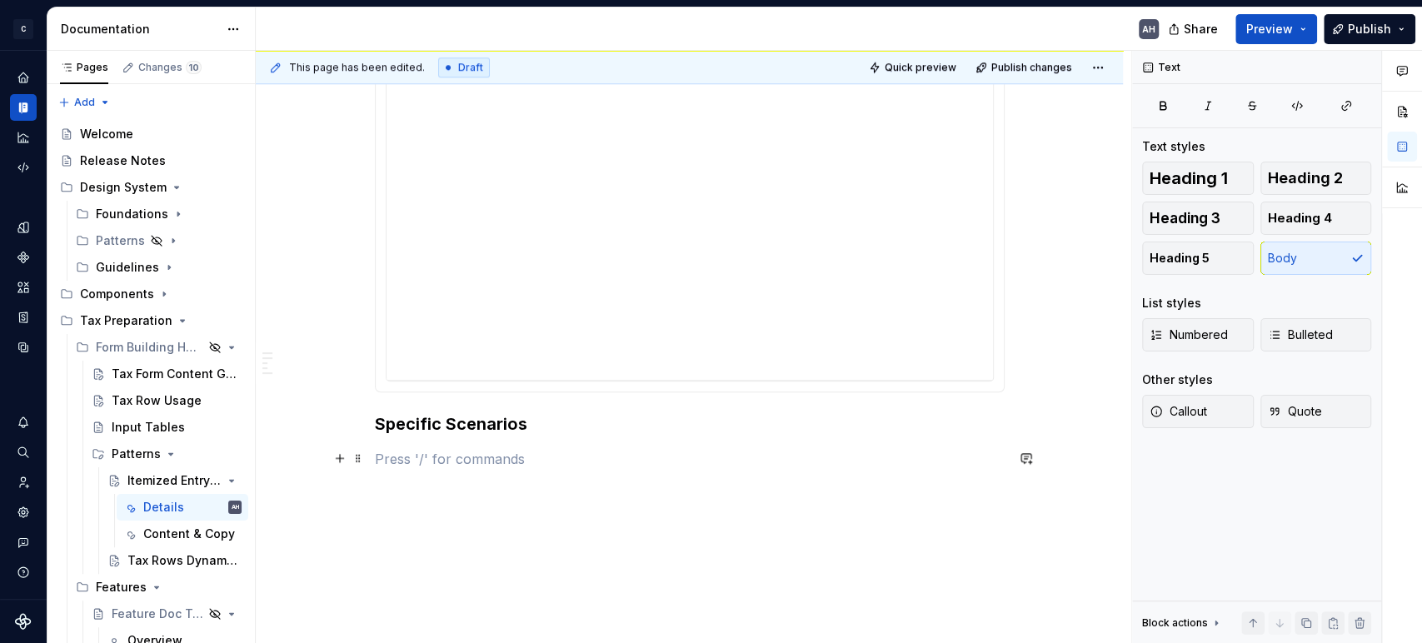
click at [406, 276] on p at bounding box center [690, 459] width 630 height 20
click at [392, 276] on h3 "Specific Scenarios" at bounding box center [690, 423] width 630 height 23
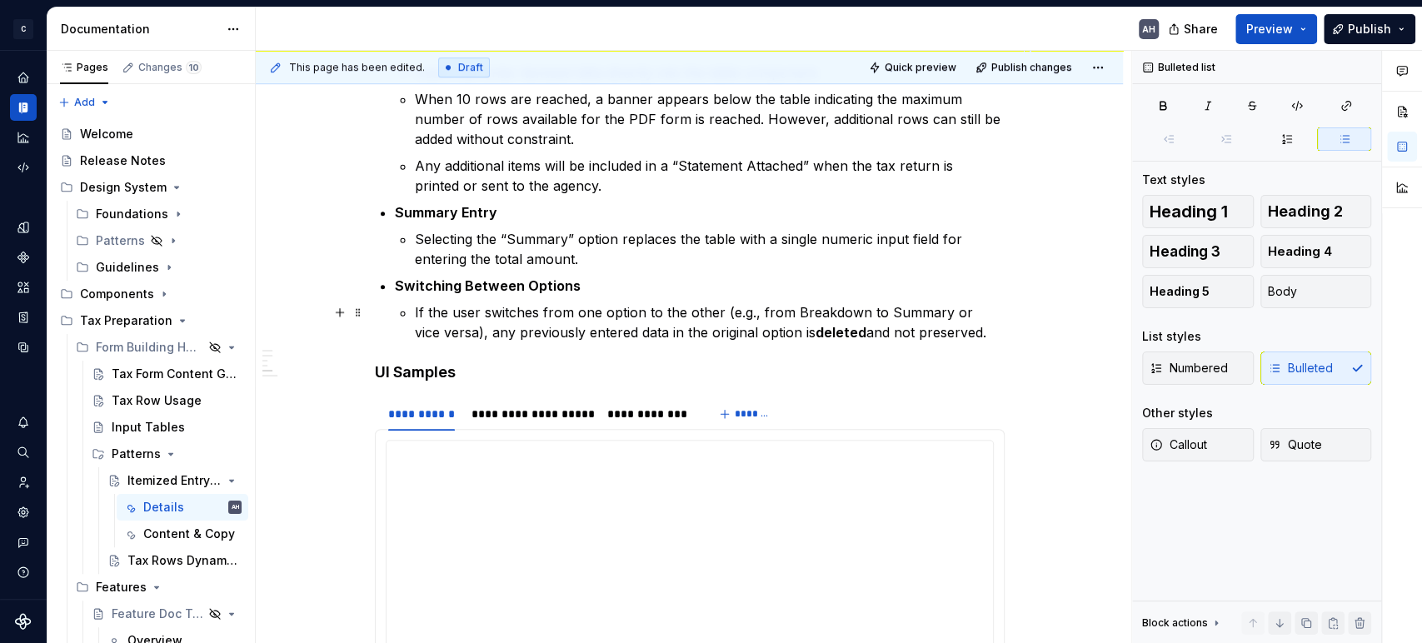
scroll to position [740, 0]
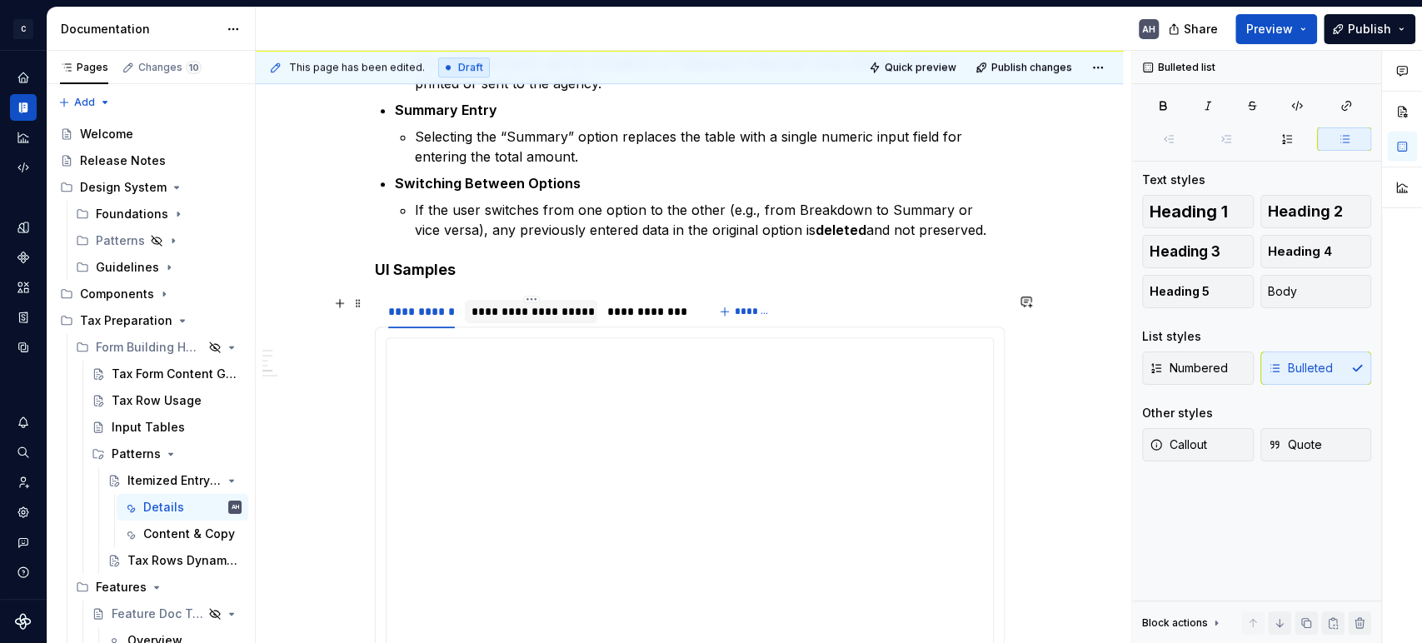
click at [520, 276] on div "**********" at bounding box center [530, 311] width 119 height 17
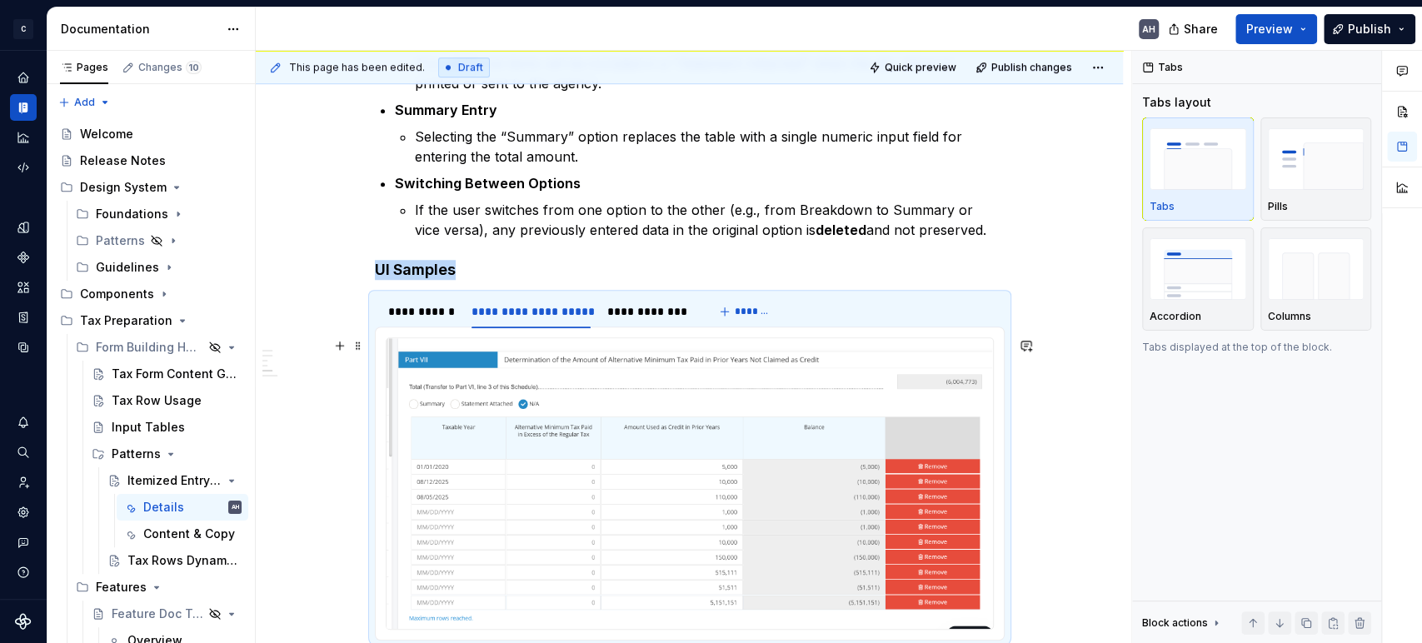
click at [603, 276] on img at bounding box center [689, 483] width 606 height 291
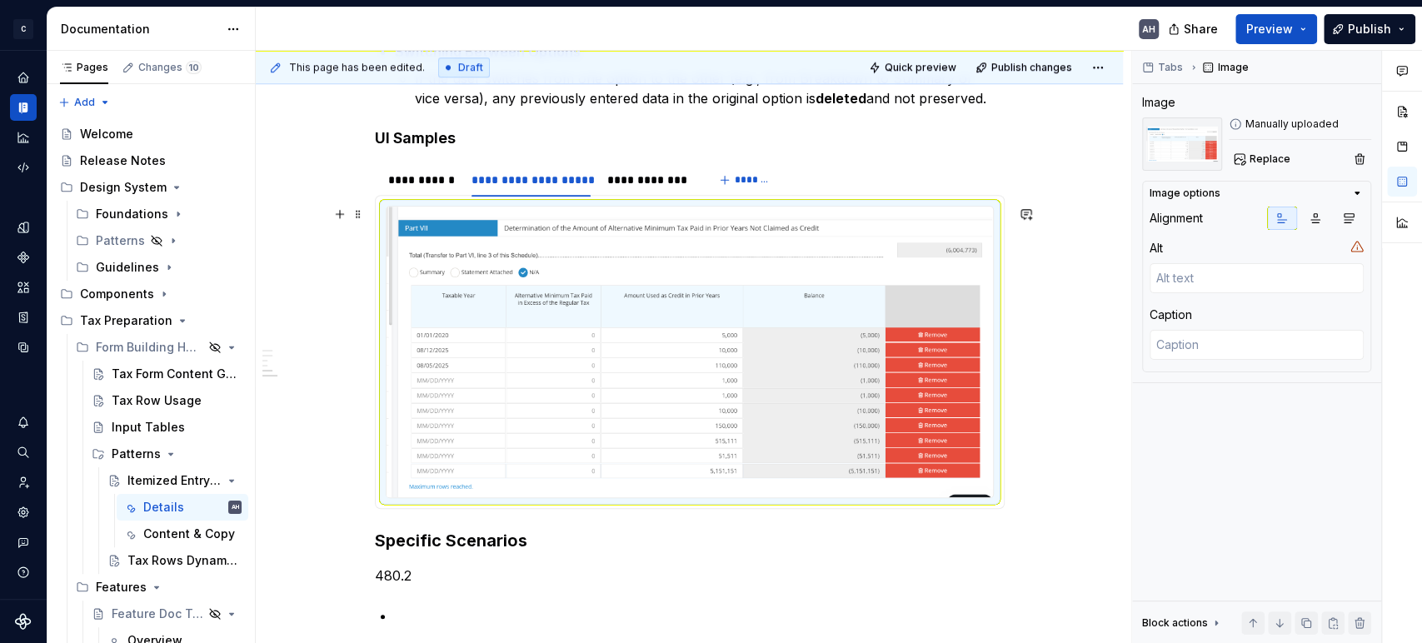
scroll to position [925, 0]
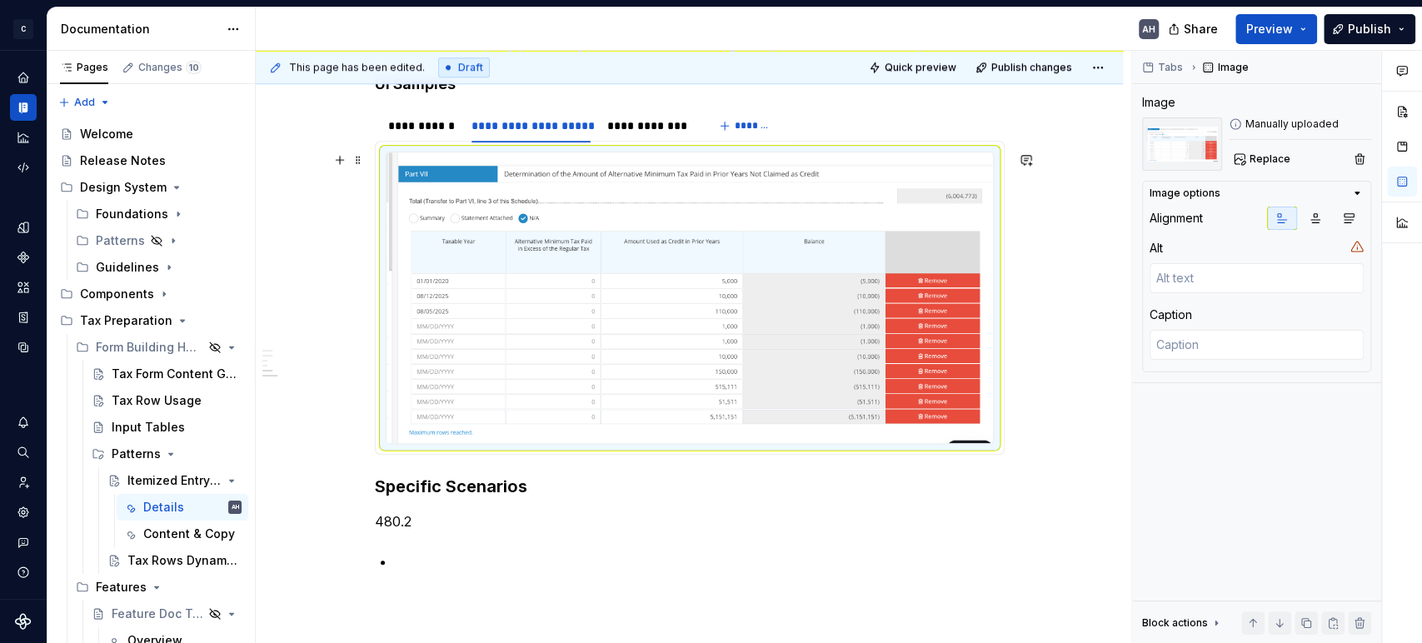
click at [575, 276] on img at bounding box center [689, 297] width 606 height 291
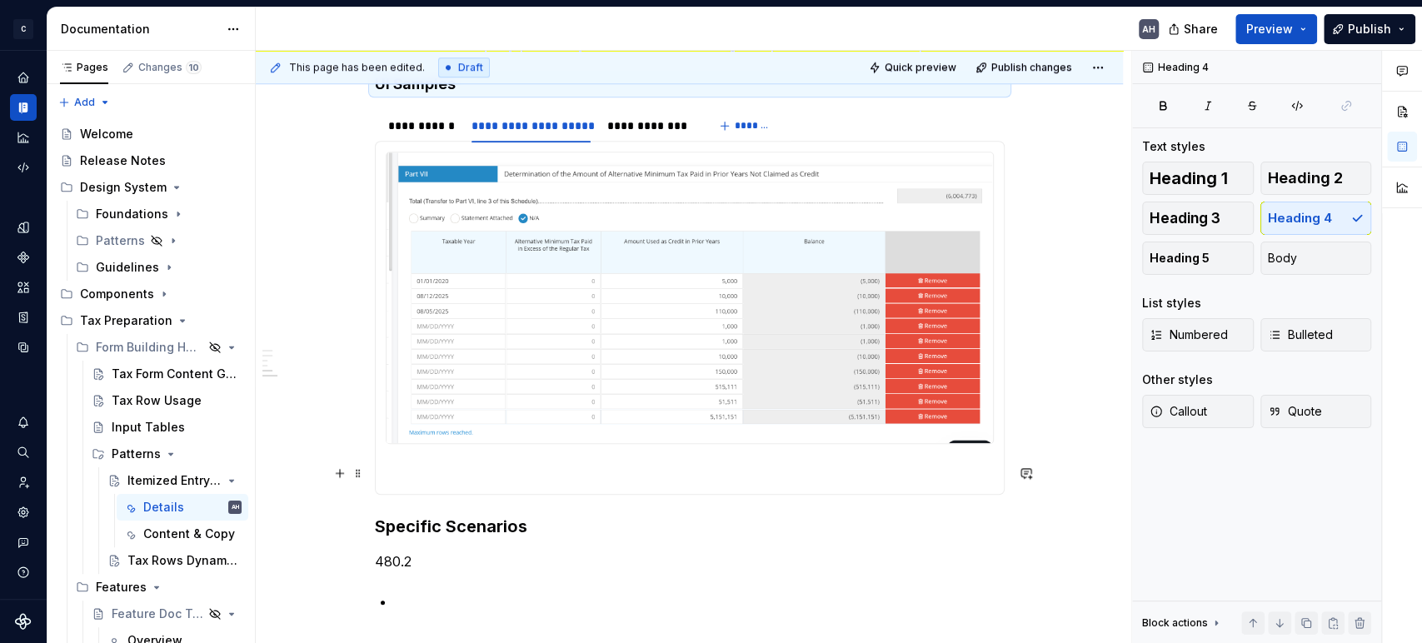
click at [455, 276] on p at bounding box center [690, 474] width 608 height 20
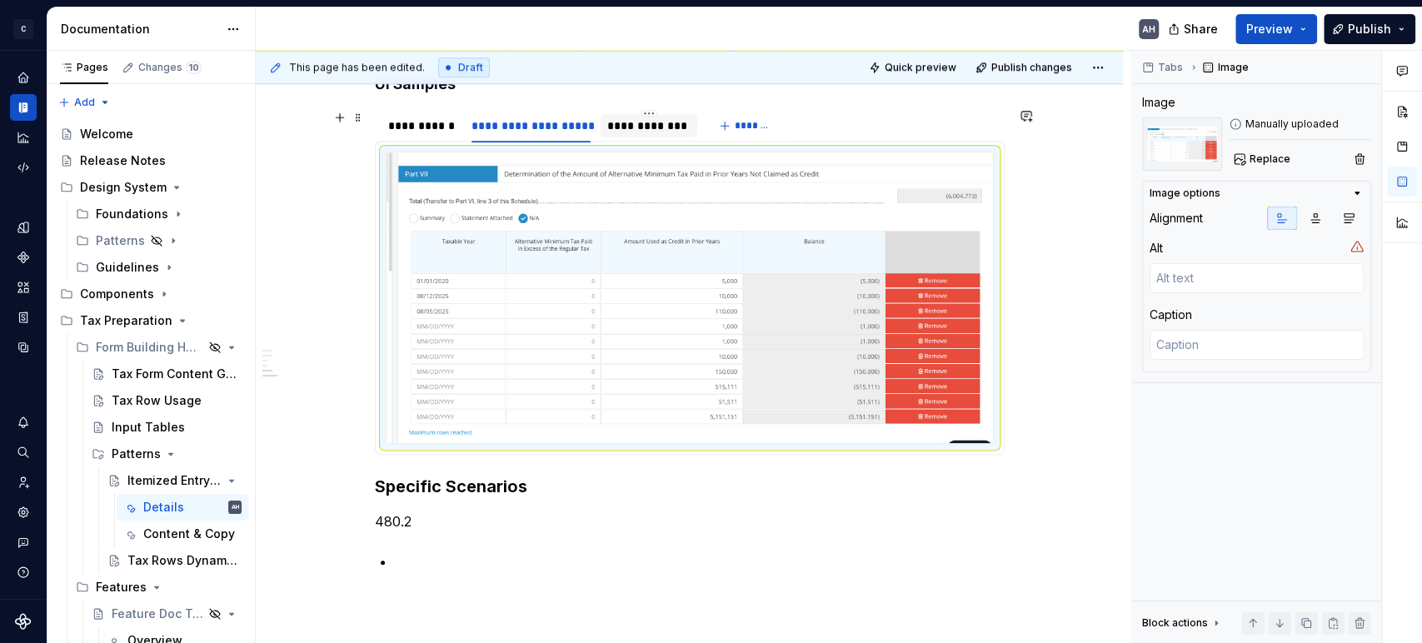
click at [626, 116] on div "**********" at bounding box center [648, 125] width 96 height 23
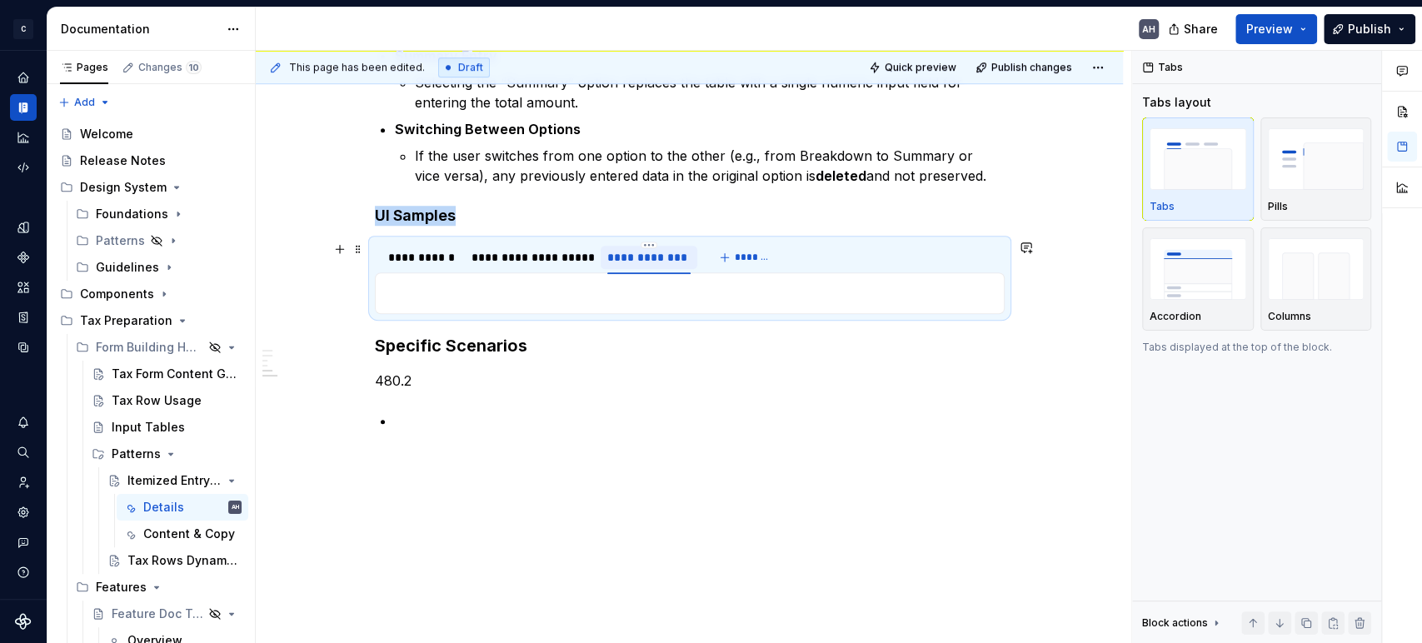
scroll to position [792, 0]
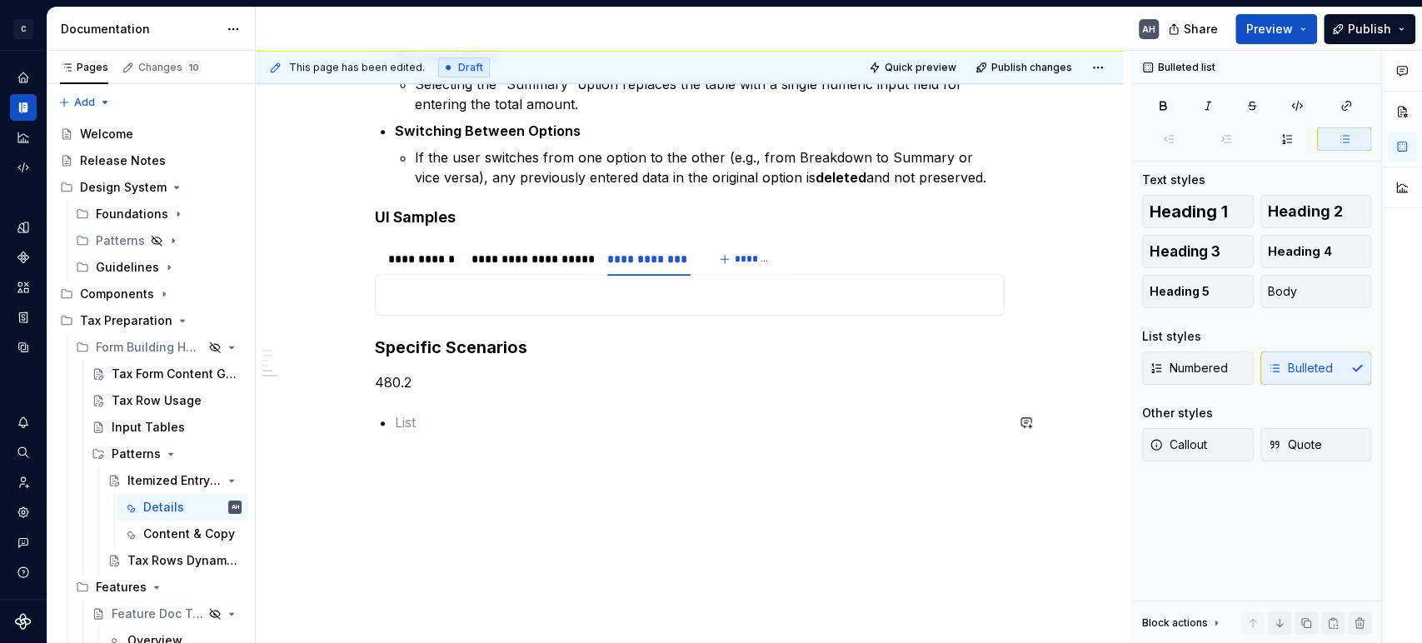
type textarea "*"
